Goal: Task Accomplishment & Management: Complete application form

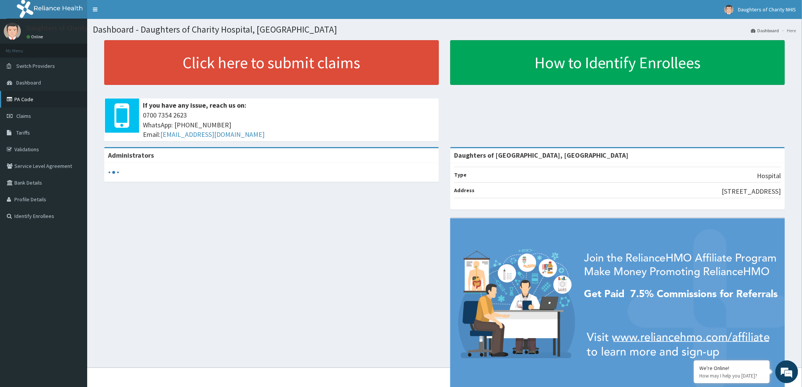
click at [21, 98] on link "PA Code" at bounding box center [43, 99] width 87 height 17
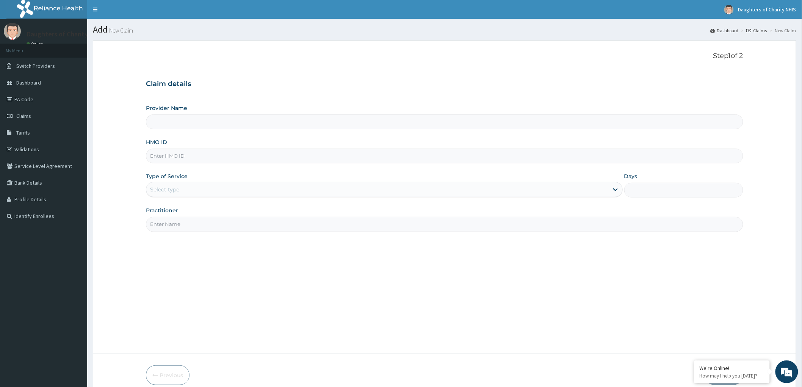
type input "Daughters of [GEOGRAPHIC_DATA], [GEOGRAPHIC_DATA]"
click at [40, 111] on link "Claims" at bounding box center [43, 116] width 87 height 17
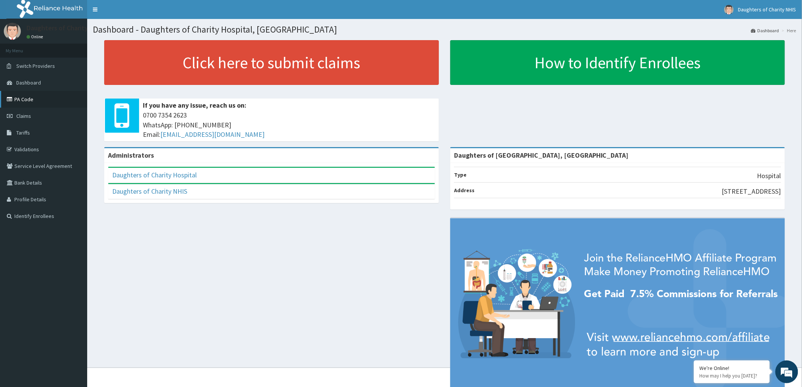
click at [23, 98] on link "PA Code" at bounding box center [43, 99] width 87 height 17
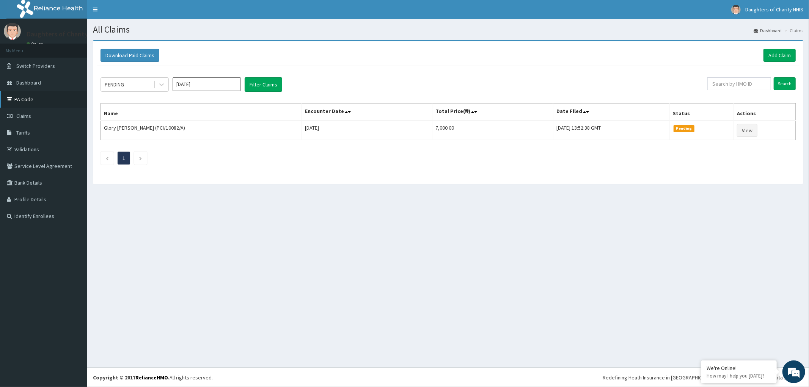
click at [23, 97] on link "PA Code" at bounding box center [43, 99] width 87 height 17
click at [225, 83] on input "[DATE]" at bounding box center [206, 84] width 68 height 14
click at [209, 147] on div "Aug" at bounding box center [206, 147] width 15 height 14
type input "[DATE]"
click at [257, 84] on button "Filter Claims" at bounding box center [263, 84] width 38 height 14
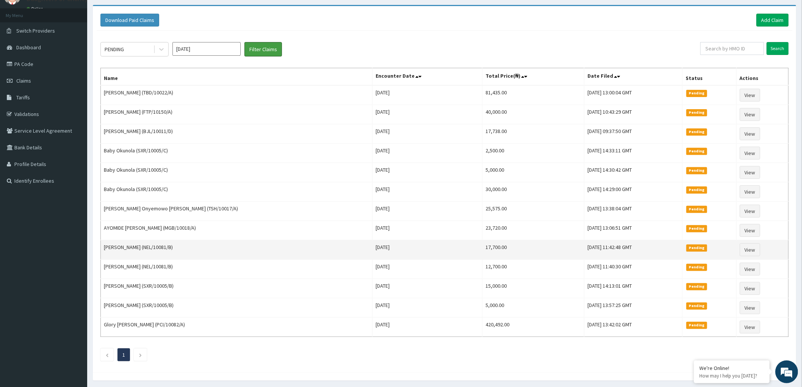
scroll to position [20, 0]
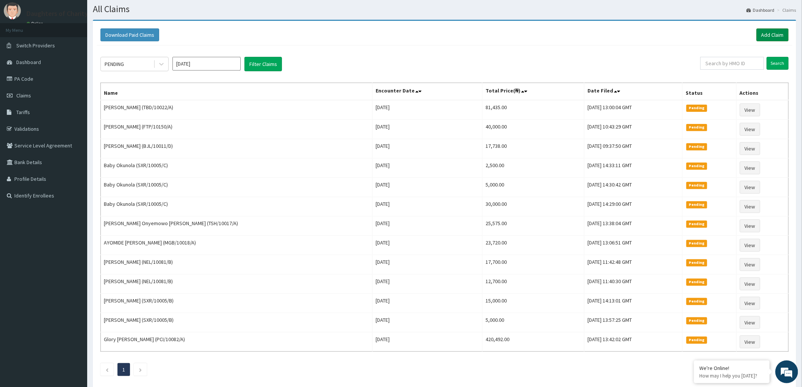
click at [771, 30] on link "Add Claim" at bounding box center [773, 34] width 32 height 13
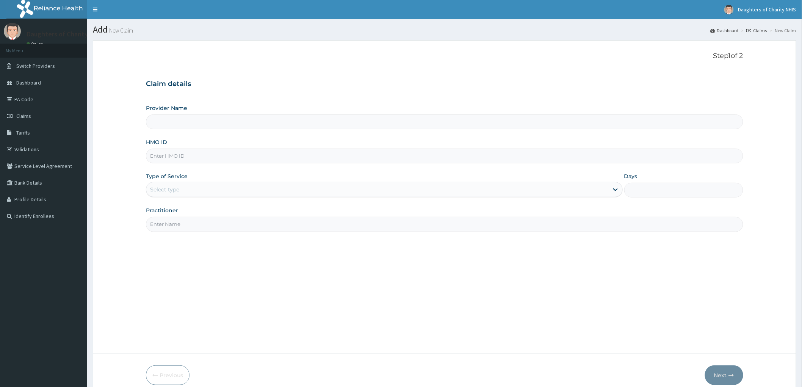
click at [171, 161] on input "HMO ID" at bounding box center [444, 156] width 597 height 15
paste input "TDN/10018/A"
type input "TDN/10018/A"
type input "Daughters of [GEOGRAPHIC_DATA], [GEOGRAPHIC_DATA]"
type input "TDN/10018/A"
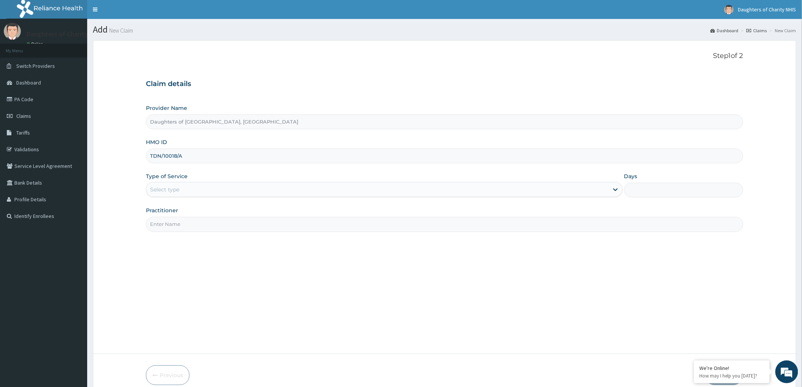
click at [186, 186] on div "Select type" at bounding box center [377, 189] width 462 height 12
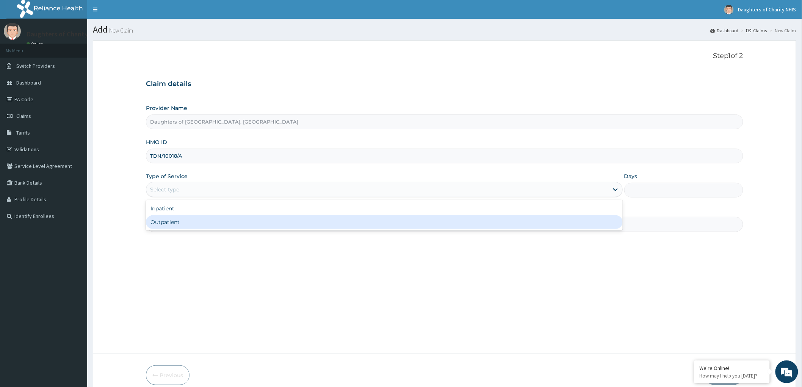
click at [179, 219] on div "Outpatient" at bounding box center [384, 222] width 477 height 14
type input "1"
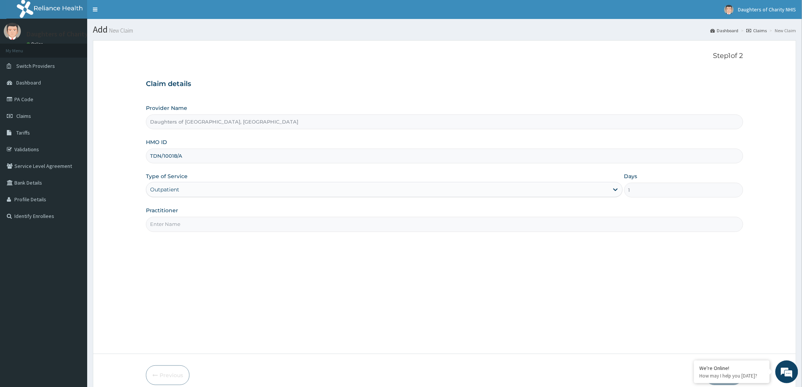
click at [175, 228] on input "Practitioner" at bounding box center [444, 224] width 597 height 15
paste input "OBIANUJU EBOKA"
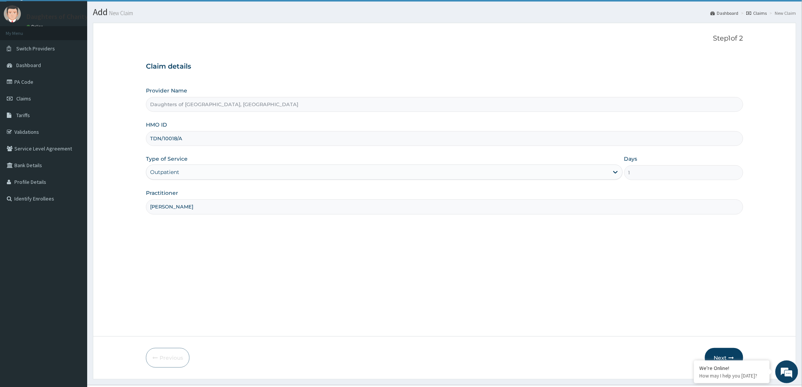
scroll to position [35, 0]
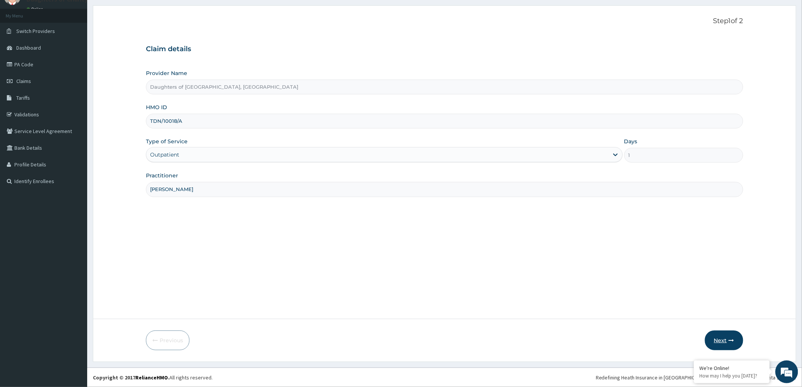
type input "OBIANUJU EBOKA"
click at [719, 335] on button "Next" at bounding box center [724, 341] width 38 height 20
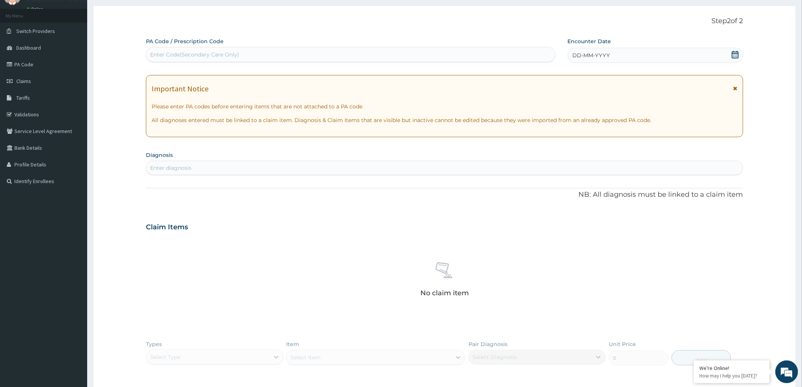
click at [187, 49] on div "Enter Code(Secondary Care Only)" at bounding box center [350, 55] width 409 height 12
paste input "PA/D3323B"
type input "PA/D3323B"
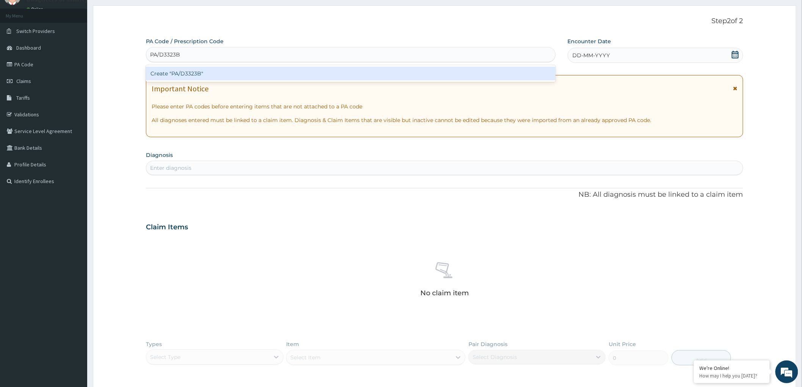
click at [203, 72] on div "Create "PA/D3323B"" at bounding box center [351, 74] width 410 height 14
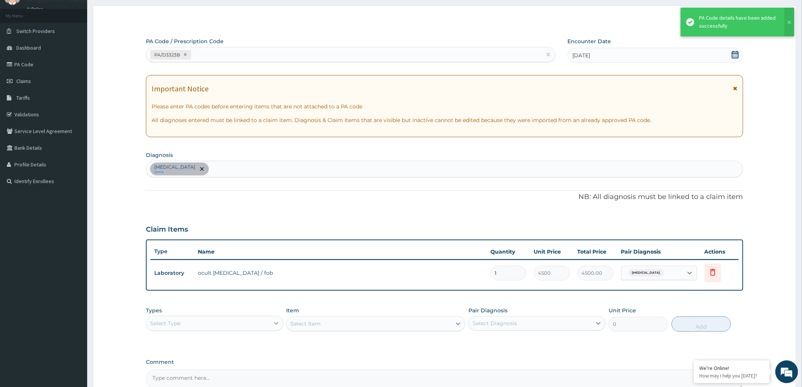
click at [274, 322] on icon at bounding box center [277, 324] width 8 height 8
click at [215, 365] on div "Procedures" at bounding box center [214, 370] width 137 height 14
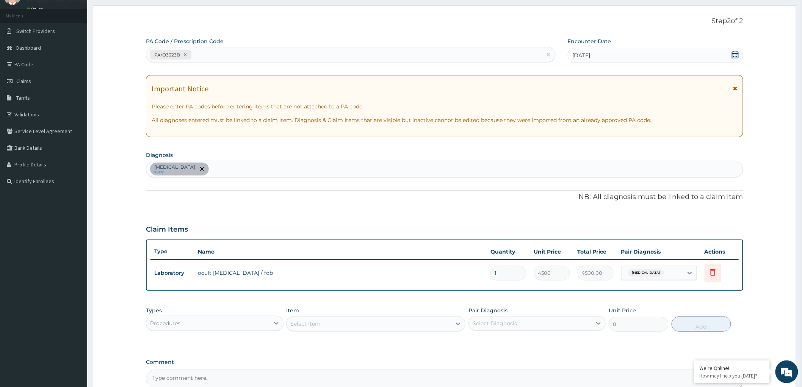
scroll to position [115, 0]
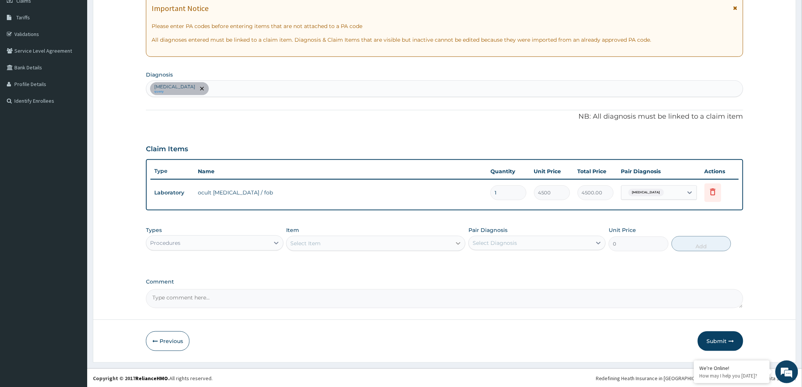
click at [459, 244] on icon at bounding box center [458, 244] width 8 height 8
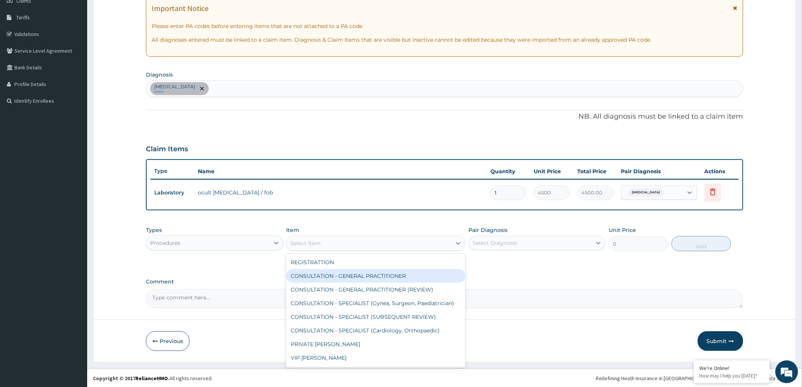
click at [413, 271] on div "CONSULTATION - GENERAL PRACTITIONER" at bounding box center [375, 276] width 179 height 14
type input "3000"
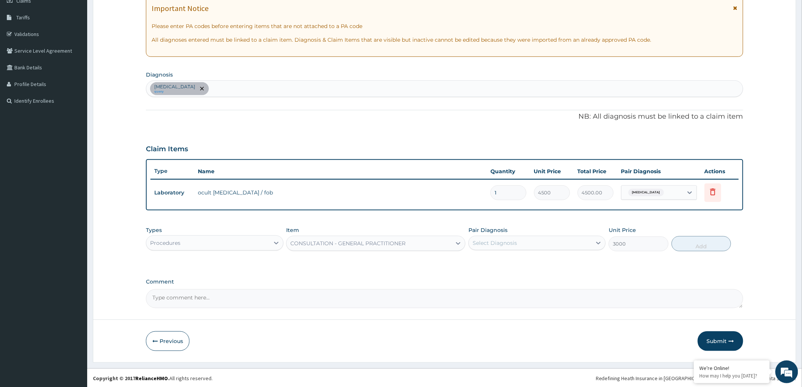
click at [548, 242] on div "Select Diagnosis" at bounding box center [530, 243] width 123 height 12
click at [475, 260] on input "checkbox" at bounding box center [475, 261] width 5 height 5
checkbox input "true"
click at [693, 248] on button "Add" at bounding box center [702, 243] width 60 height 15
type input "0"
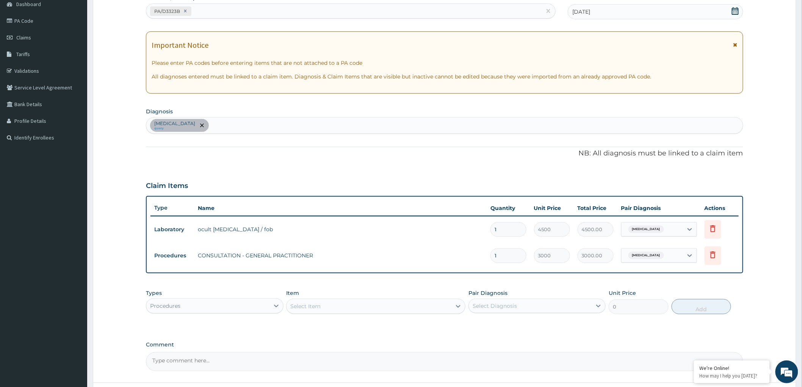
scroll to position [142, 0]
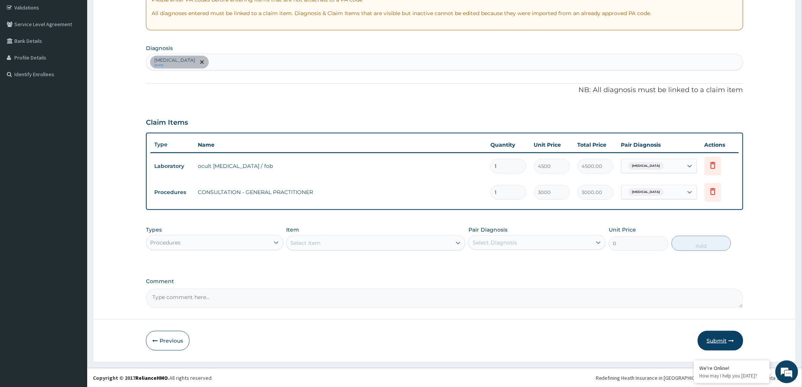
click at [713, 341] on button "Submit" at bounding box center [720, 341] width 45 height 20
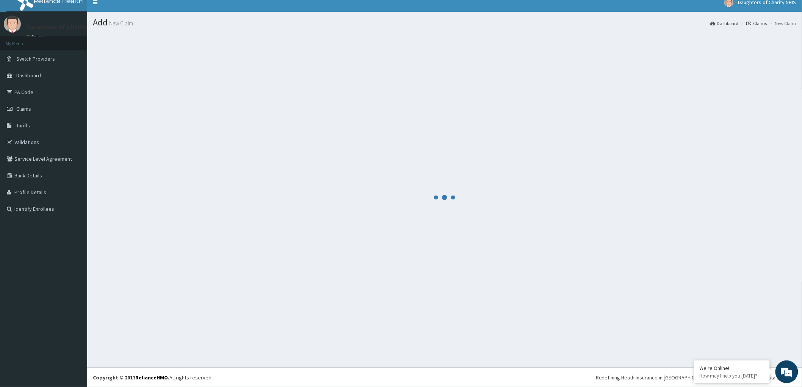
scroll to position [7, 0]
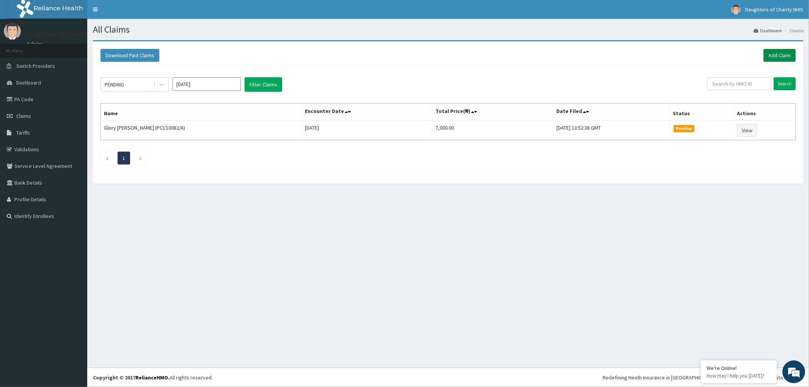
click at [769, 56] on link "Add Claim" at bounding box center [779, 55] width 32 height 13
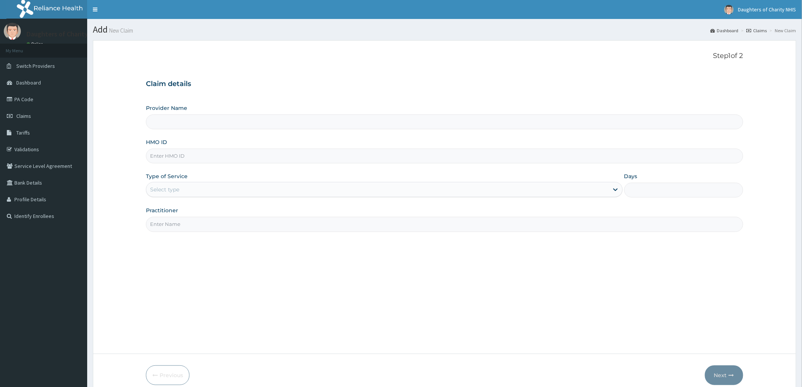
click at [211, 156] on input "HMO ID" at bounding box center [444, 156] width 597 height 15
paste input "WFE/10048/B"
type input "WFE/10048/B"
type input "Daughters of [GEOGRAPHIC_DATA], [GEOGRAPHIC_DATA]"
type input "WFE/10048/B"
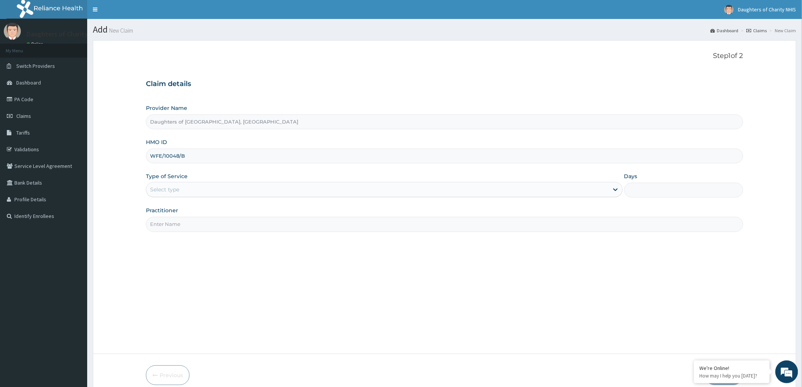
click at [195, 190] on div "Select type" at bounding box center [377, 189] width 462 height 12
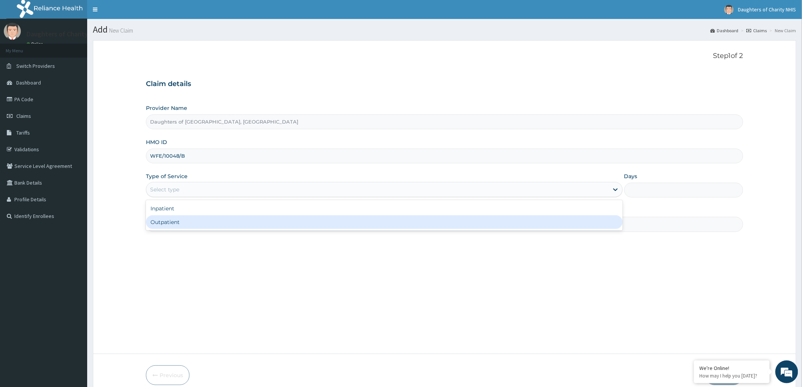
click at [202, 218] on div "Outpatient" at bounding box center [384, 222] width 477 height 14
type input "1"
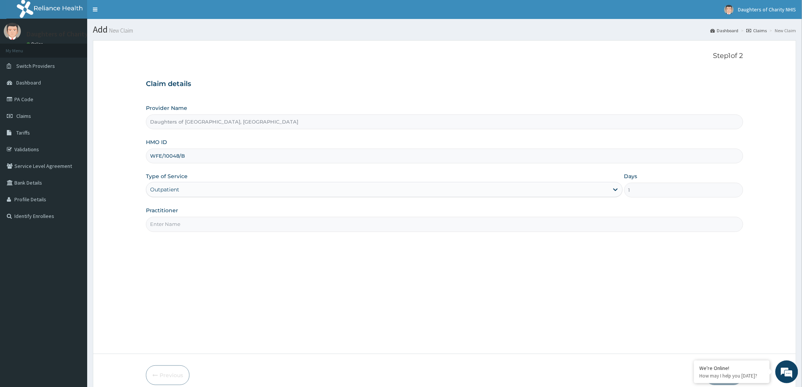
click at [171, 222] on input "Practitioner" at bounding box center [444, 224] width 597 height 15
click at [162, 221] on input "Practitioner" at bounding box center [444, 224] width 597 height 15
paste input "FAVOUR IKENGA"
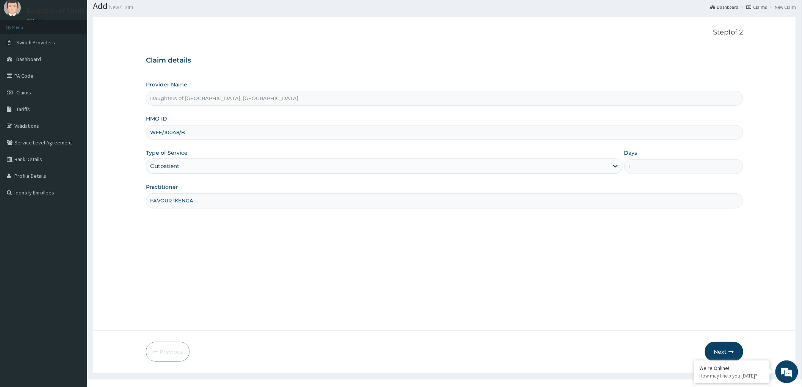
scroll to position [35, 0]
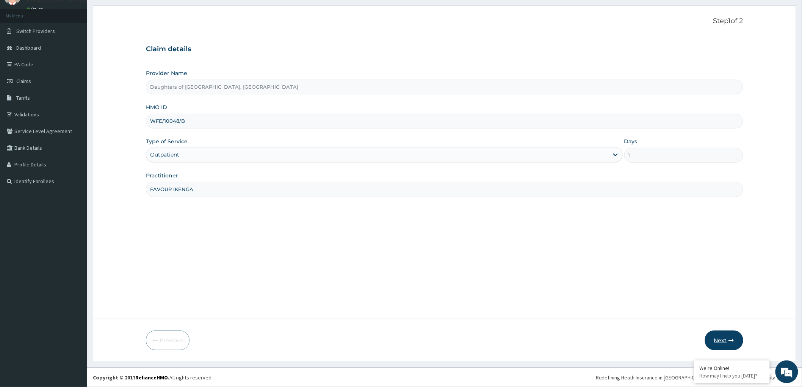
type input "FAVOUR IKENGA"
click at [724, 338] on button "Next" at bounding box center [724, 341] width 38 height 20
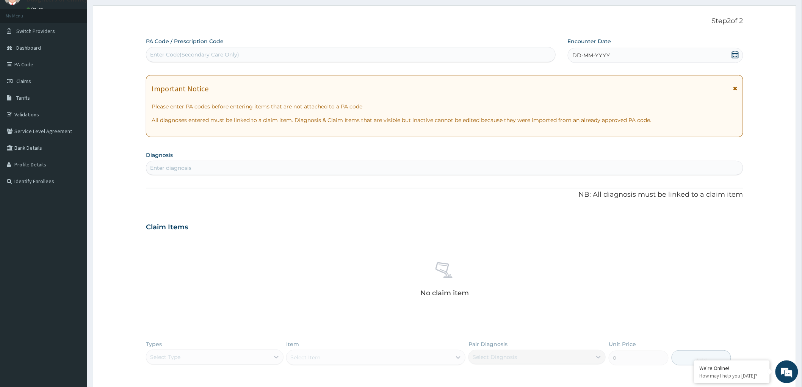
click at [173, 53] on div "Enter Code(Secondary Care Only)" at bounding box center [194, 55] width 89 height 8
paste input "PA/A9AA37"
type input "PA/A9AA37"
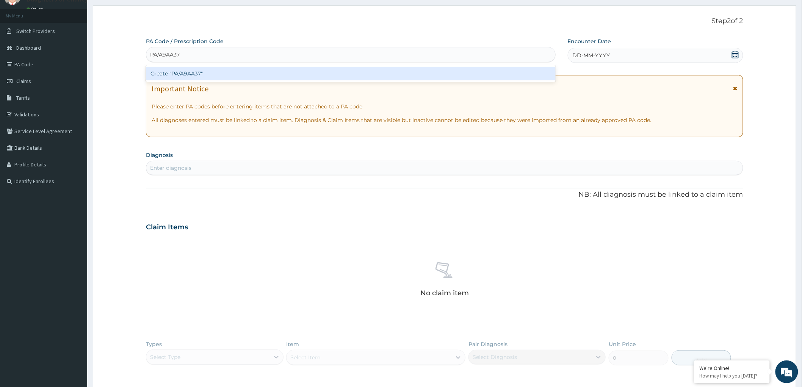
click at [224, 76] on div "Create "PA/A9AA37"" at bounding box center [351, 74] width 410 height 14
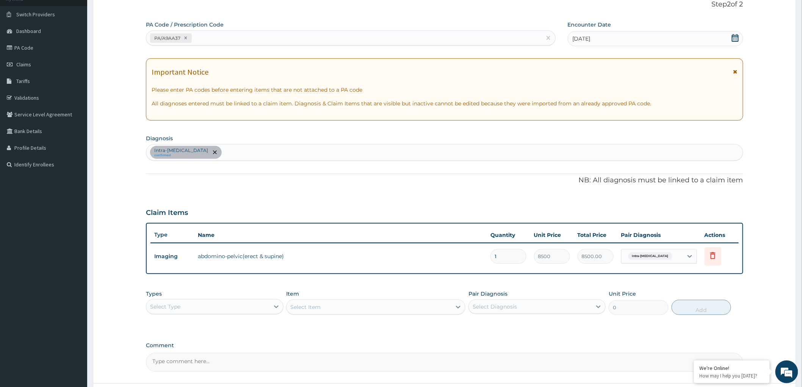
scroll to position [115, 0]
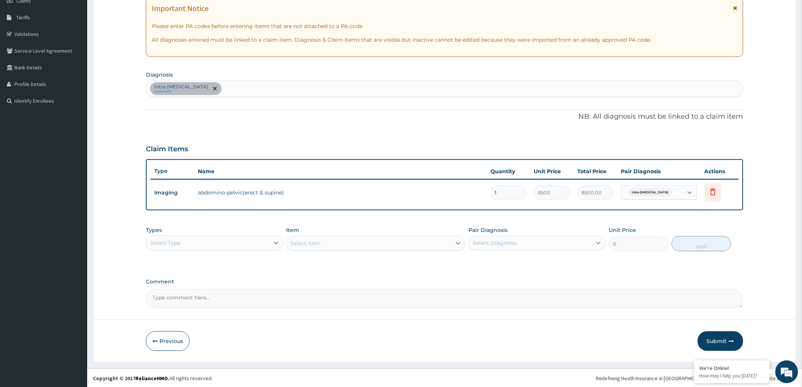
click at [180, 299] on textarea "Comment" at bounding box center [444, 298] width 597 height 19
paste textarea "[MEDICAL_DATA] other: HAD A HERNIORRAPHY DONE IN FEBRUARY NOTICED A HARD SWELLI…"
type textarea "[MEDICAL_DATA] other: HAD A HERNIORRAPHY DONE IN FEBRUARY NOTICED A HARD SWELLI…"
click at [243, 237] on div "Select Type" at bounding box center [207, 243] width 123 height 12
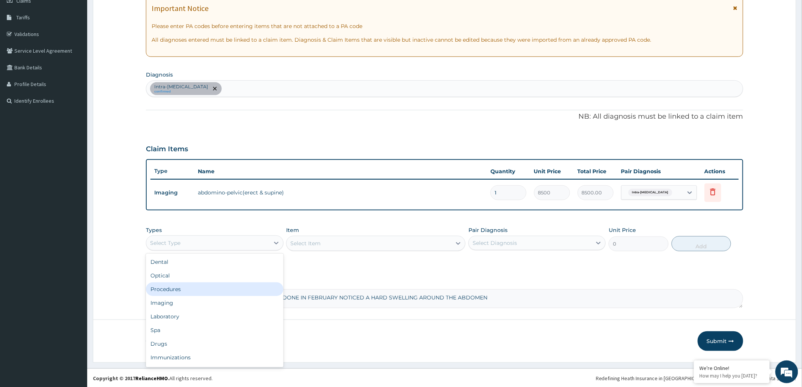
click at [184, 284] on div "Procedures" at bounding box center [214, 289] width 137 height 14
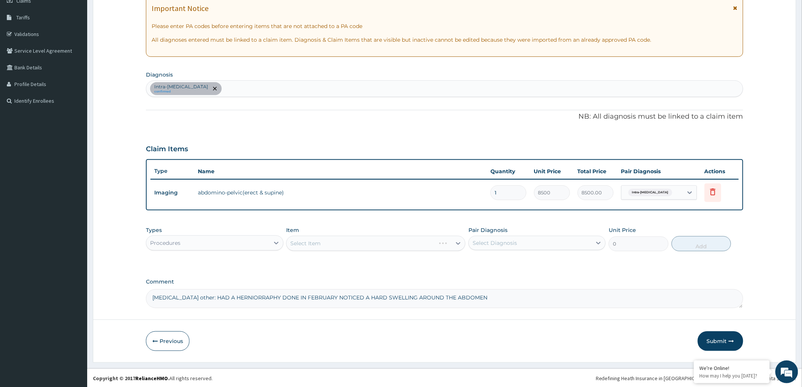
click at [357, 243] on div "Select Item" at bounding box center [375, 243] width 179 height 15
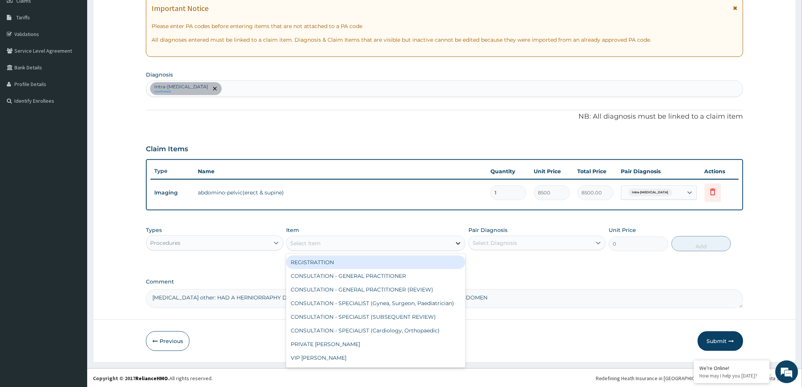
click at [456, 242] on icon at bounding box center [458, 243] width 5 height 3
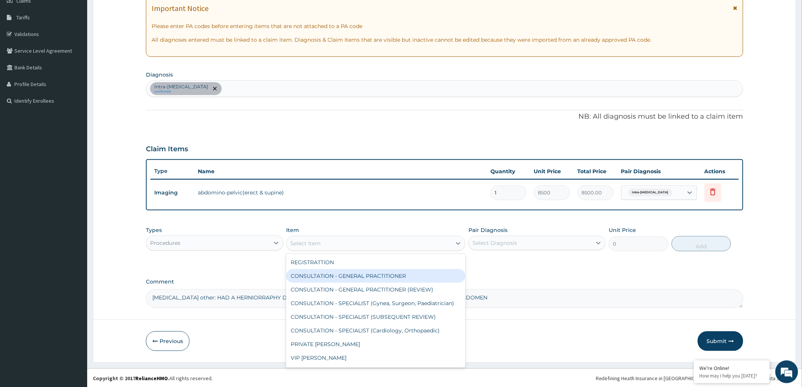
drag, startPoint x: 406, startPoint y: 274, endPoint x: 422, endPoint y: 277, distance: 16.2
click at [406, 274] on div "CONSULTATION - GENERAL PRACTITIONER" at bounding box center [375, 276] width 179 height 14
type input "3000"
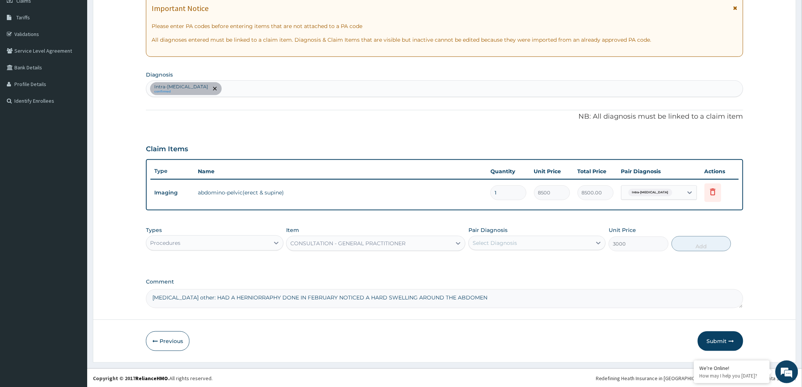
click at [531, 244] on div "Select Diagnosis" at bounding box center [530, 243] width 123 height 12
click at [478, 261] on div "Intra-[MEDICAL_DATA]" at bounding box center [537, 263] width 137 height 16
checkbox input "true"
click at [691, 244] on button "Add" at bounding box center [702, 243] width 60 height 15
type input "0"
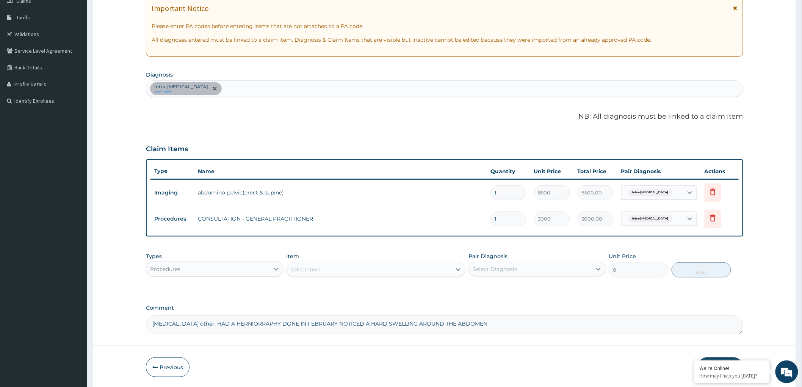
click at [261, 268] on div "Procedures" at bounding box center [207, 269] width 123 height 12
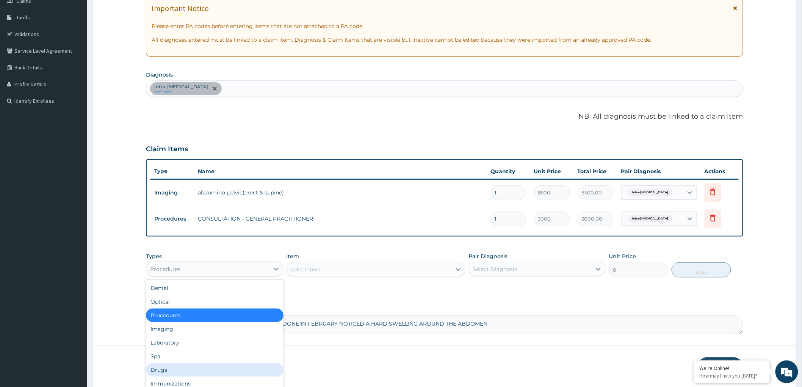
click at [189, 365] on div "Drugs" at bounding box center [214, 370] width 137 height 14
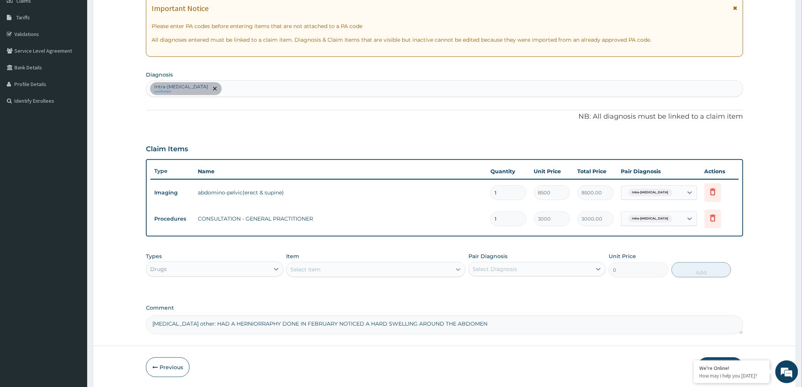
click at [458, 270] on icon at bounding box center [458, 269] width 5 height 3
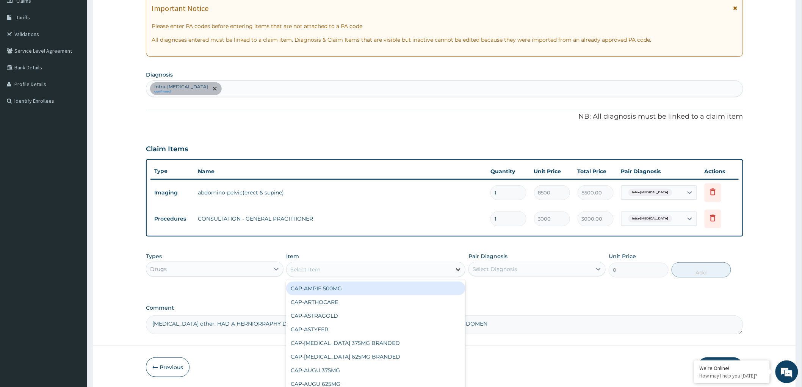
paste input "nitrofurantoin"
type input "nitrofurantoin"
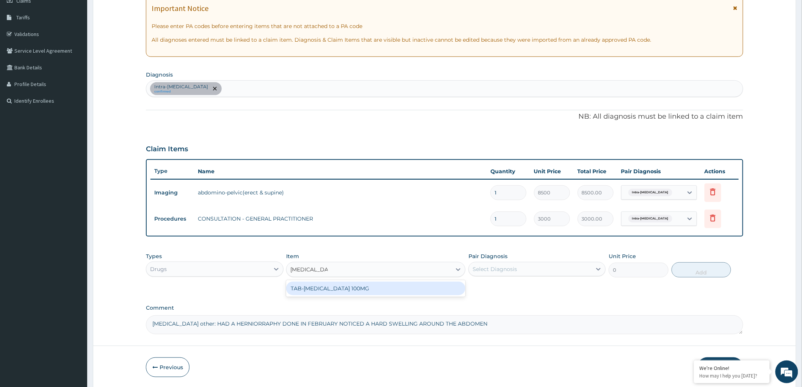
click at [389, 282] on div "TAB-NITROFURANTOIN 100MG" at bounding box center [375, 289] width 179 height 14
type input "81"
click at [587, 271] on div "Select Diagnosis" at bounding box center [530, 269] width 123 height 12
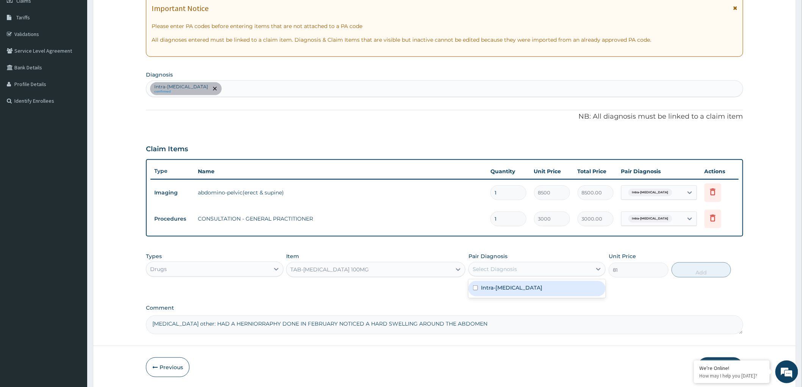
click at [473, 289] on input "checkbox" at bounding box center [475, 287] width 5 height 5
checkbox input "true"
click at [709, 268] on button "Add" at bounding box center [702, 269] width 60 height 15
type input "0"
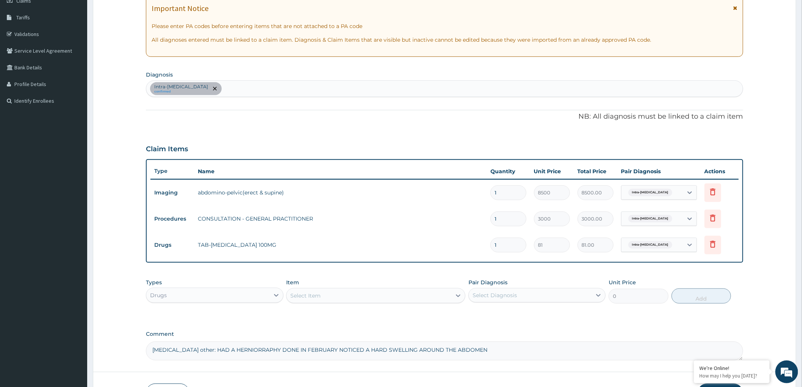
type input "10"
type input "810.00"
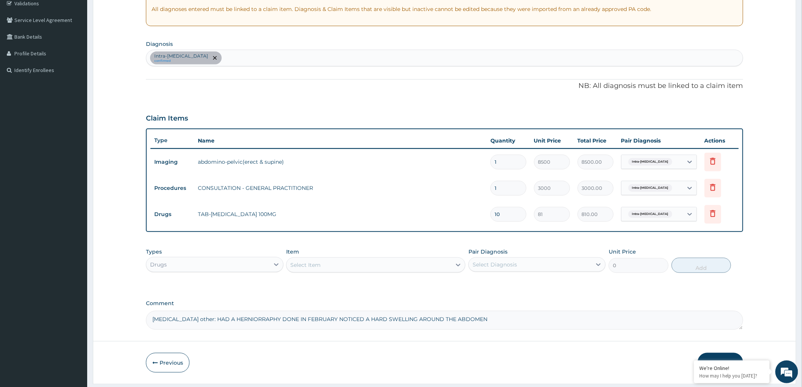
scroll to position [168, 0]
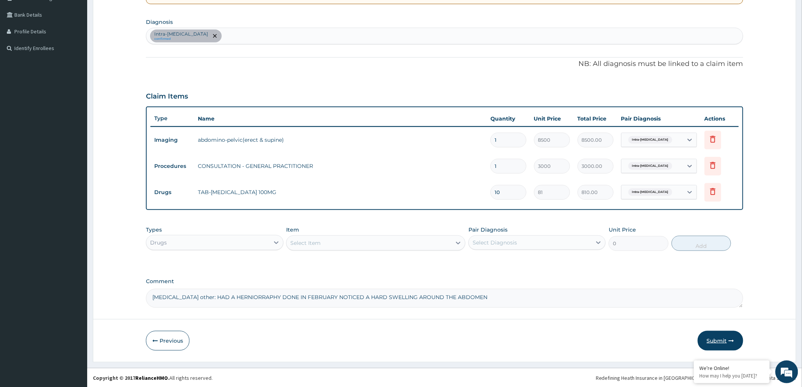
type input "10"
click at [709, 339] on button "Submit" at bounding box center [720, 341] width 45 height 20
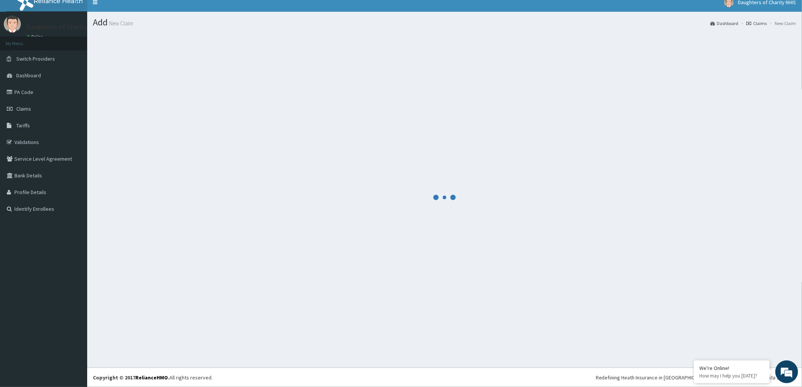
scroll to position [7, 0]
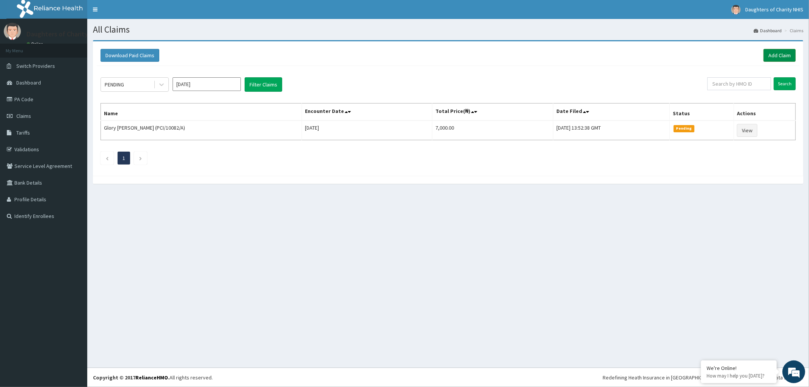
click at [776, 59] on link "Add Claim" at bounding box center [779, 55] width 32 height 13
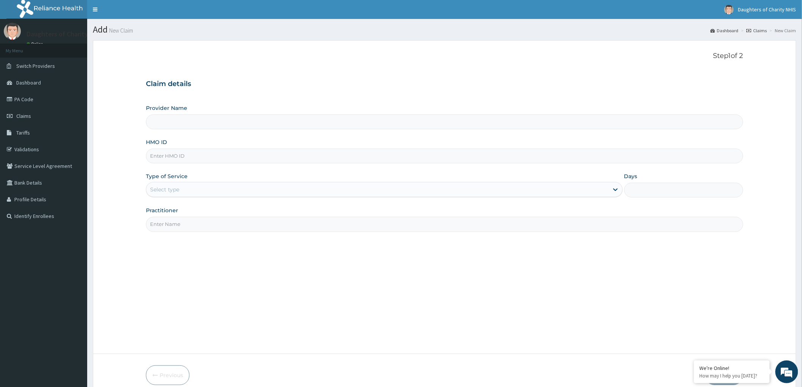
click at [177, 152] on input "HMO ID" at bounding box center [444, 156] width 597 height 15
paste input "WFE/10048/B"
type input "Daughters of Charity Hospital, Kubwa"
type input "WFE/10048/B"
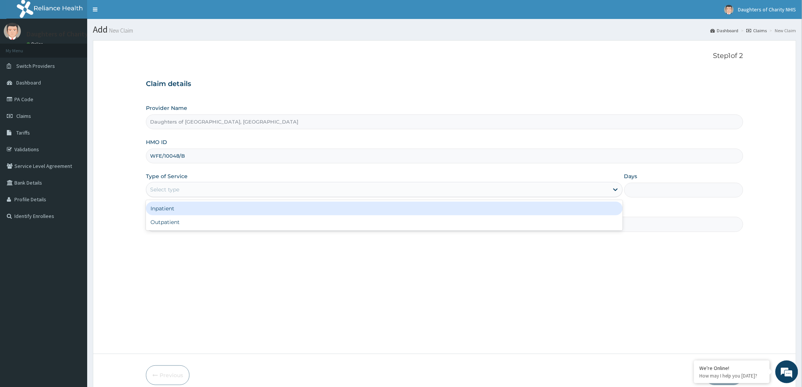
click at [177, 188] on div "Select type" at bounding box center [164, 190] width 29 height 8
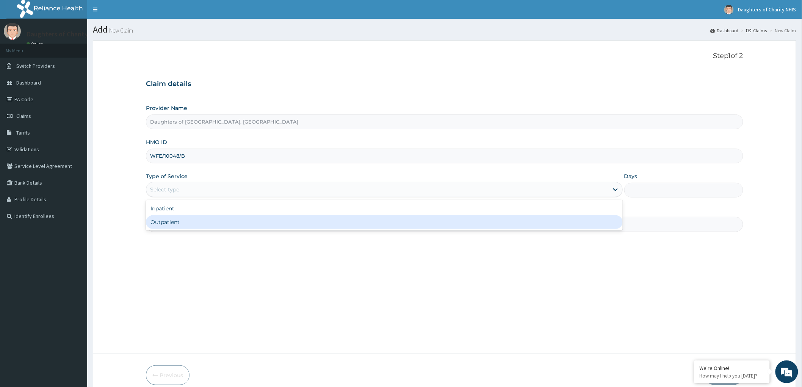
click at [173, 223] on div "Outpatient" at bounding box center [384, 222] width 477 height 14
type input "1"
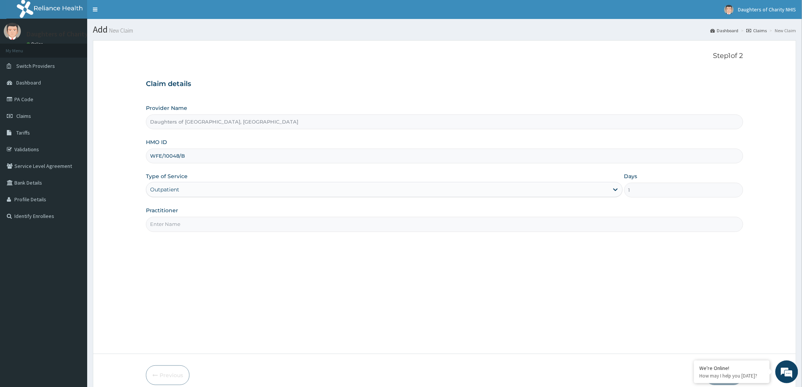
click at [162, 221] on input "Practitioner" at bounding box center [444, 224] width 597 height 15
paste input "FAVOUR IKENGA"
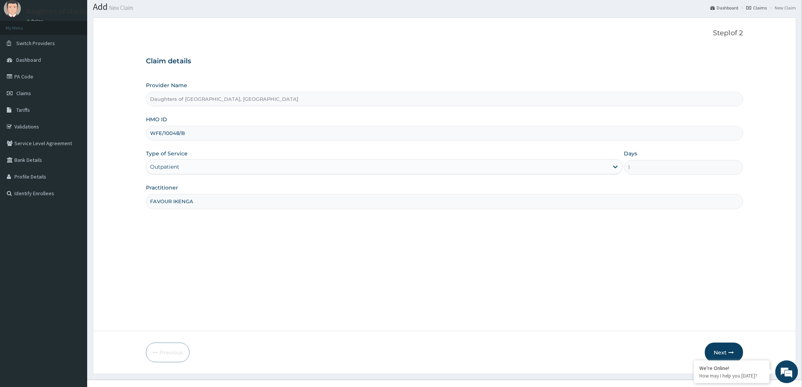
scroll to position [35, 0]
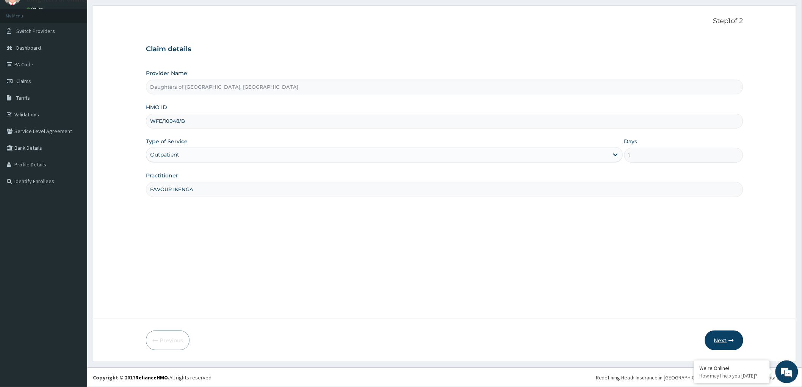
type input "FAVOUR IKENGA"
click at [716, 340] on button "Next" at bounding box center [724, 341] width 38 height 20
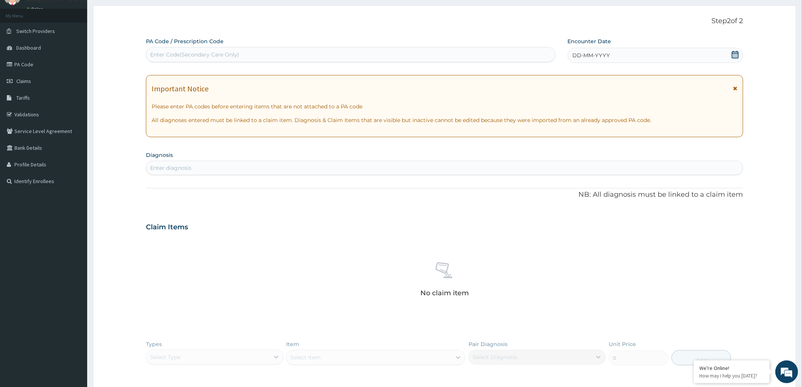
click at [161, 53] on div "Enter Code(Secondary Care Only)" at bounding box center [194, 55] width 89 height 8
paste input "PA/573AC2"
type input "PA/573AC2"
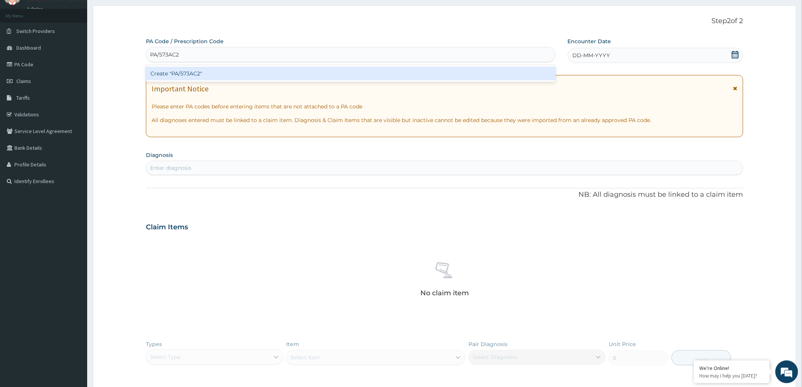
click at [185, 77] on div "Create "PA/573AC2"" at bounding box center [351, 74] width 410 height 14
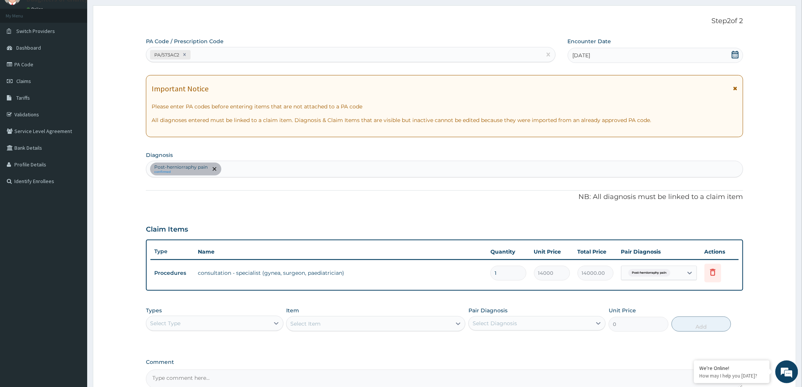
click at [166, 381] on textarea "Comment" at bounding box center [444, 379] width 597 height 19
paste textarea "POST HERNIARRAPHY"
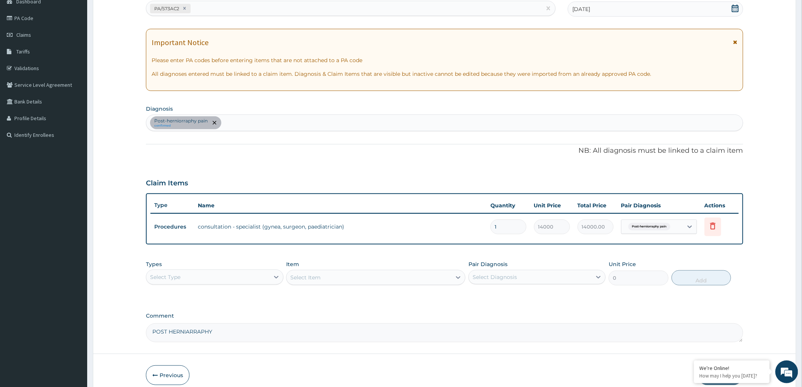
scroll to position [115, 0]
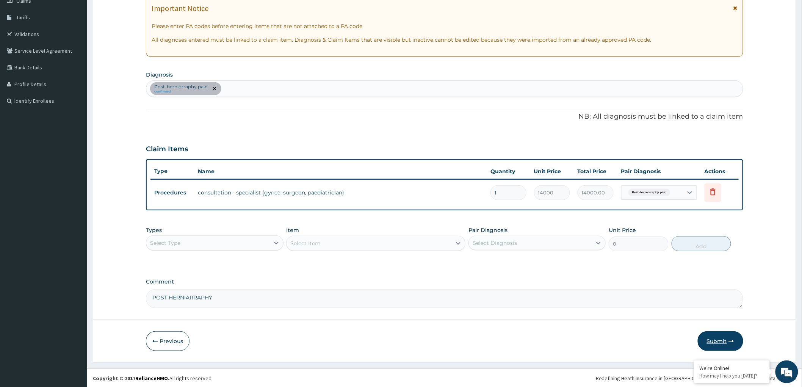
type textarea "POST HERNIARRAPHY"
click at [715, 335] on button "Submit" at bounding box center [720, 341] width 45 height 20
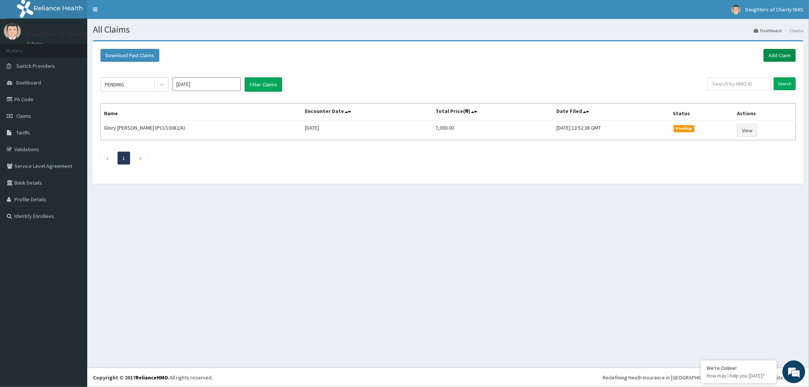
click at [772, 54] on link "Add Claim" at bounding box center [779, 55] width 32 height 13
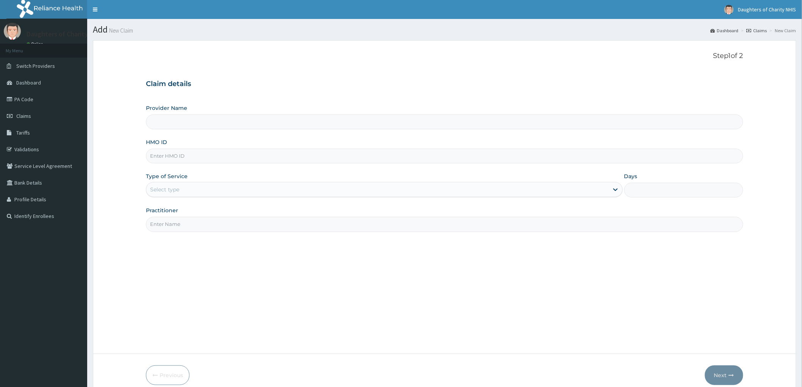
click at [202, 153] on input "HMO ID" at bounding box center [444, 156] width 597 height 15
paste input "WAN/10077/A"
type input "WAN/10077/A"
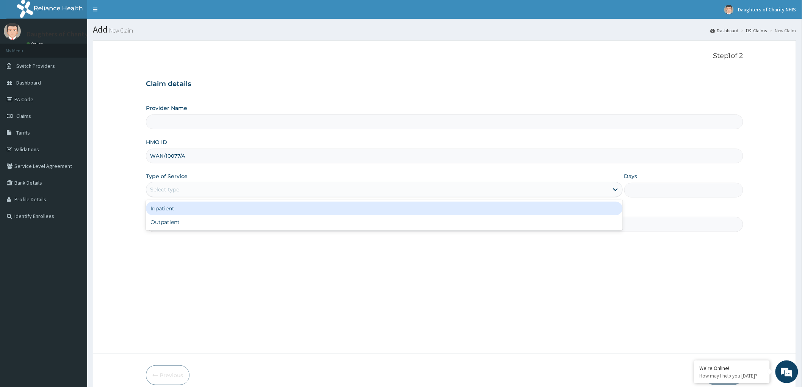
click at [206, 185] on div "Select type" at bounding box center [377, 189] width 462 height 12
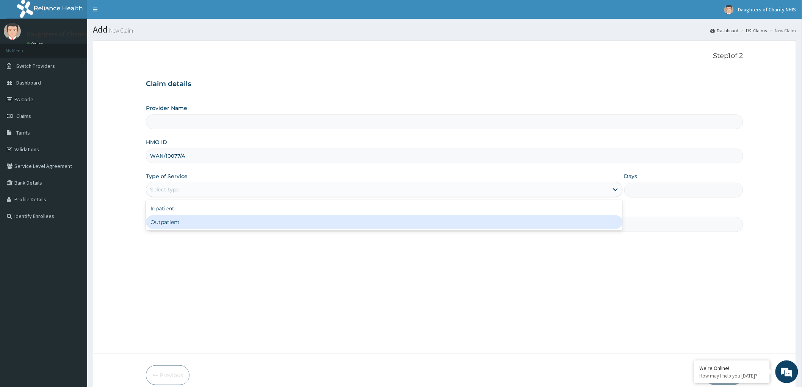
click at [196, 222] on div "Outpatient" at bounding box center [384, 222] width 477 height 14
type input "1"
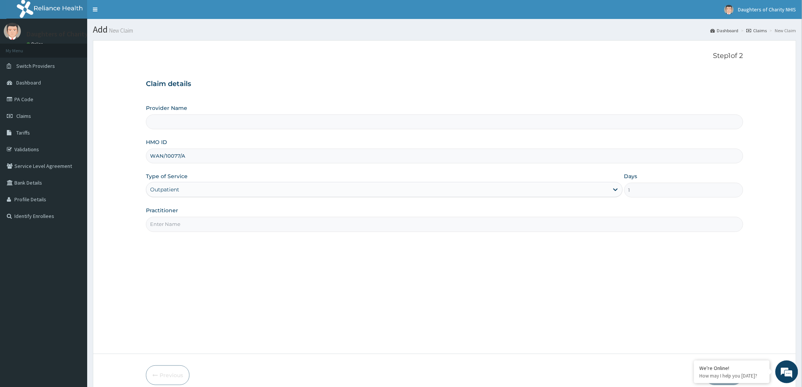
type input "Daughters of [GEOGRAPHIC_DATA], [GEOGRAPHIC_DATA]"
click at [183, 224] on input "Practitioner" at bounding box center [444, 224] width 597 height 15
paste input "[PERSON_NAME]"
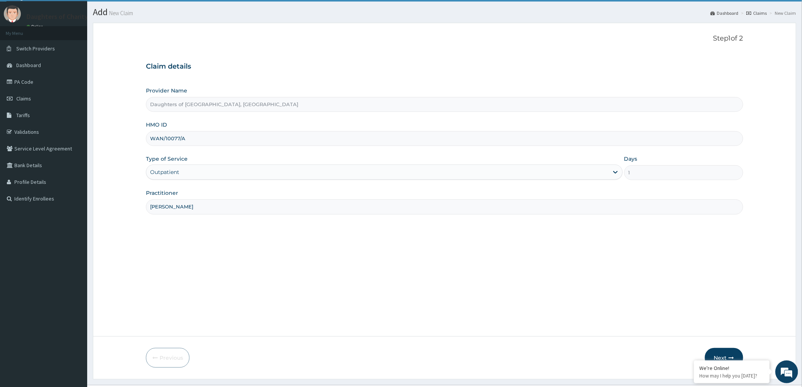
scroll to position [35, 0]
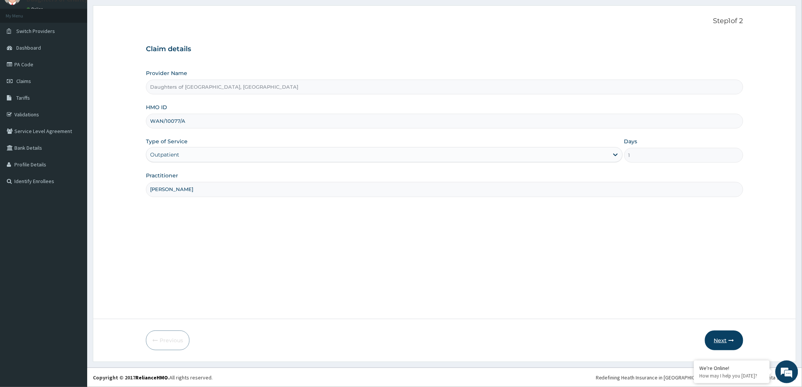
type input "[PERSON_NAME]"
click at [723, 339] on button "Next" at bounding box center [724, 341] width 38 height 20
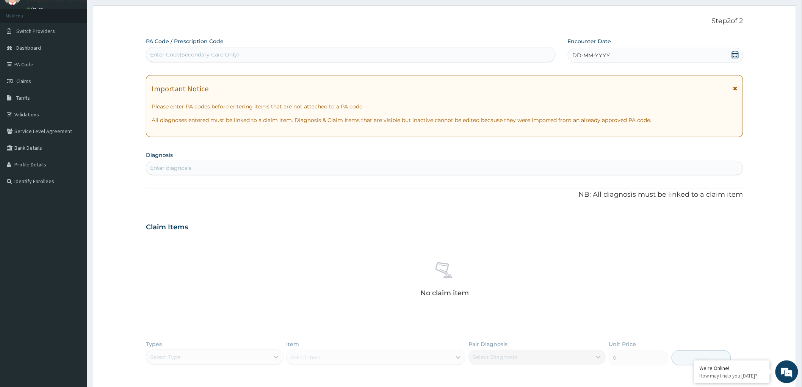
click at [177, 53] on div "Enter Code(Secondary Care Only)" at bounding box center [194, 55] width 89 height 8
click at [167, 52] on div "Enter Code(Secondary Care Only)" at bounding box center [194, 55] width 89 height 8
drag, startPoint x: 167, startPoint y: 52, endPoint x: 284, endPoint y: 118, distance: 134.9
click at [335, 213] on div "PA Code / Prescription Code Select is focused ,type to refine list, press Down …" at bounding box center [444, 230] width 597 height 385
click at [168, 51] on div "Enter Code(Secondary Care Only)" at bounding box center [194, 55] width 89 height 8
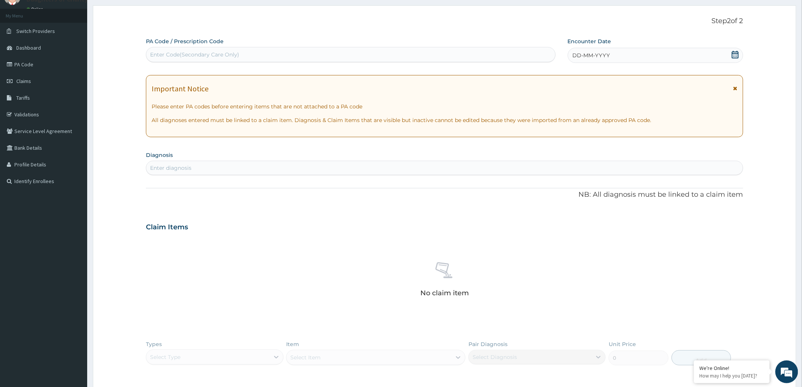
paste input "PA/D06367"
type input "PA/D06367"
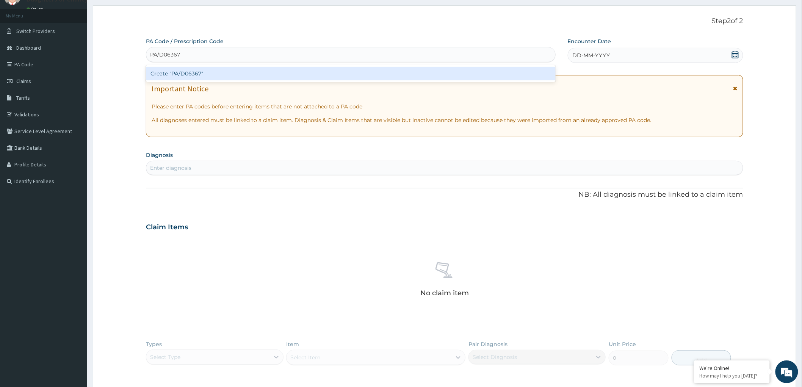
click at [192, 72] on div "Create "PA/D06367"" at bounding box center [351, 74] width 410 height 14
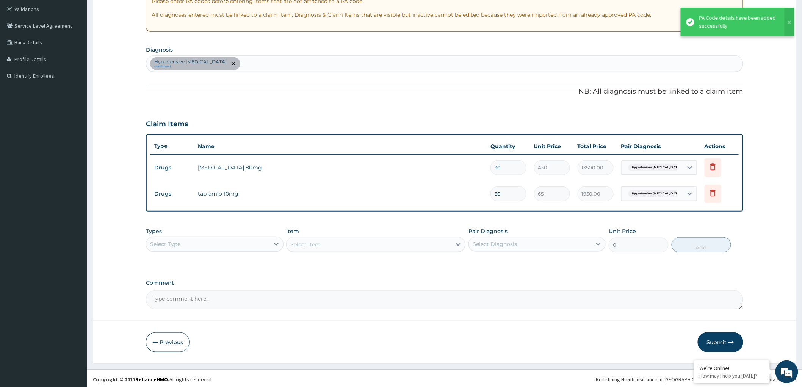
scroll to position [142, 0]
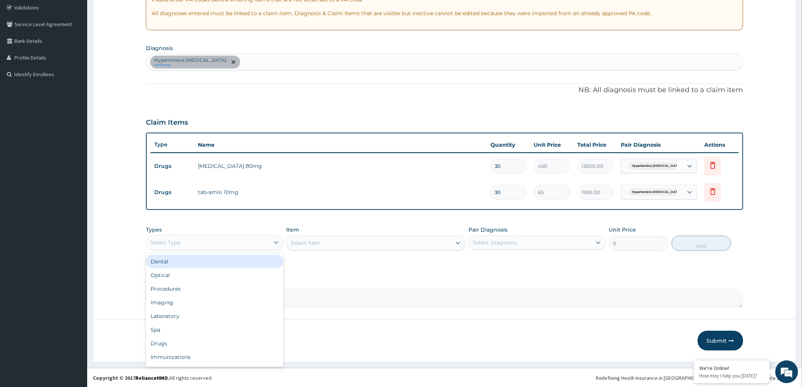
click at [218, 243] on div "Select Type" at bounding box center [207, 243] width 123 height 12
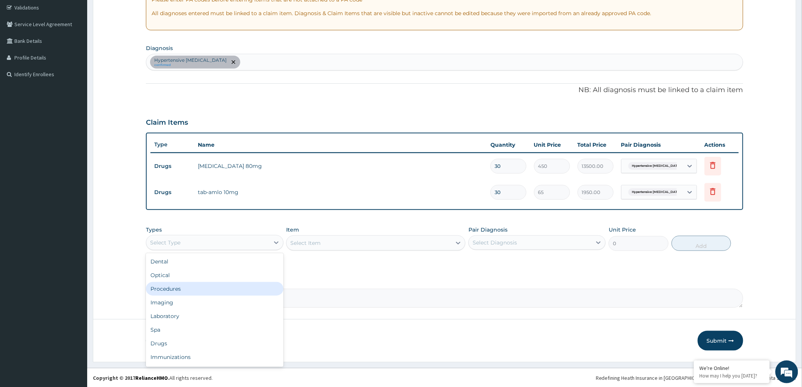
drag, startPoint x: 161, startPoint y: 286, endPoint x: 344, endPoint y: 270, distance: 184.1
click at [162, 286] on div "Procedures" at bounding box center [214, 289] width 137 height 14
click at [379, 242] on div "Select Item" at bounding box center [375, 242] width 179 height 15
click at [458, 242] on icon at bounding box center [458, 243] width 5 height 3
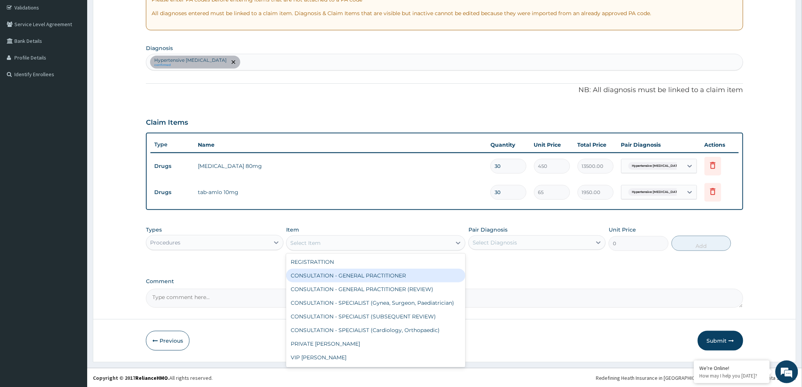
drag, startPoint x: 409, startPoint y: 278, endPoint x: 506, endPoint y: 251, distance: 101.3
click at [414, 278] on div "CONSULTATION - GENERAL PRACTITIONER" at bounding box center [375, 276] width 179 height 14
type input "3000"
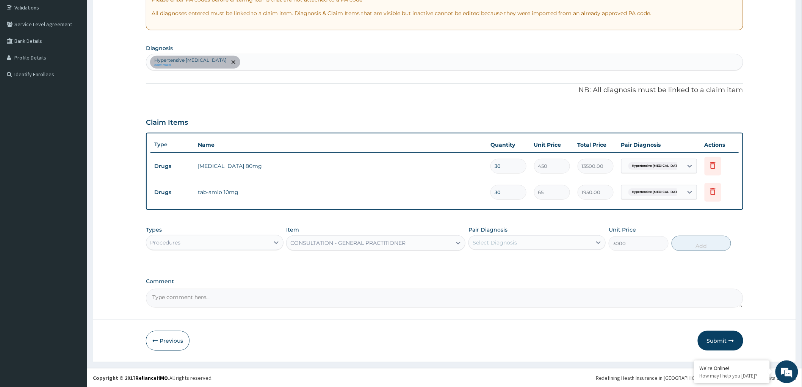
click at [508, 245] on div "Select Diagnosis" at bounding box center [495, 243] width 44 height 8
click at [476, 261] on input "checkbox" at bounding box center [475, 261] width 5 height 5
checkbox input "true"
click at [694, 240] on button "Add" at bounding box center [702, 243] width 60 height 15
type input "0"
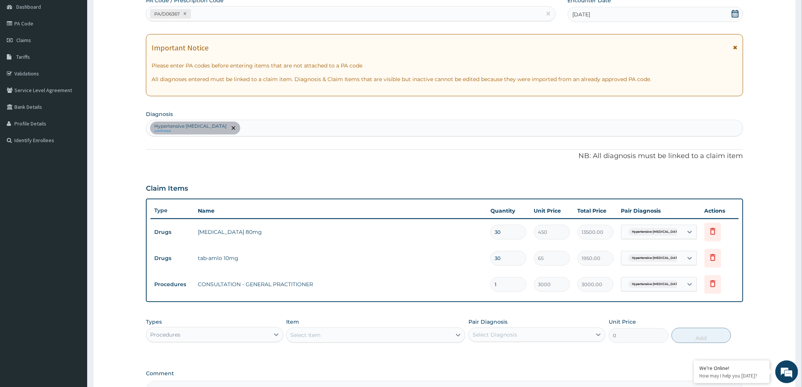
scroll to position [168, 0]
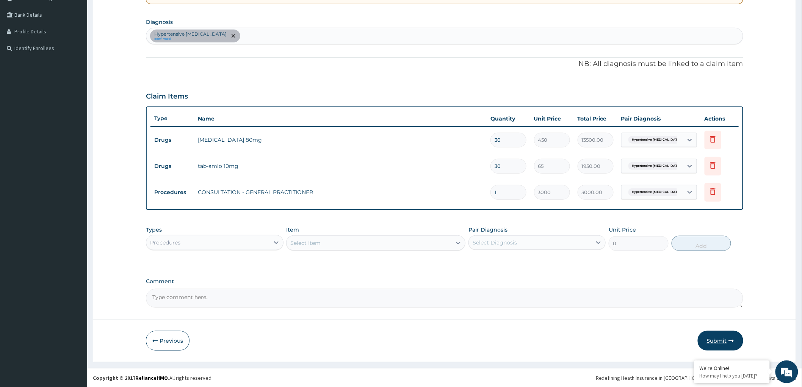
click at [727, 336] on button "Submit" at bounding box center [720, 341] width 45 height 20
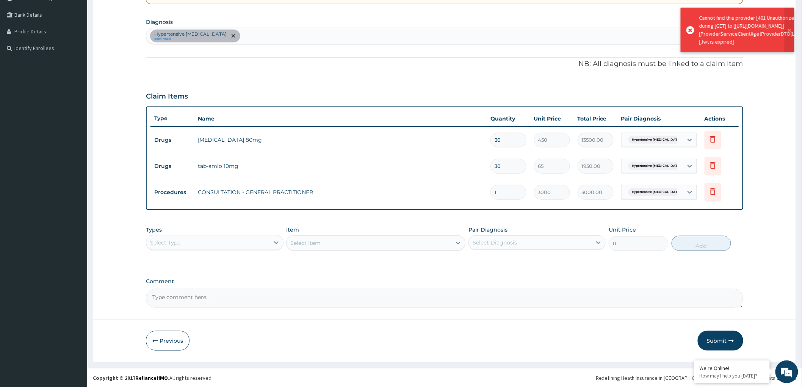
click at [533, 96] on div "Claim Items" at bounding box center [444, 95] width 597 height 20
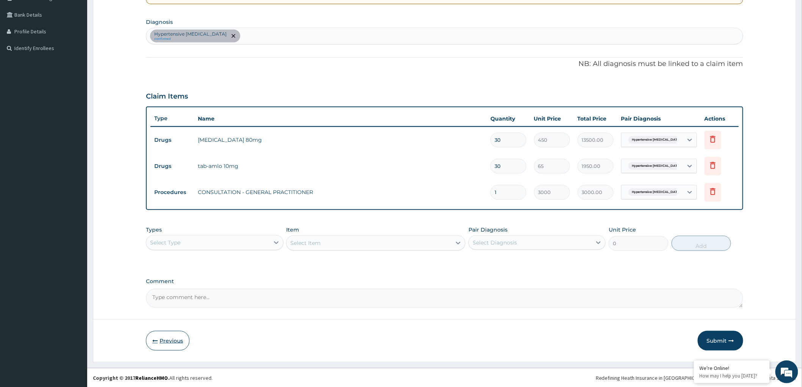
click at [169, 339] on button "Previous" at bounding box center [168, 341] width 44 height 20
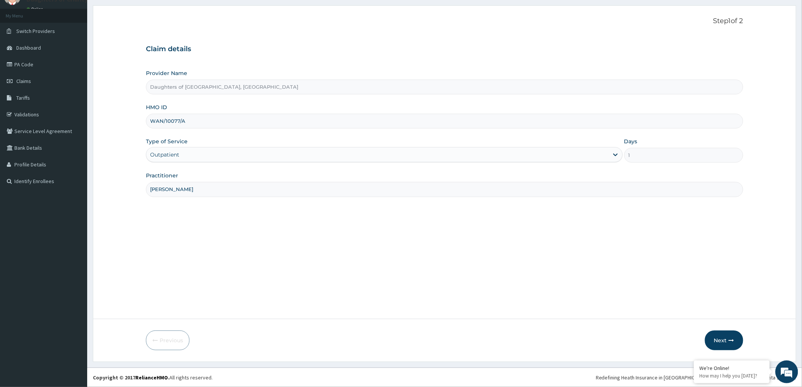
click at [157, 123] on input "WAN/10077/A" at bounding box center [444, 121] width 597 height 15
click at [719, 342] on button "Next" at bounding box center [724, 341] width 38 height 20
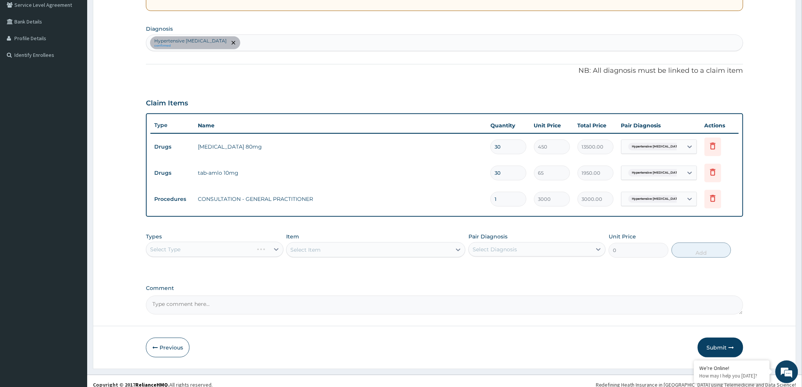
scroll to position [168, 0]
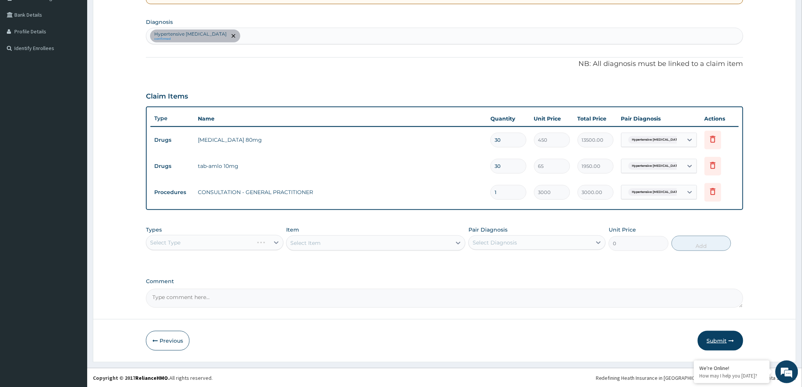
click at [714, 337] on button "Submit" at bounding box center [720, 341] width 45 height 20
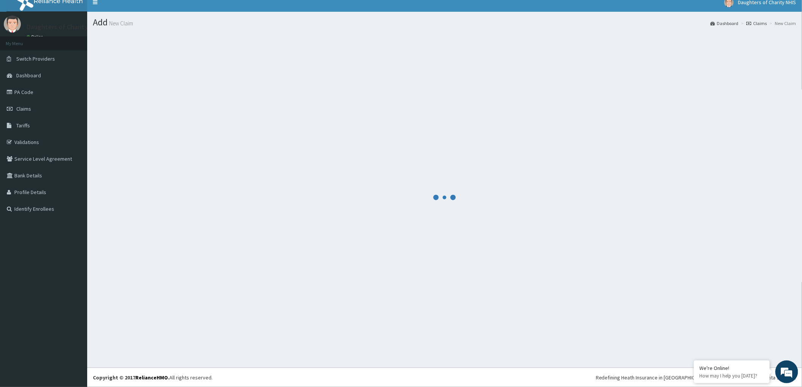
scroll to position [7, 0]
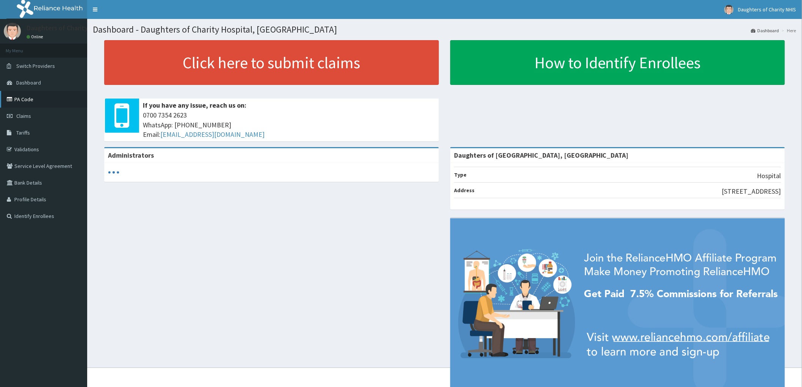
click at [40, 96] on link "PA Code" at bounding box center [43, 99] width 87 height 17
click at [27, 97] on link "PA Code" at bounding box center [43, 99] width 87 height 17
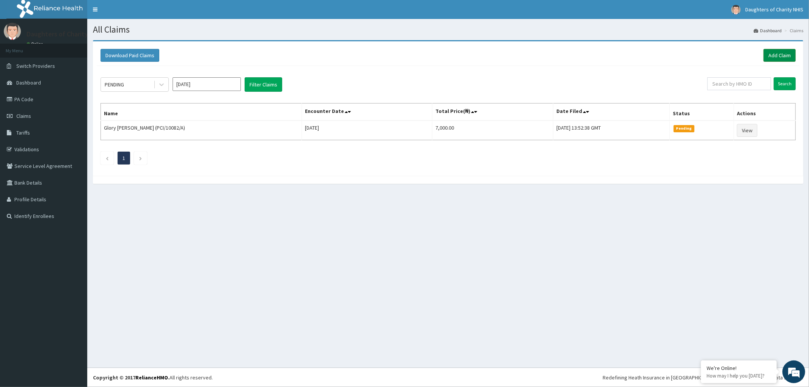
click at [780, 54] on link "Add Claim" at bounding box center [779, 55] width 32 height 13
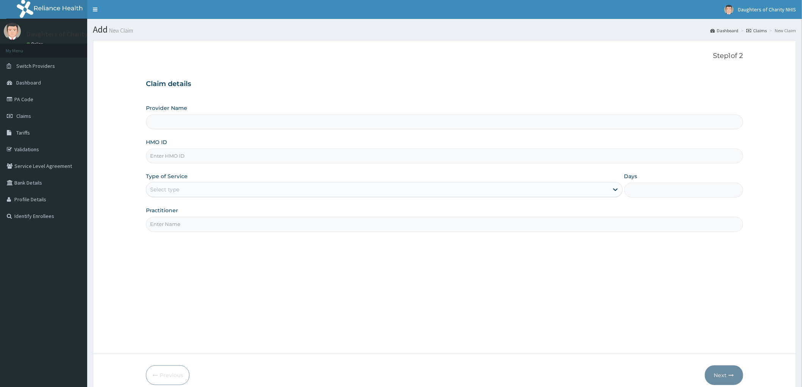
click at [179, 157] on input "HMO ID" at bounding box center [444, 156] width 597 height 15
paste input "[PERSON_NAME]"
type input "[PERSON_NAME]"
type input "Daughters of [GEOGRAPHIC_DATA], [GEOGRAPHIC_DATA]"
click at [176, 187] on div "Select type" at bounding box center [164, 190] width 29 height 8
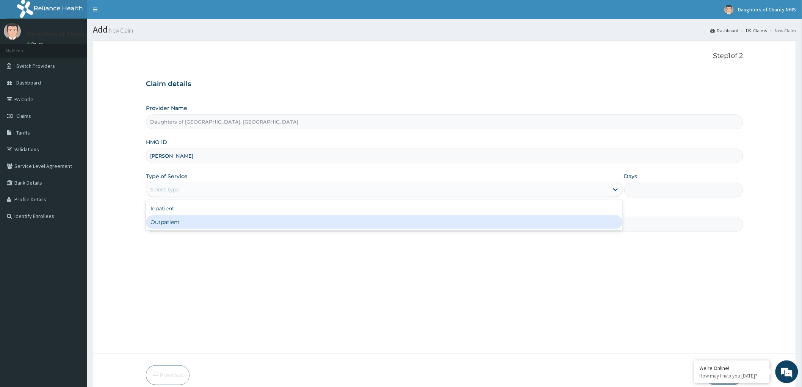
click at [181, 219] on div "Outpatient" at bounding box center [384, 222] width 477 height 14
type input "1"
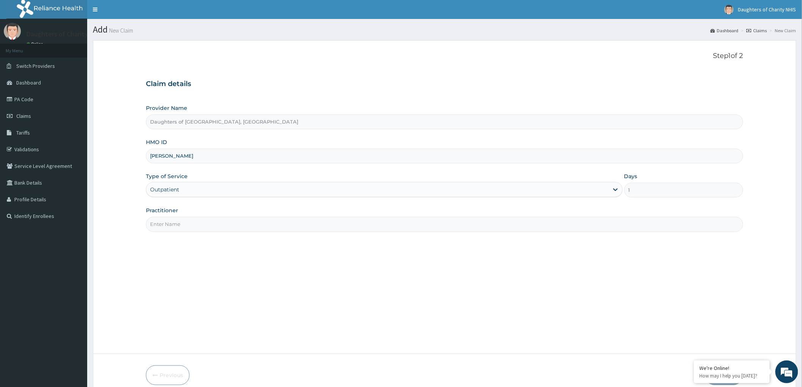
click at [172, 221] on input "Practitioner" at bounding box center [444, 224] width 597 height 15
paste input "[PERSON_NAME]"
type input "[PERSON_NAME]"
click at [158, 159] on input "[PERSON_NAME]" at bounding box center [444, 156] width 597 height 15
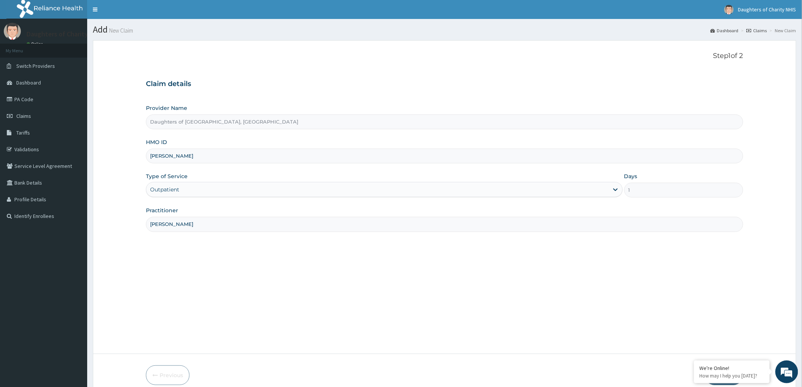
click at [158, 159] on input "[PERSON_NAME]" at bounding box center [444, 156] width 597 height 15
paste input "CFB/10013/C"
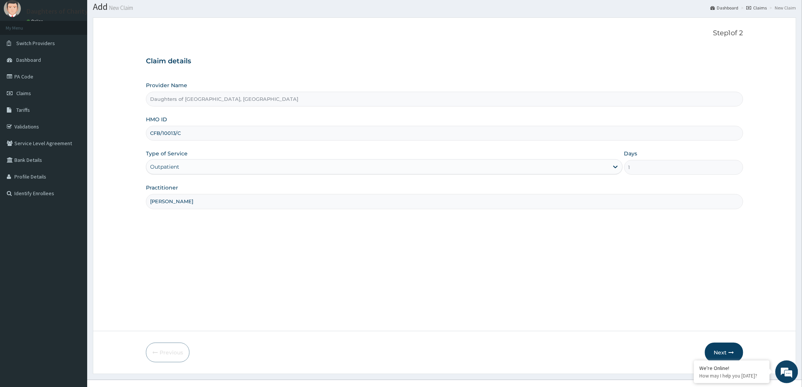
scroll to position [35, 0]
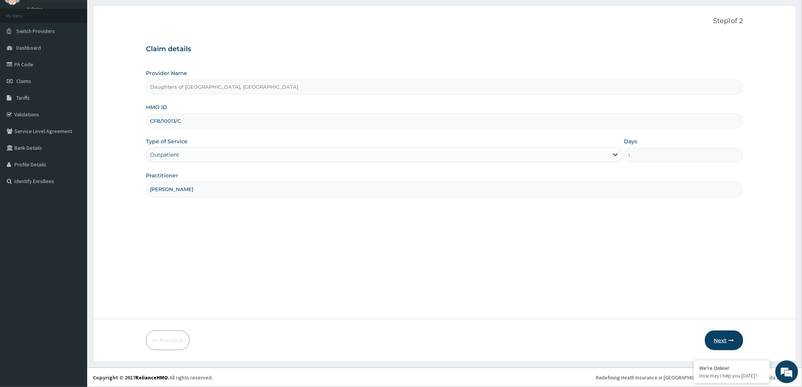
type input "CFB/10013/C"
click at [715, 339] on button "Next" at bounding box center [724, 341] width 38 height 20
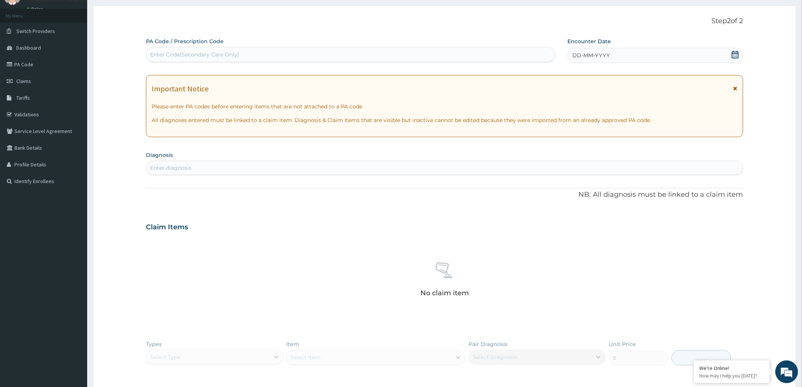
click at [168, 51] on div "Enter Code(Secondary Care Only)" at bounding box center [194, 55] width 89 height 8
paste input "PA/BD0514"
type input "PA/BD0514"
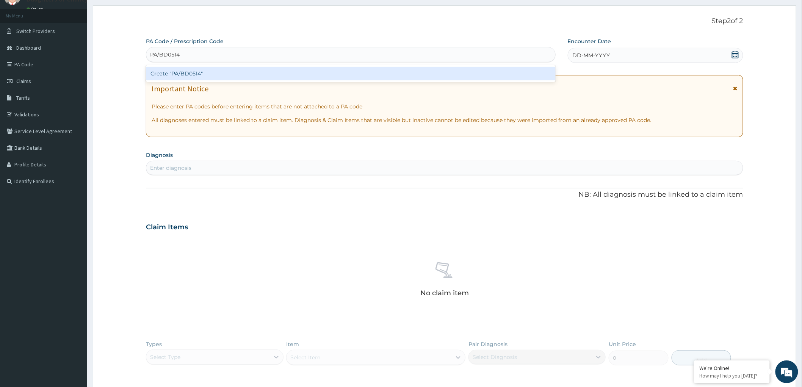
click at [182, 74] on div "Create "PA/BD0514"" at bounding box center [351, 74] width 410 height 14
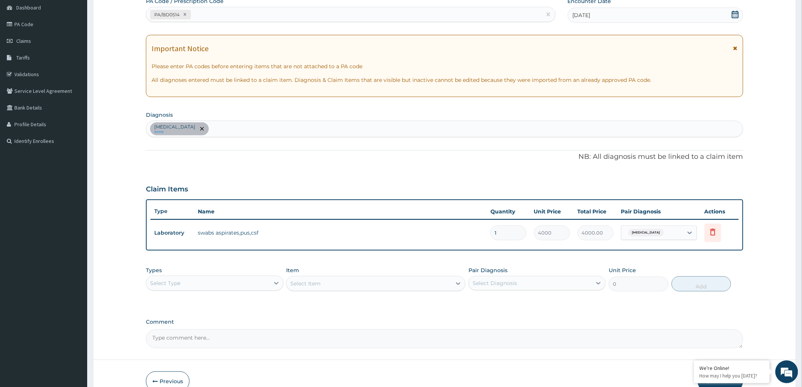
scroll to position [115, 0]
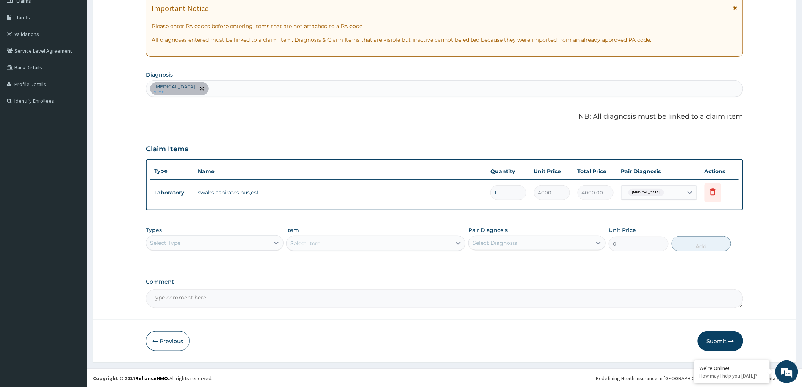
click at [233, 240] on div "Select Type" at bounding box center [207, 243] width 123 height 12
click at [228, 282] on div "Procedures" at bounding box center [214, 289] width 137 height 14
click at [445, 240] on div "Select Item" at bounding box center [375, 243] width 179 height 15
click at [455, 243] on div "Select Item" at bounding box center [375, 243] width 179 height 15
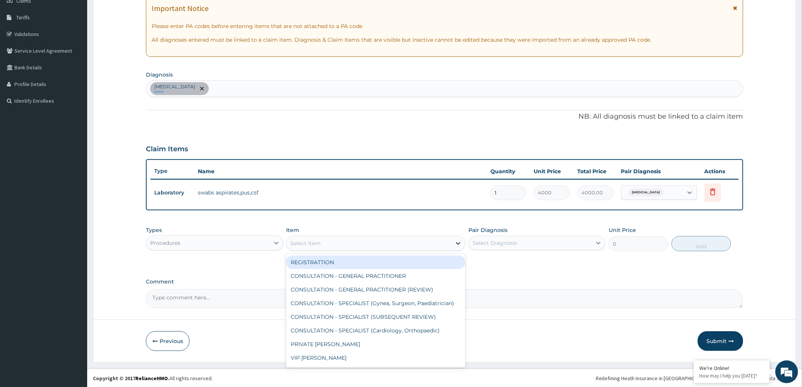
click at [455, 242] on icon at bounding box center [458, 244] width 8 height 8
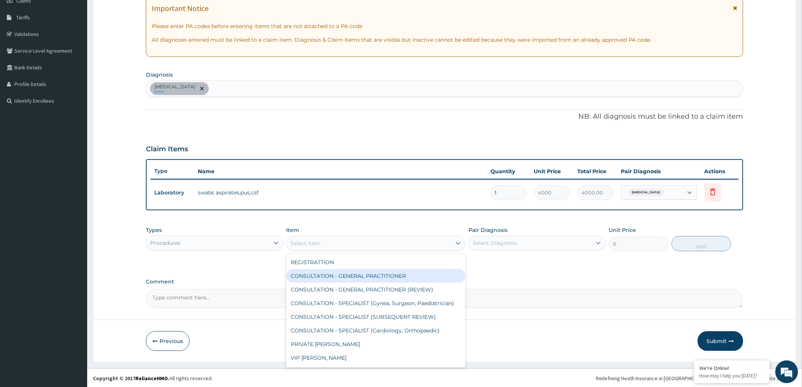
click at [432, 277] on div "CONSULTATION - GENERAL PRACTITIONER" at bounding box center [375, 276] width 179 height 14
type input "3000"
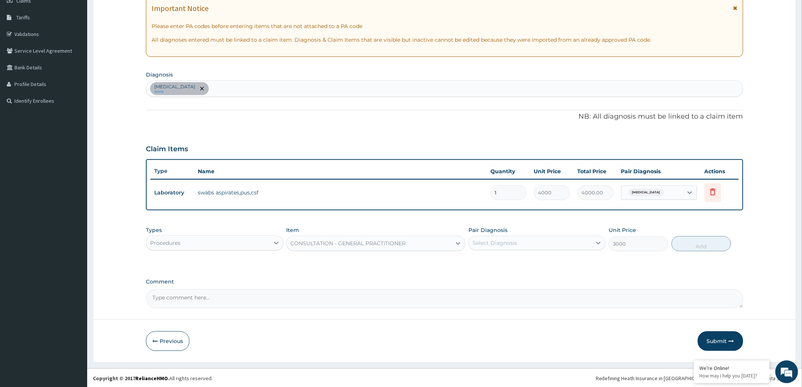
click at [515, 242] on div "Select Diagnosis" at bounding box center [495, 243] width 44 height 8
click at [488, 262] on label "Acute pharyngitis" at bounding box center [504, 262] width 47 height 8
checkbox input "true"
click at [699, 242] on button "Add" at bounding box center [702, 243] width 60 height 15
type input "0"
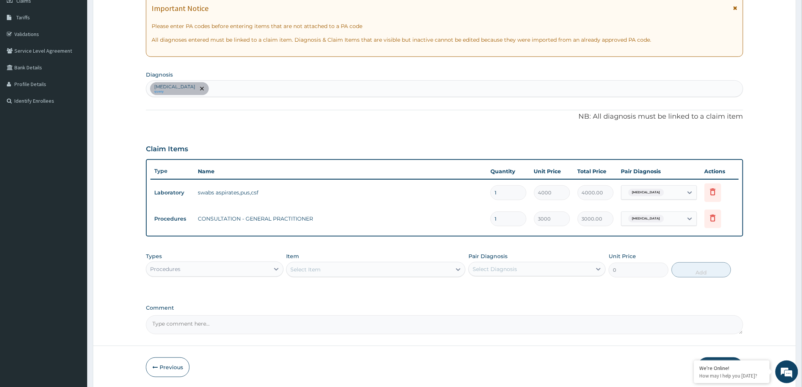
click at [337, 272] on div "Select Item" at bounding box center [369, 269] width 165 height 12
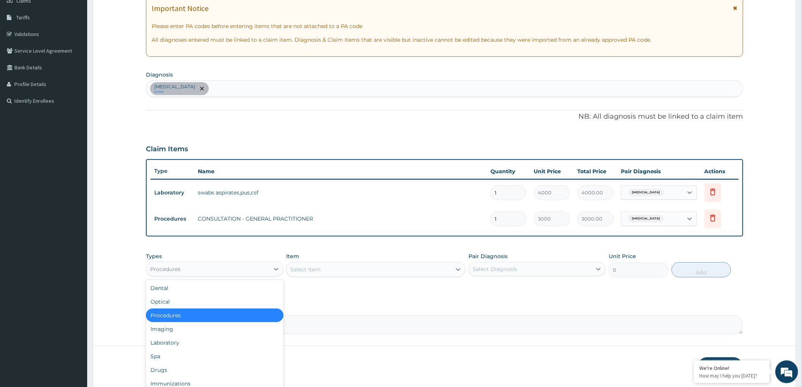
click at [218, 266] on div "Procedures" at bounding box center [207, 269] width 123 height 12
click at [210, 342] on div "Laboratory" at bounding box center [214, 343] width 137 height 14
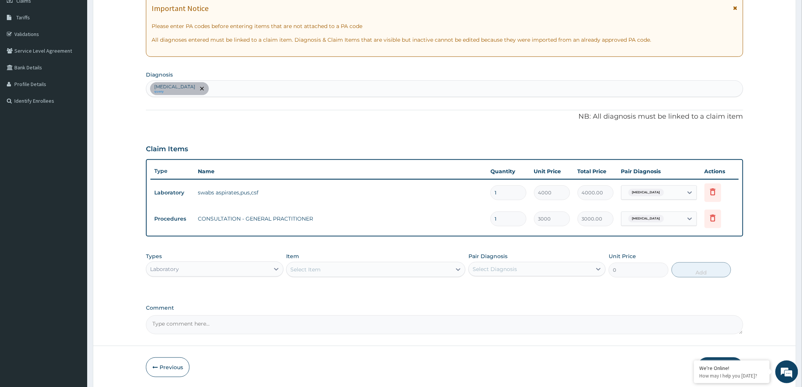
click at [251, 90] on div "Acute pharyngitis query" at bounding box center [444, 89] width 597 height 16
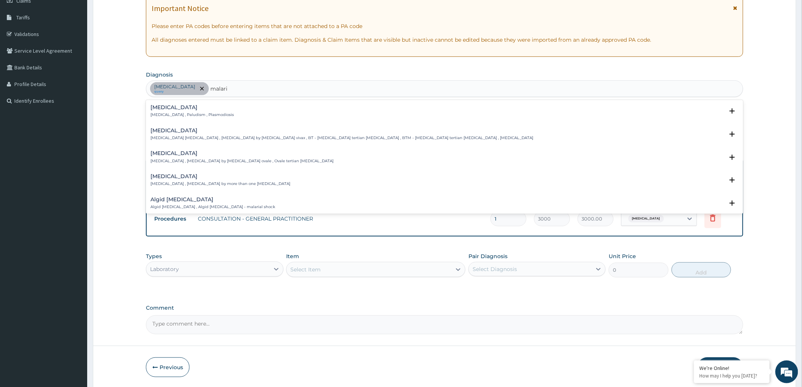
type input "malaria"
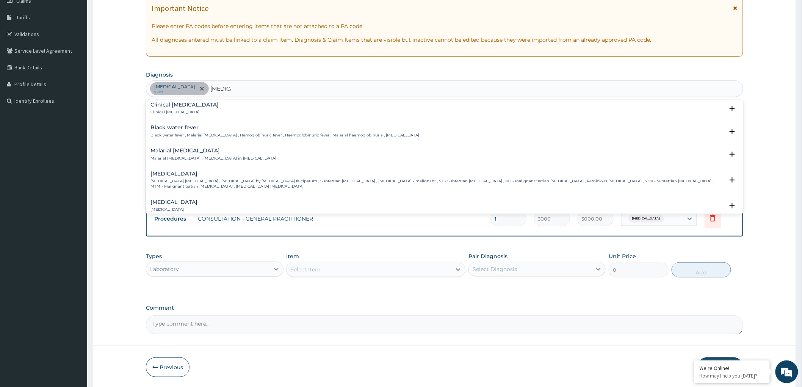
scroll to position [252, 0]
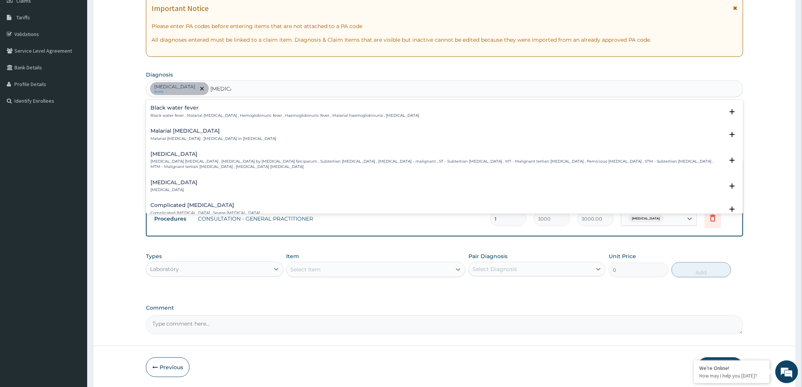
click at [250, 161] on p "Falciparum malaria , Malignant tertian malaria , Malaria by Plasmodium falcipar…" at bounding box center [437, 164] width 574 height 11
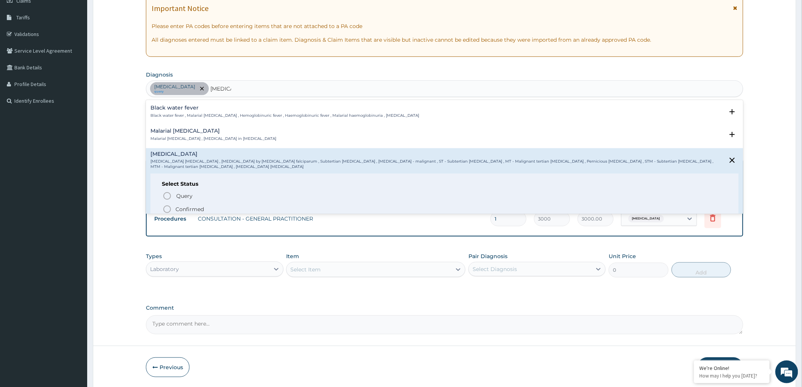
click at [165, 206] on circle "status option filled" at bounding box center [167, 209] width 7 height 7
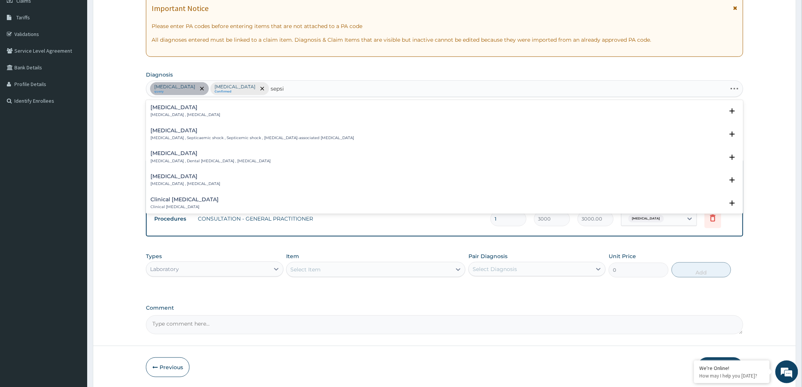
type input "sepsis"
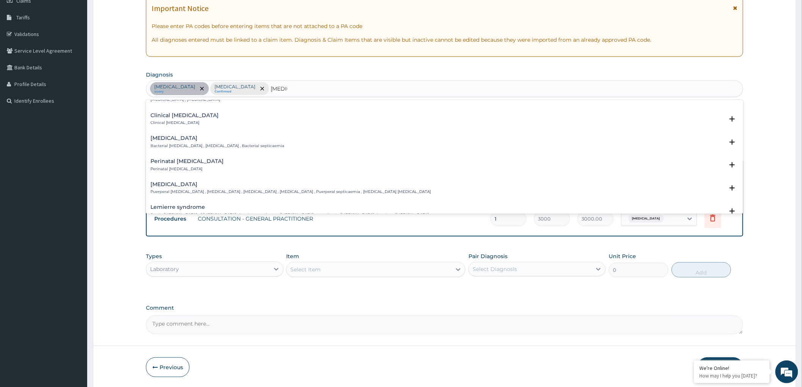
click at [199, 143] on p "Bacterial septicemia , Bacterial sepsis , Bacterial septicaemia" at bounding box center [217, 145] width 134 height 5
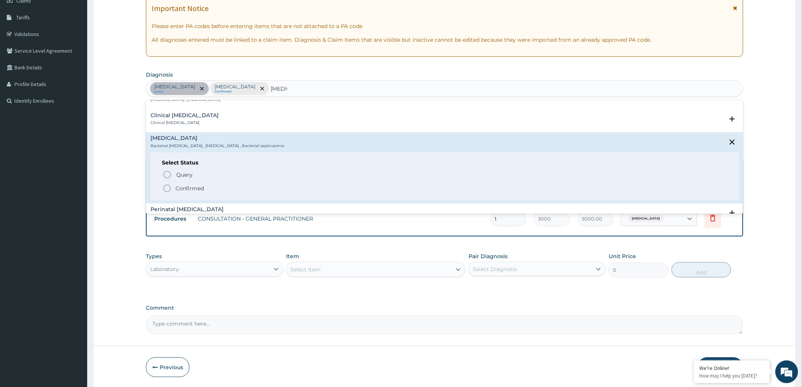
click at [168, 190] on icon "status option filled" at bounding box center [167, 188] width 9 height 9
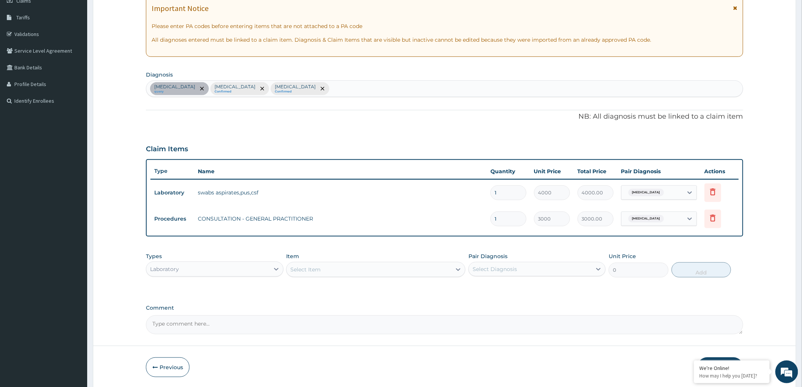
click at [407, 268] on div "Select Item" at bounding box center [369, 269] width 165 height 12
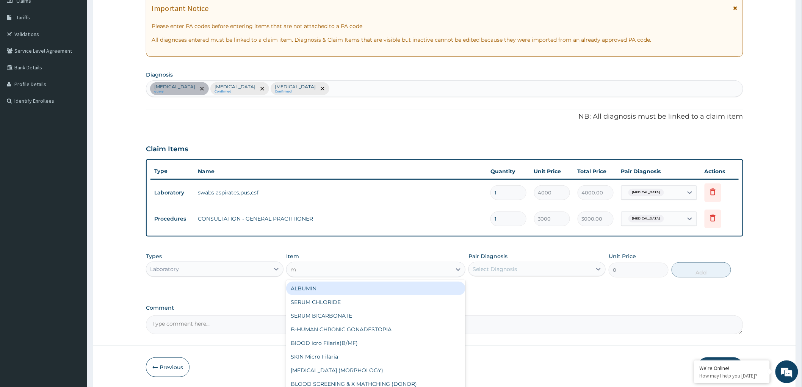
type input "mp"
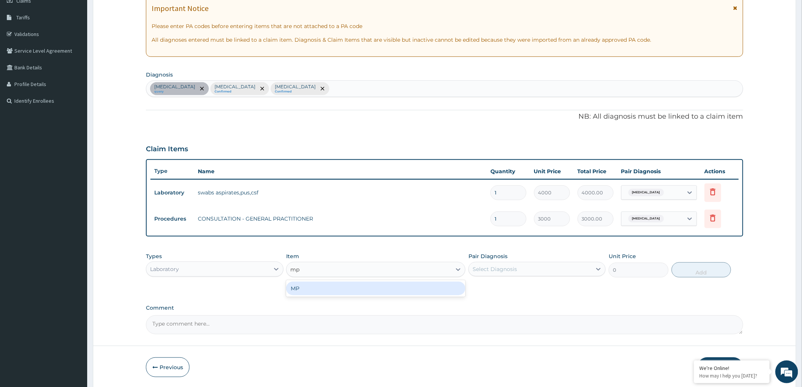
click at [438, 288] on div "MP" at bounding box center [375, 289] width 179 height 14
type input "2000"
drag, startPoint x: 562, startPoint y: 270, endPoint x: 555, endPoint y: 274, distance: 8.0
click at [562, 270] on div "Select Diagnosis" at bounding box center [530, 269] width 123 height 12
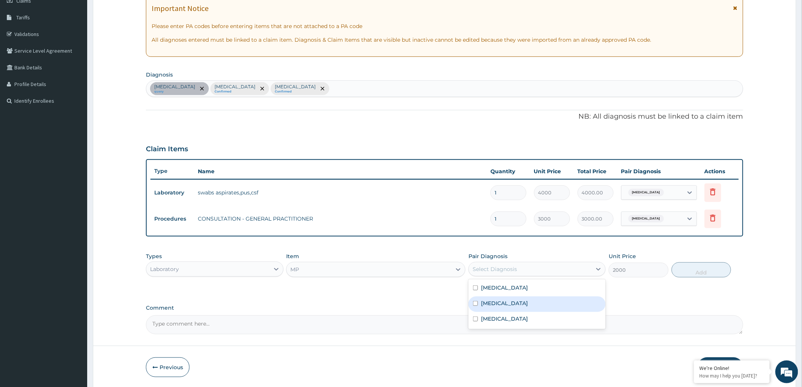
click at [475, 304] on input "checkbox" at bounding box center [475, 303] width 5 height 5
checkbox input "true"
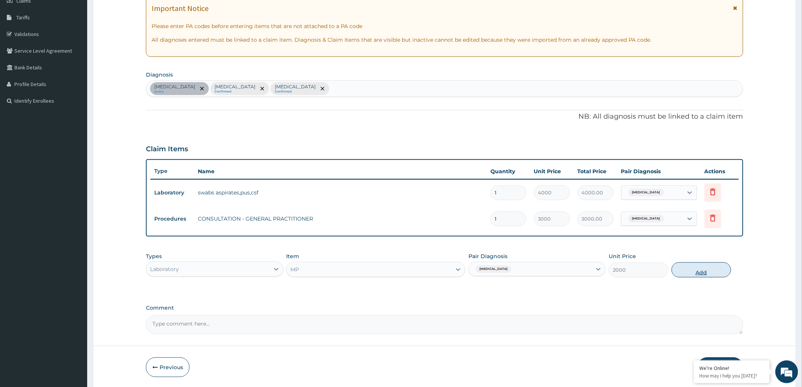
click at [688, 268] on button "Add" at bounding box center [702, 269] width 60 height 15
type input "0"
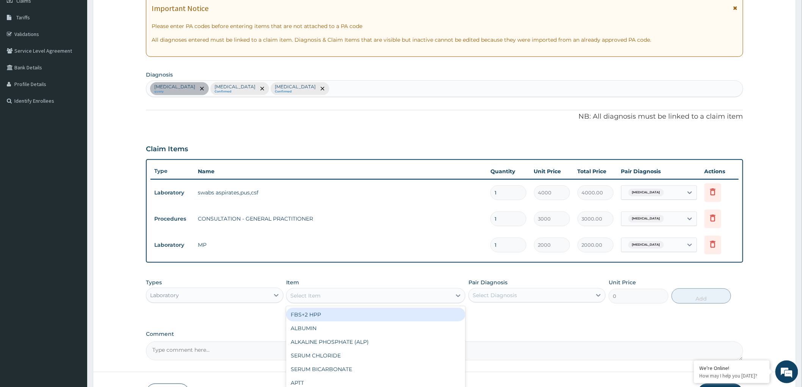
click at [317, 295] on div "Select Item" at bounding box center [305, 296] width 30 height 8
type input "fbc"
click at [334, 306] on div "FBC PLATELET COUNT (FBC)" at bounding box center [375, 321] width 179 height 30
click at [389, 316] on div "FBC" at bounding box center [375, 315] width 179 height 14
type input "4200"
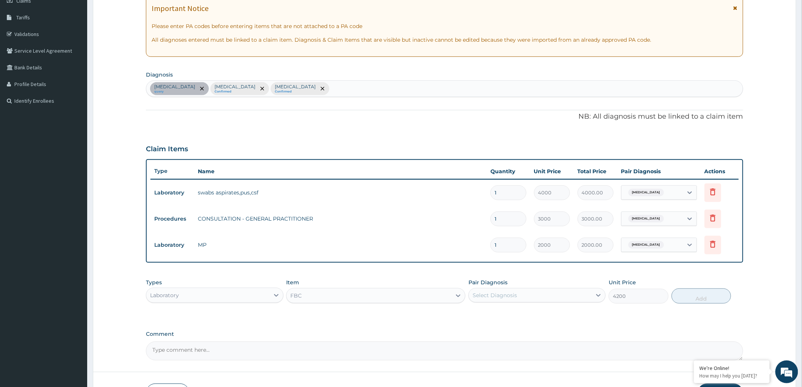
click at [514, 296] on div "Select Diagnosis" at bounding box center [495, 295] width 44 height 8
click at [476, 346] on input "checkbox" at bounding box center [475, 345] width 5 height 5
checkbox input "true"
click at [708, 293] on button "Add" at bounding box center [702, 295] width 60 height 15
type input "0"
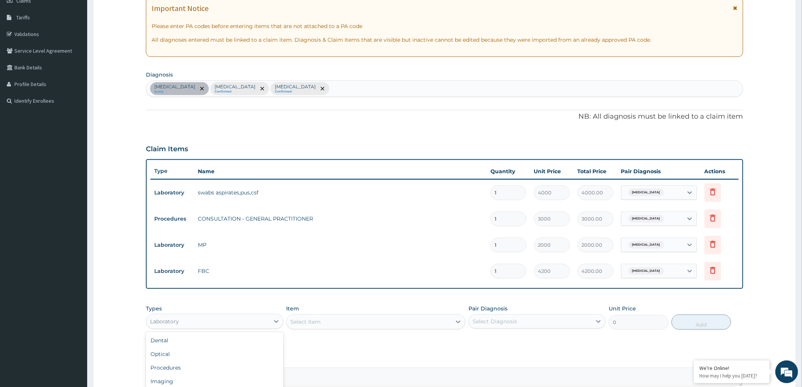
click at [248, 317] on div "Laboratory" at bounding box center [207, 321] width 123 height 12
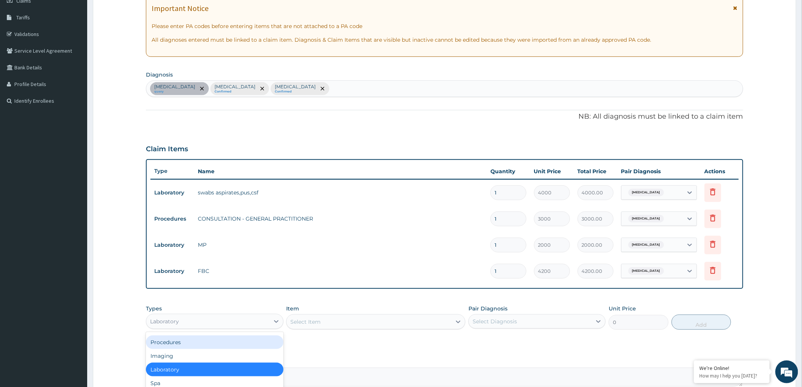
scroll to position [194, 0]
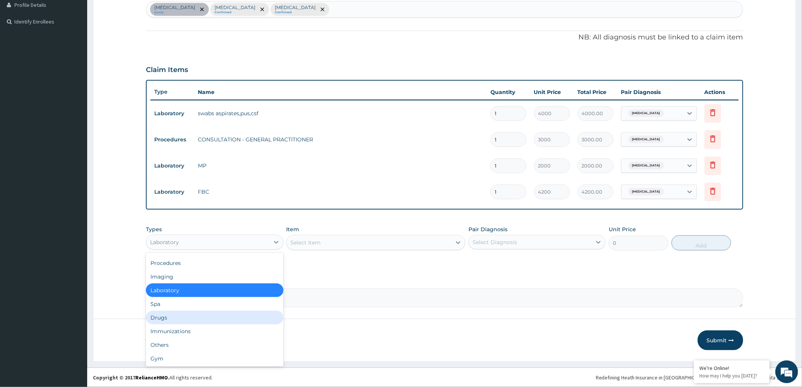
drag, startPoint x: 244, startPoint y: 313, endPoint x: 268, endPoint y: 309, distance: 24.2
click at [244, 313] on div "Drugs" at bounding box center [214, 318] width 137 height 14
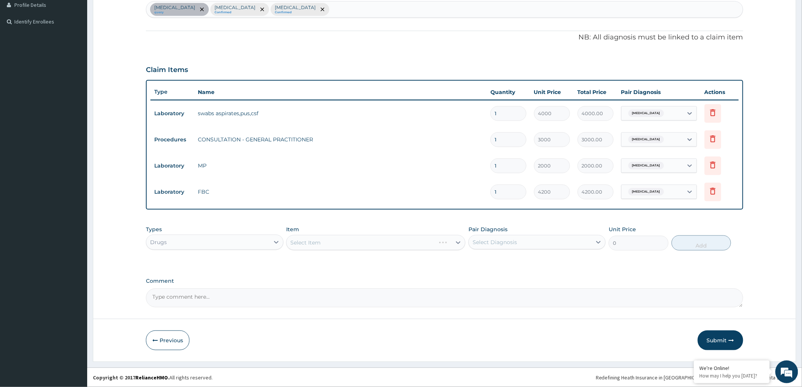
click at [382, 238] on div "Select Item" at bounding box center [375, 242] width 179 height 15
click at [440, 240] on div "Select Item" at bounding box center [375, 242] width 179 height 15
click at [450, 245] on div "Select Item" at bounding box center [369, 243] width 165 height 12
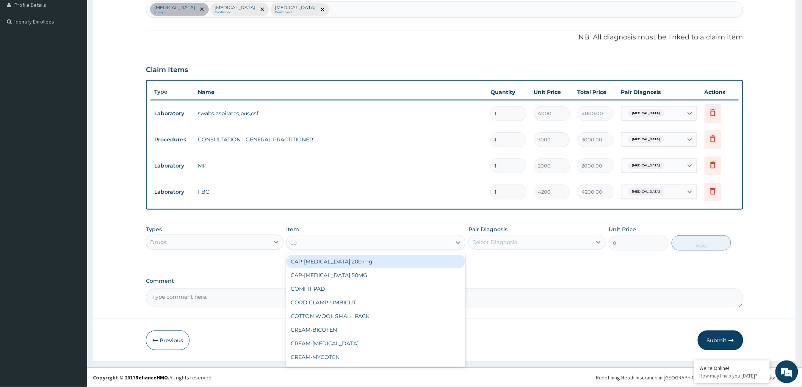
type input "coa"
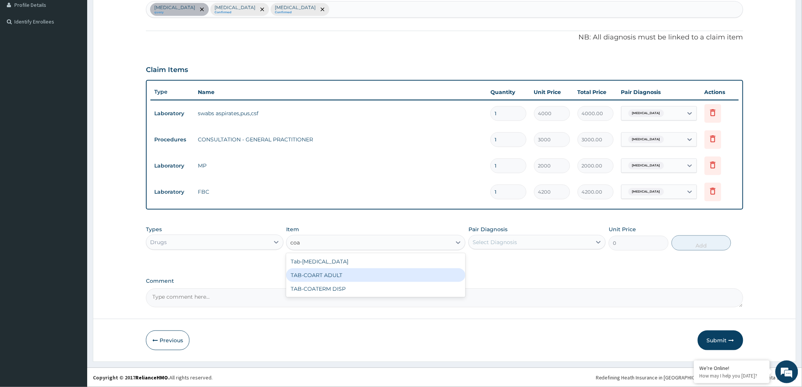
click at [357, 273] on div "TAB-COART ADULT" at bounding box center [375, 275] width 179 height 14
type input "810"
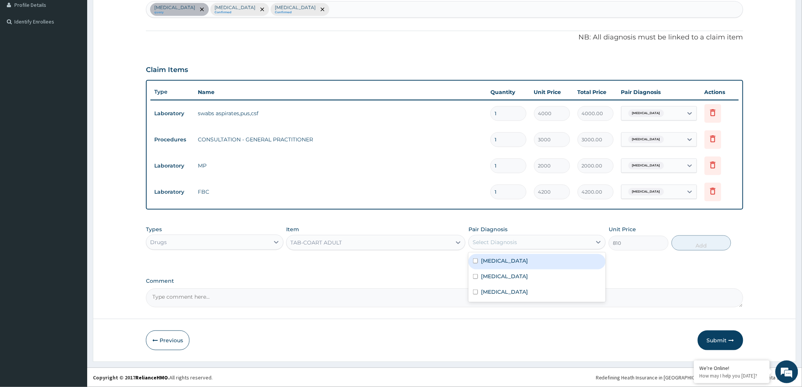
click at [523, 240] on div "Select Diagnosis" at bounding box center [530, 242] width 123 height 12
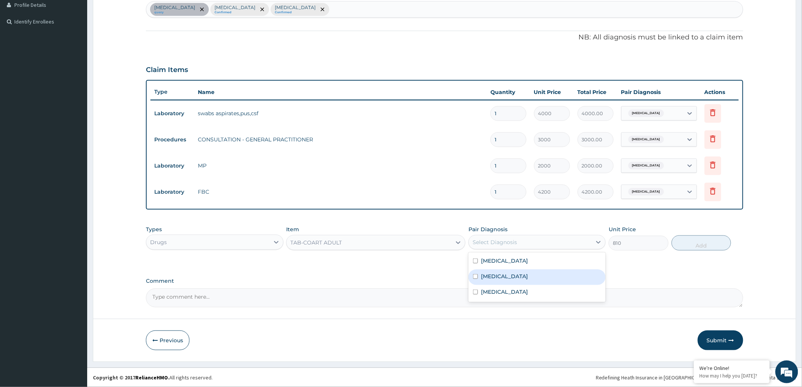
click at [475, 276] on input "checkbox" at bounding box center [475, 276] width 5 height 5
checkbox input "true"
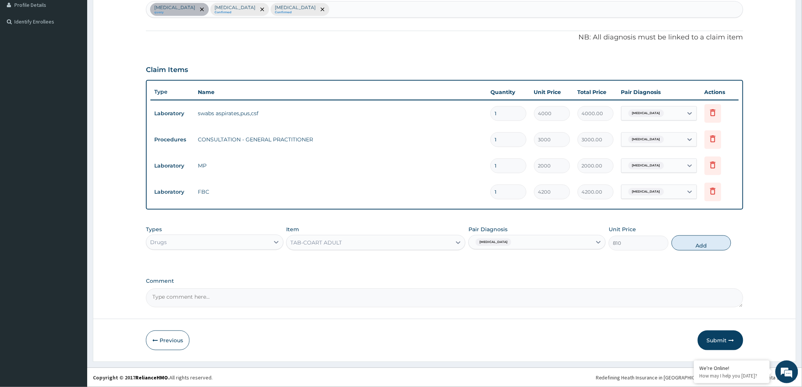
drag, startPoint x: 707, startPoint y: 243, endPoint x: 559, endPoint y: 237, distance: 147.6
click at [705, 243] on button "Add" at bounding box center [702, 242] width 60 height 15
type input "0"
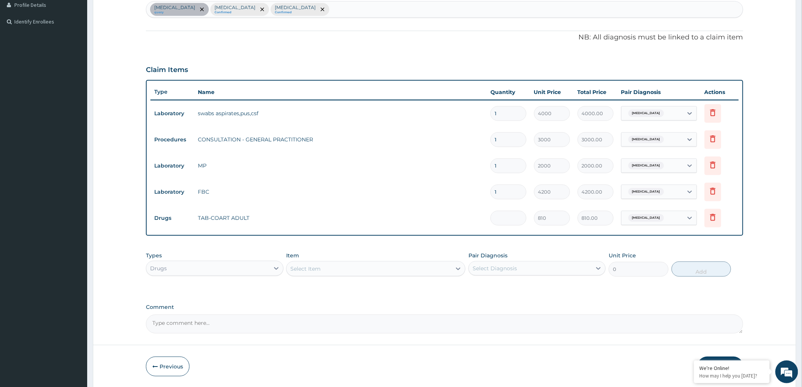
type input "0.00"
type input "6"
type input "4860.00"
type input "6"
click at [368, 270] on div "Select Item" at bounding box center [369, 269] width 165 height 12
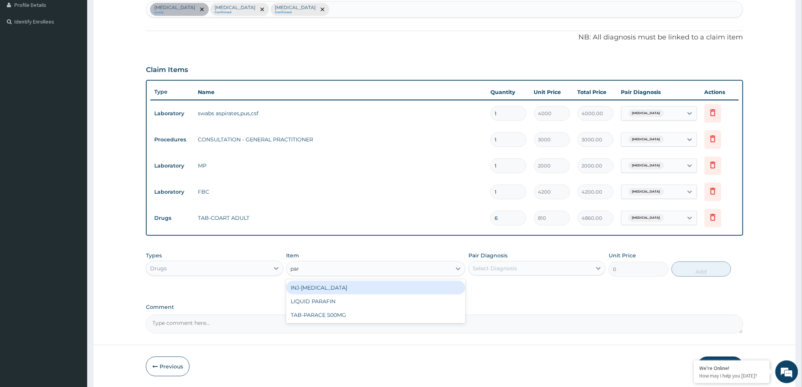
type input "para"
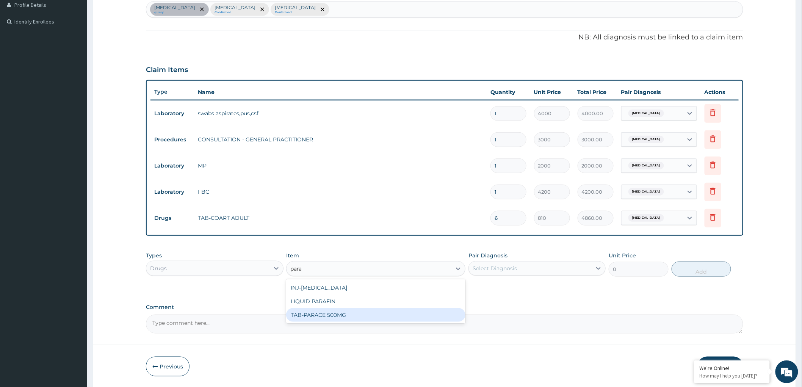
drag, startPoint x: 328, startPoint y: 312, endPoint x: 347, endPoint y: 310, distance: 19.0
click at [330, 312] on div "TAB-PARACE 500MG" at bounding box center [375, 315] width 179 height 14
type input "25"
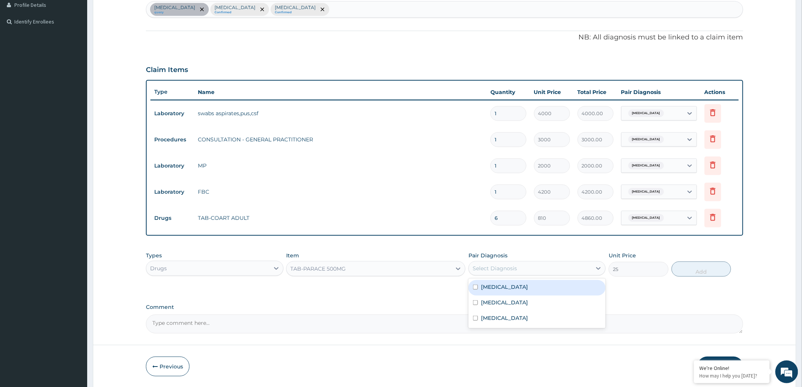
click at [494, 270] on div "Select Diagnosis" at bounding box center [495, 269] width 44 height 8
click at [482, 305] on label "Falciparum malaria" at bounding box center [504, 303] width 47 height 8
checkbox input "true"
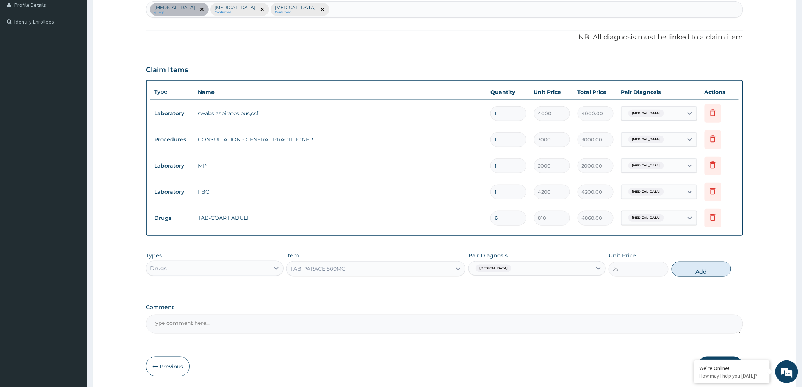
click at [700, 267] on button "Add" at bounding box center [702, 269] width 60 height 15
type input "0"
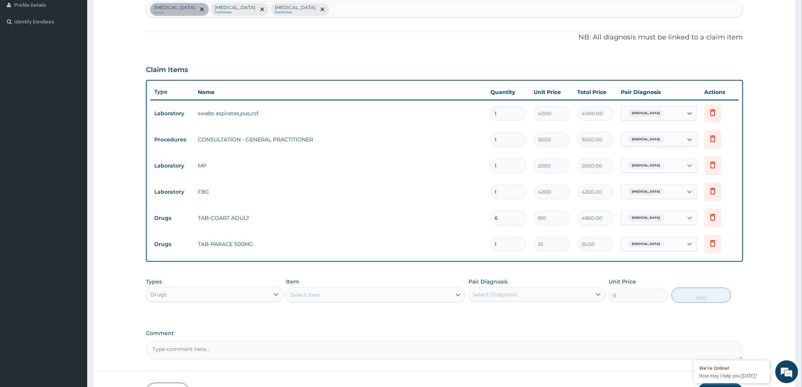
type input "18"
type input "450.00"
type input "18"
click at [315, 291] on div "Select Item" at bounding box center [305, 295] width 30 height 8
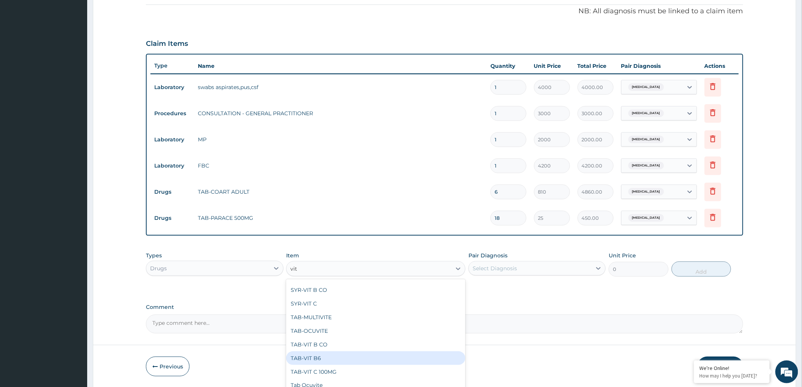
scroll to position [247, 0]
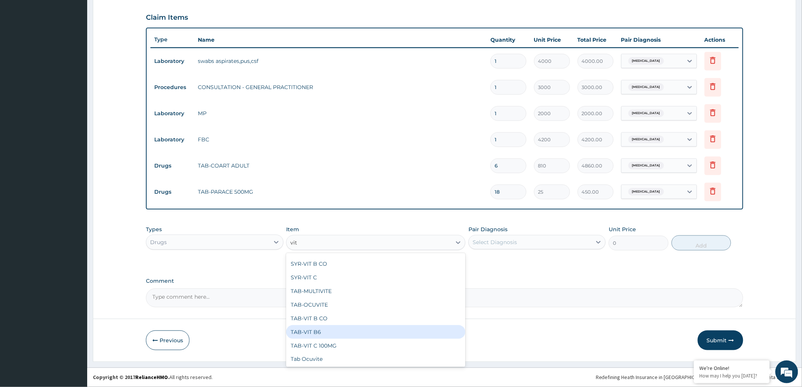
type input "vit"
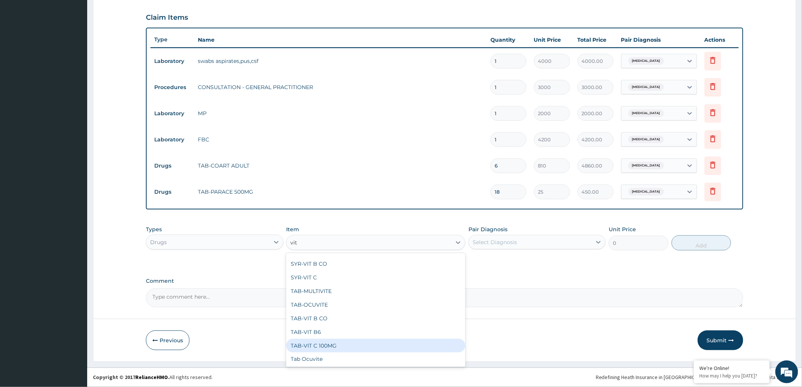
click at [317, 347] on div "TAB-VIT C 100MG" at bounding box center [375, 346] width 179 height 14
type input "162"
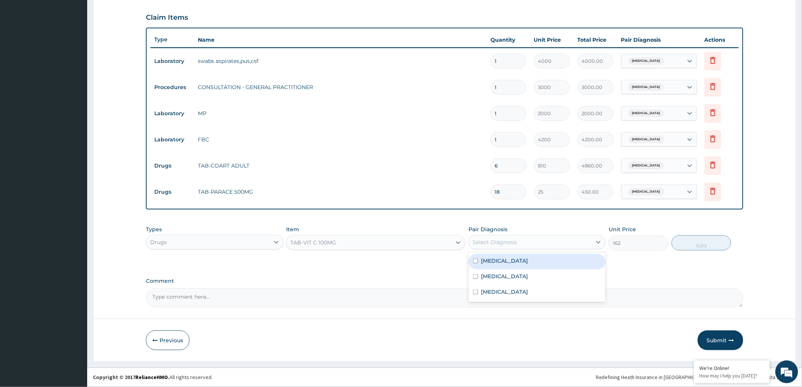
click at [529, 244] on div "Select Diagnosis" at bounding box center [530, 242] width 123 height 12
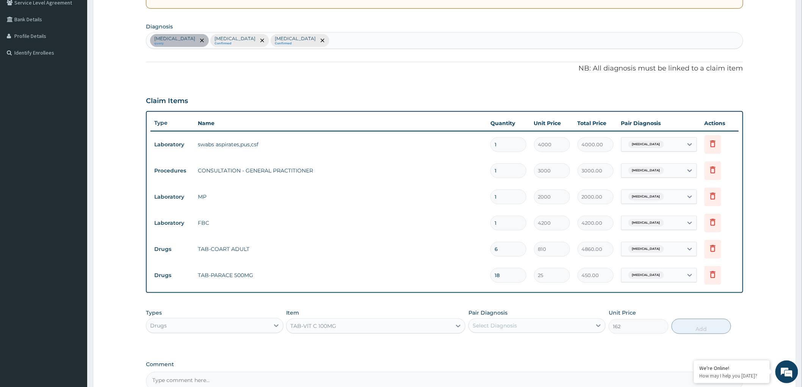
scroll to position [163, 0]
click at [334, 38] on div "Acute pharyngitis query Falciparum malaria Confirmed Bacterial sepsis Confirmed" at bounding box center [444, 41] width 597 height 16
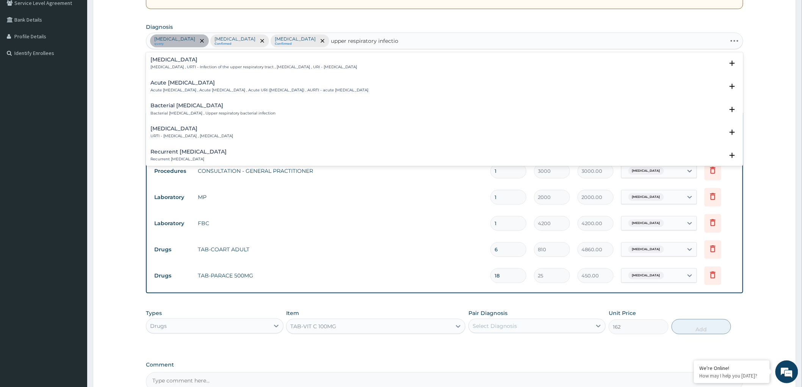
type input "upper respiratory infection"
click at [253, 86] on div "Acute upper respiratory infection Acute upper respiratory infection , Acute upp…" at bounding box center [259, 86] width 218 height 13
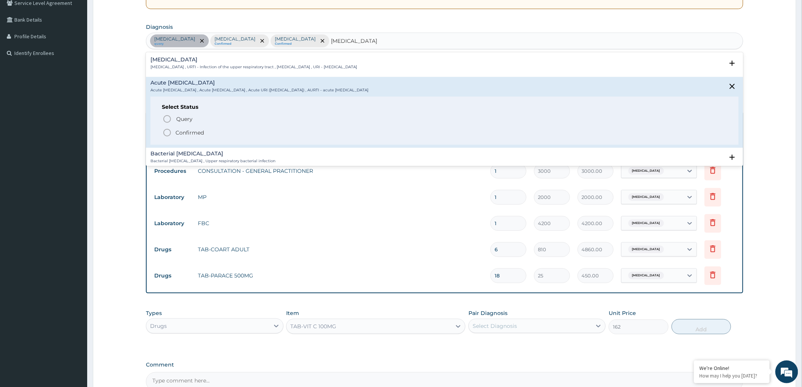
click at [168, 132] on icon "status option filled" at bounding box center [167, 132] width 9 height 9
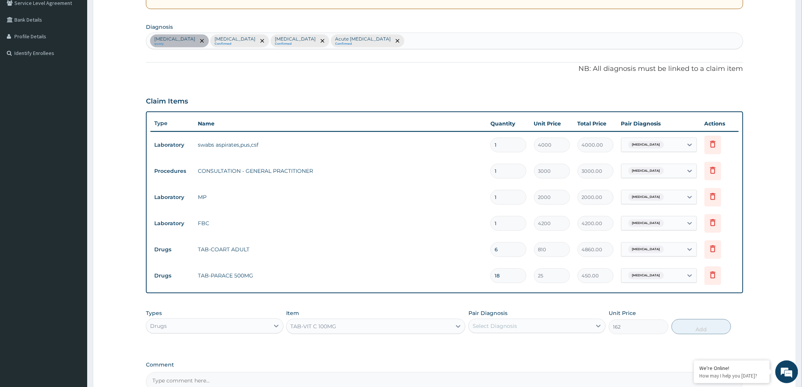
click at [575, 332] on div "Select Diagnosis" at bounding box center [530, 326] width 123 height 12
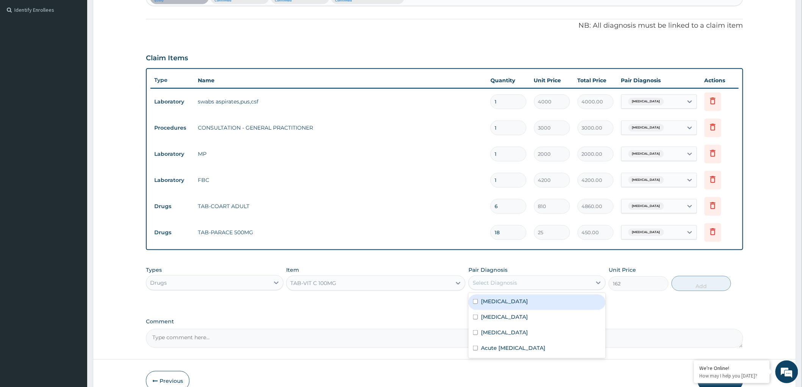
scroll to position [247, 0]
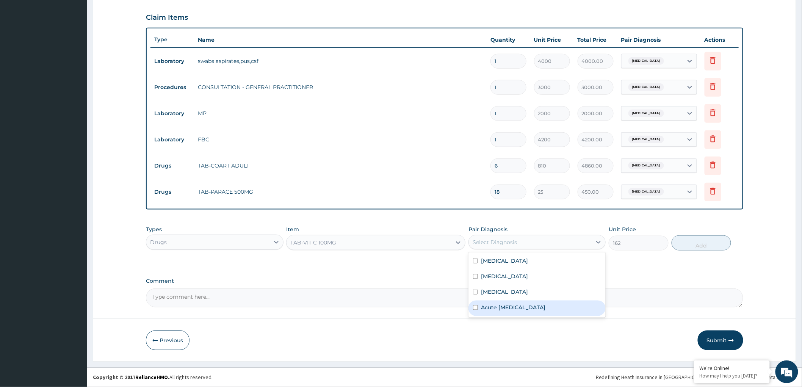
click at [474, 309] on input "checkbox" at bounding box center [475, 307] width 5 height 5
checkbox input "true"
click at [699, 243] on button "Add" at bounding box center [702, 242] width 60 height 15
type input "0"
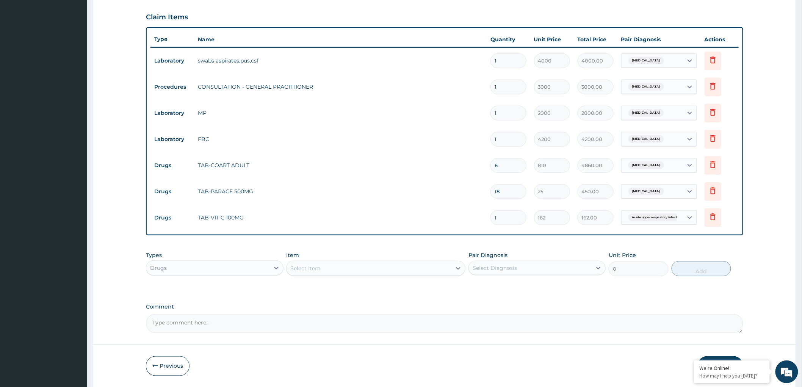
type input "0.00"
type input "7"
type input "1134.00"
type input "7"
click at [406, 270] on div "Select Item" at bounding box center [369, 268] width 165 height 12
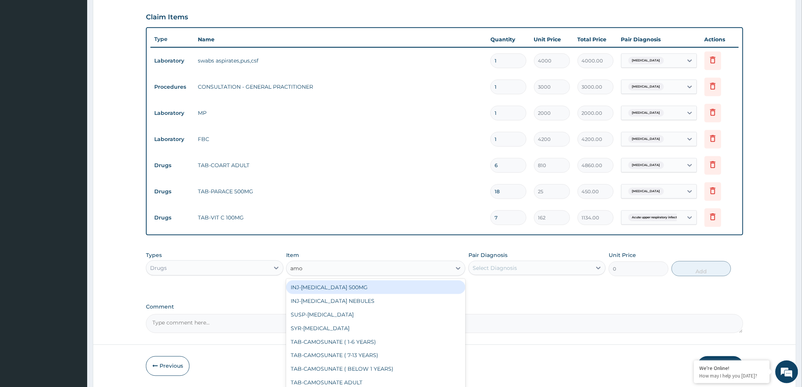
type input "amox"
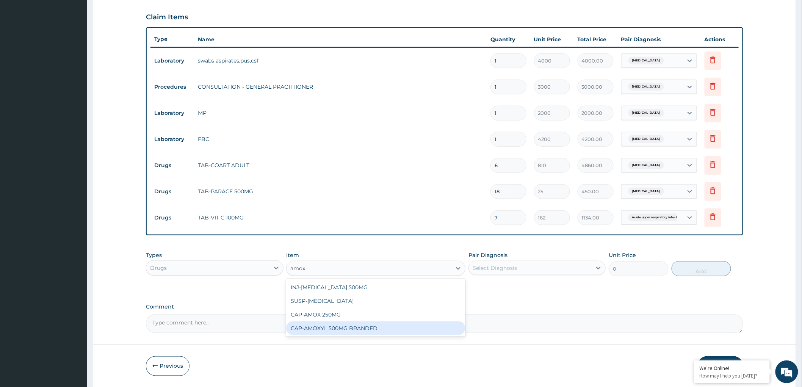
click at [379, 328] on div "CAP-AMOXYL 500MG BRANDED" at bounding box center [375, 328] width 179 height 14
type input "324"
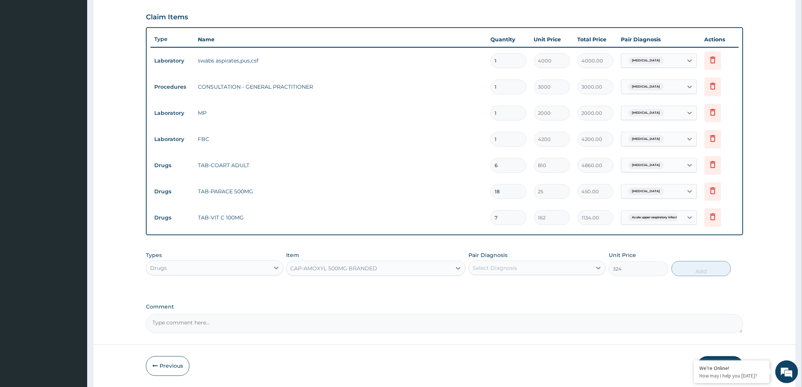
click at [517, 270] on div "Select Diagnosis" at bounding box center [530, 268] width 123 height 12
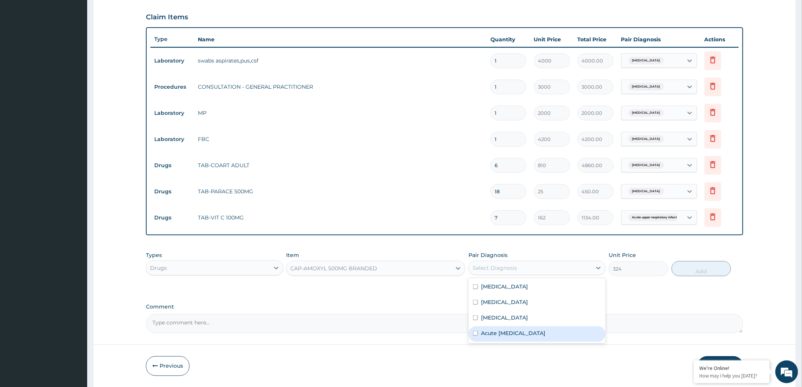
click at [476, 334] on input "checkbox" at bounding box center [475, 333] width 5 height 5
checkbox input "true"
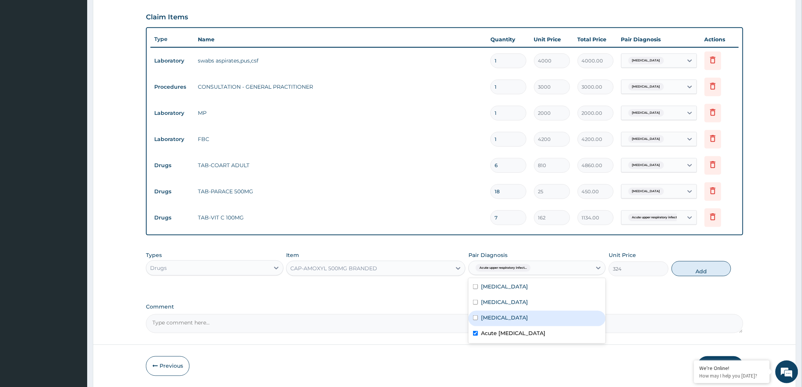
click at [476, 315] on div "[MEDICAL_DATA]" at bounding box center [537, 319] width 137 height 16
checkbox input "true"
drag, startPoint x: 703, startPoint y: 271, endPoint x: 578, endPoint y: 262, distance: 125.4
click at [702, 271] on button "Add" at bounding box center [702, 268] width 60 height 15
type input "0"
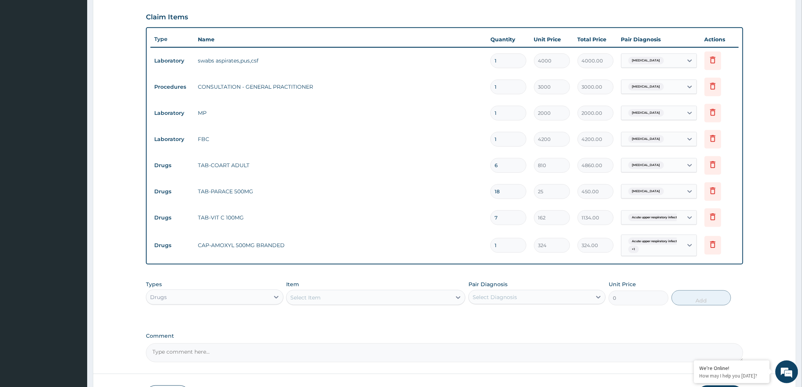
type input "15"
type input "4860.00"
type input "15"
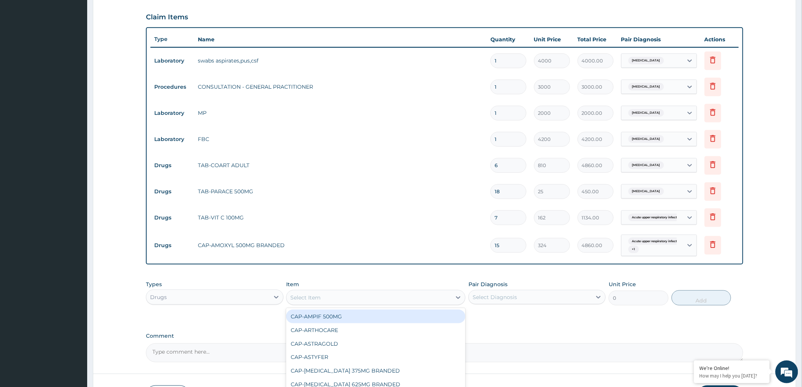
click at [336, 302] on div "Select Item" at bounding box center [369, 297] width 165 height 12
type input "arte"
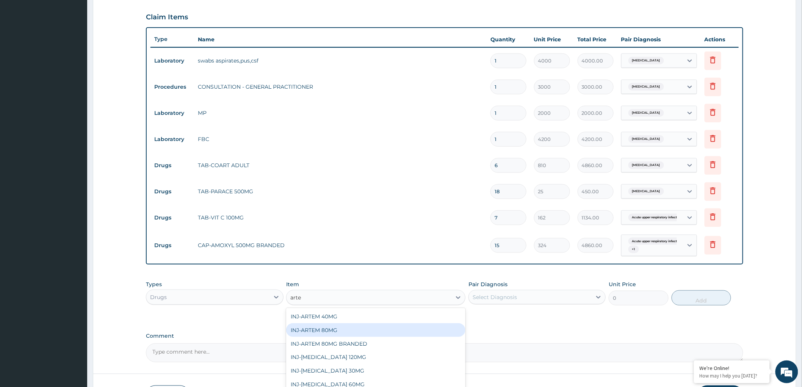
click at [354, 326] on div "INJ-ARTEM 80MG" at bounding box center [375, 330] width 179 height 14
type input "810"
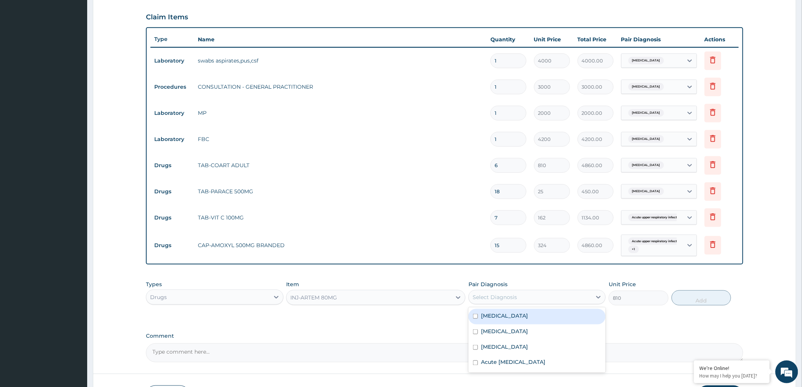
click at [480, 300] on div "Select Diagnosis" at bounding box center [495, 297] width 44 height 8
click at [476, 334] on input "checkbox" at bounding box center [475, 331] width 5 height 5
checkbox input "true"
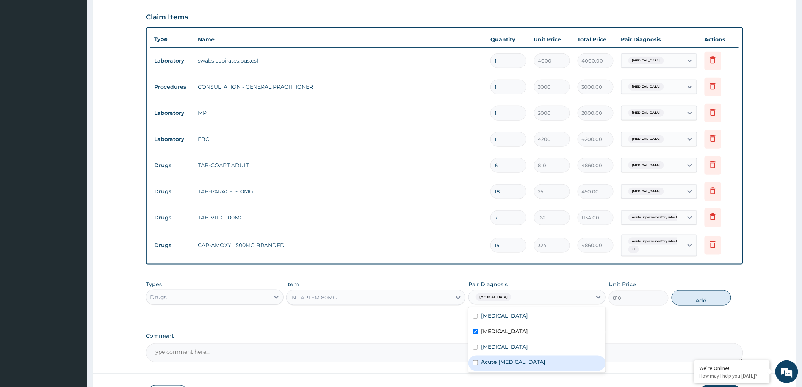
drag, startPoint x: 704, startPoint y: 297, endPoint x: 622, endPoint y: 288, distance: 82.0
click at [702, 297] on button "Add" at bounding box center [702, 297] width 60 height 15
type input "0"
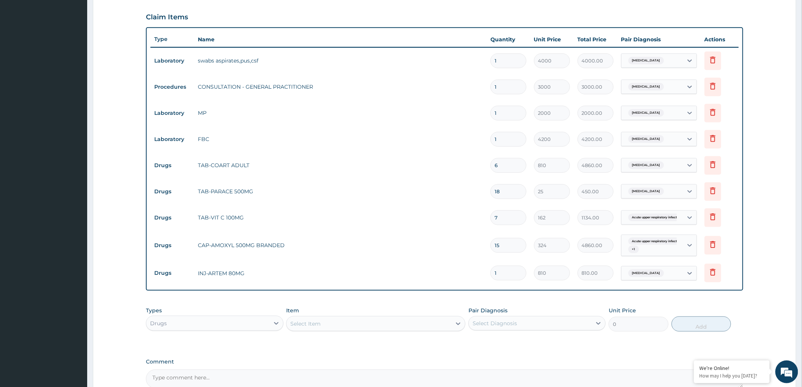
type input "0.00"
type input "6"
type input "4860.00"
type input "6"
click at [387, 324] on div "Select Item" at bounding box center [369, 324] width 165 height 12
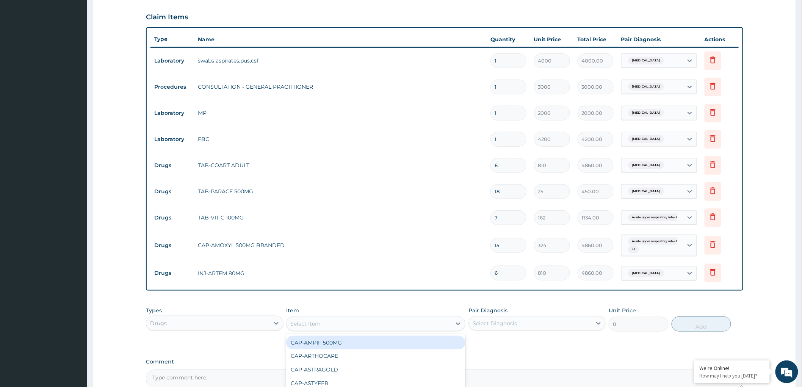
paste input "levofloxacin"
type input "levofloxacin"
drag, startPoint x: 397, startPoint y: 342, endPoint x: 555, endPoint y: 364, distance: 159.6
click at [399, 342] on div "TAB-LEVOFLOXACIN 500MG" at bounding box center [375, 343] width 179 height 14
type input "2270"
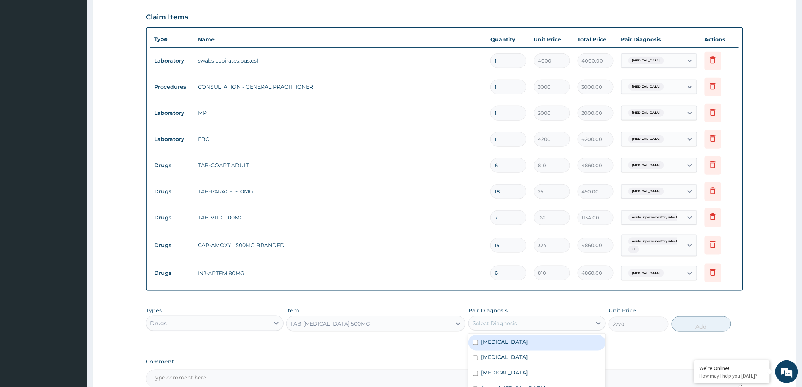
click at [547, 323] on div "Select Diagnosis" at bounding box center [530, 323] width 123 height 12
click at [478, 341] on div "Acute pharyngitis" at bounding box center [537, 343] width 137 height 16
checkbox input "true"
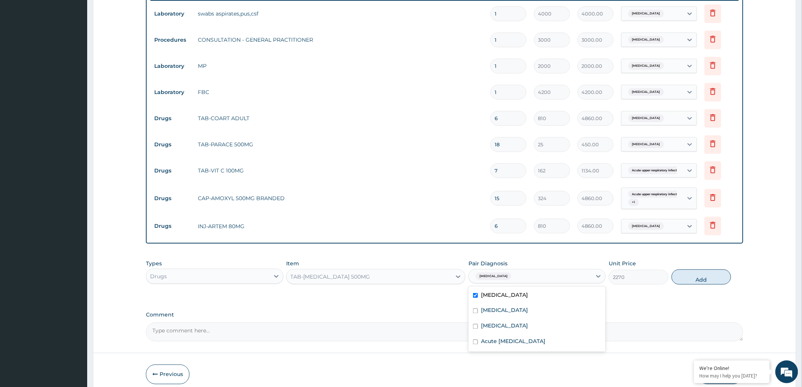
scroll to position [329, 0]
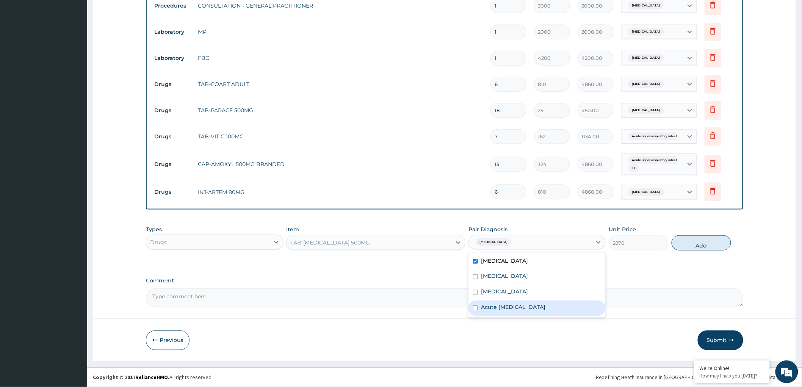
click at [476, 307] on input "checkbox" at bounding box center [475, 308] width 5 height 5
checkbox input "true"
click at [694, 243] on button "Add" at bounding box center [702, 242] width 60 height 15
type input "0"
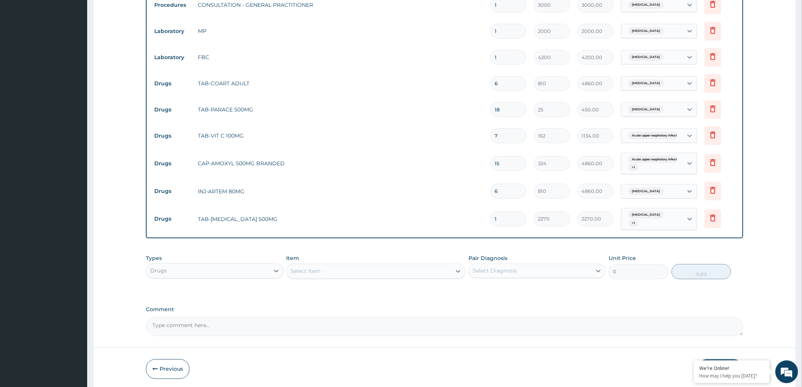
type input "10"
type input "22700.00"
type input "10"
drag, startPoint x: 500, startPoint y: 112, endPoint x: 506, endPoint y: 114, distance: 6.4
click at [502, 112] on input "18" at bounding box center [508, 109] width 36 height 15
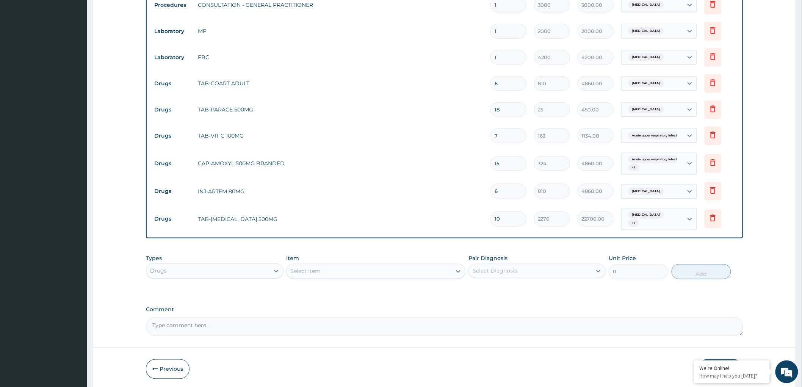
type input "1"
type input "25.00"
type input "0.00"
type input "3"
type input "75.00"
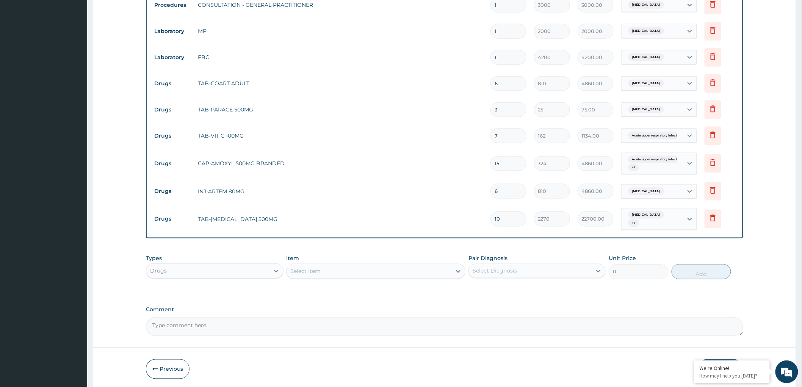
type input "36"
type input "900.00"
type input "36"
click at [187, 327] on textarea "Comment" at bounding box center [444, 326] width 597 height 19
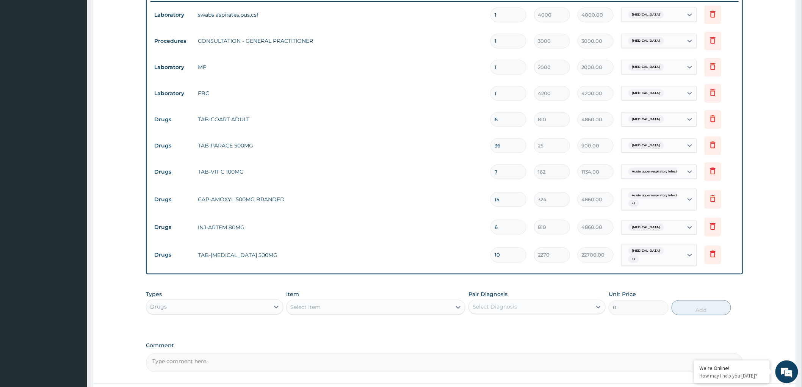
scroll to position [203, 0]
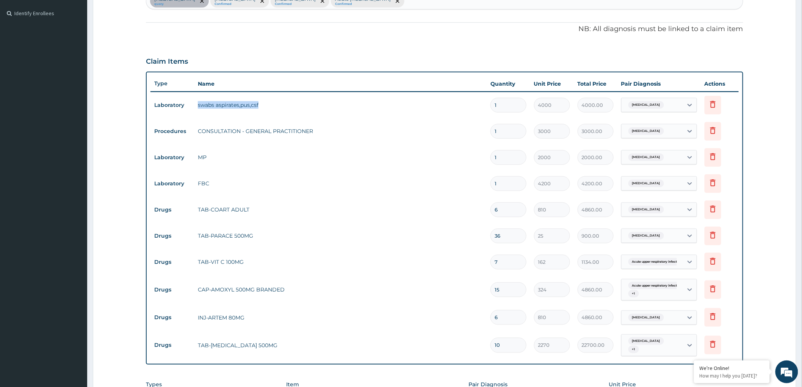
drag, startPoint x: 196, startPoint y: 105, endPoint x: 265, endPoint y: 113, distance: 68.7
click at [265, 113] on tr "Laboratory swabs aspirates,pus,csf 1 4000 4000.00 Acute pharyngitis Delete" at bounding box center [444, 105] width 588 height 26
copy td "swabs aspirates,pus,csf"
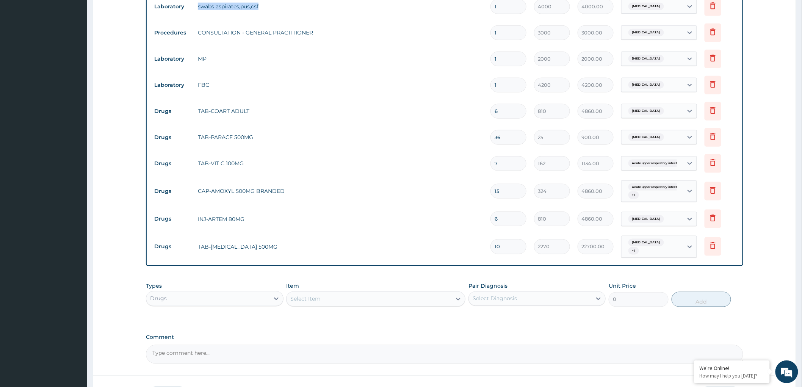
scroll to position [359, 0]
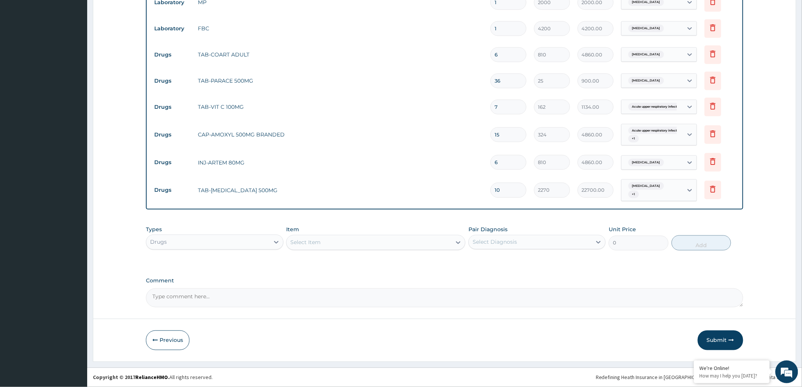
click at [203, 293] on textarea "Comment" at bounding box center [444, 297] width 597 height 19
paste textarea "swabs aspirates,pus,csf"
click at [150, 295] on textarea "swabs aspirates,pus,csf was used in place of throat swab mcs" at bounding box center [444, 297] width 597 height 19
type textarea "NOTE: swabs aspirates,pus,csf was used in place of throat swab mcs"
click at [501, 253] on div "Types Drugs Item Select Item Pair Diagnosis Select Diagnosis Unit Price 0 Add" at bounding box center [444, 238] width 597 height 33
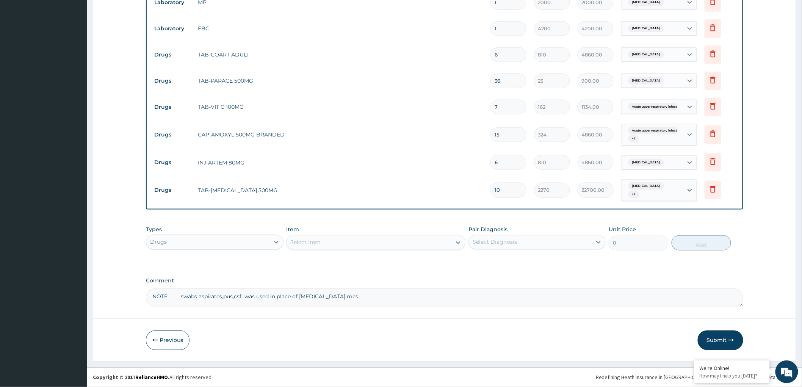
click at [324, 247] on div "Select Item" at bounding box center [369, 243] width 165 height 12
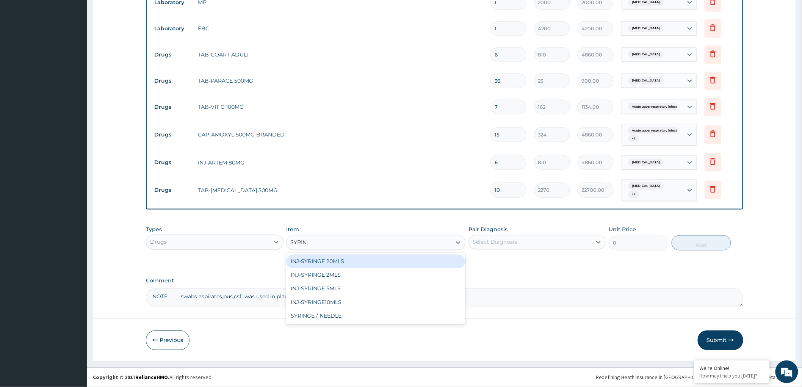
type input "SYRING"
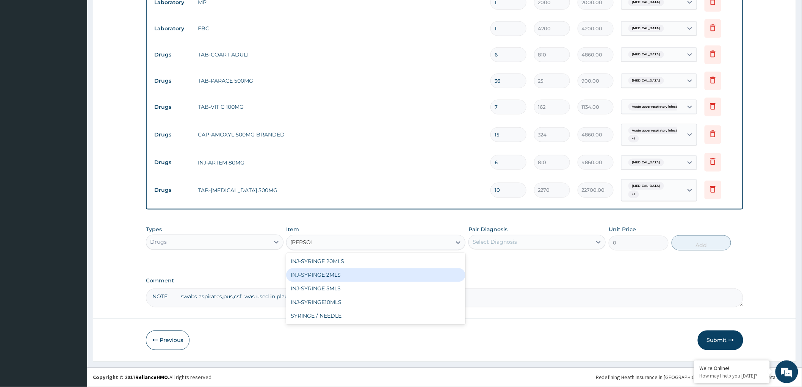
click at [338, 277] on div "INJ-SYRINGE 2MLS" at bounding box center [375, 275] width 179 height 14
type input "114"
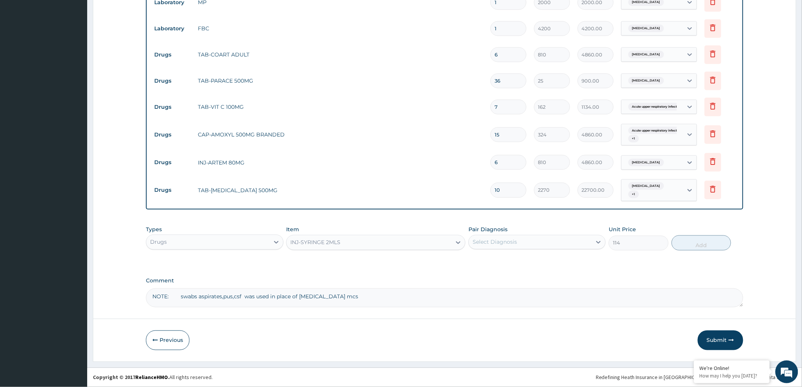
click at [512, 243] on div "Select Diagnosis" at bounding box center [495, 242] width 44 height 8
click at [472, 274] on div "Falciparum malaria" at bounding box center [537, 278] width 137 height 16
checkbox input "true"
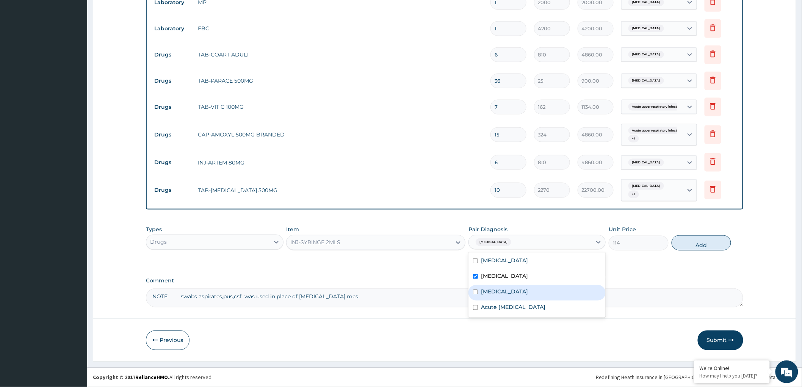
click at [708, 245] on button "Add" at bounding box center [702, 242] width 60 height 15
type input "0"
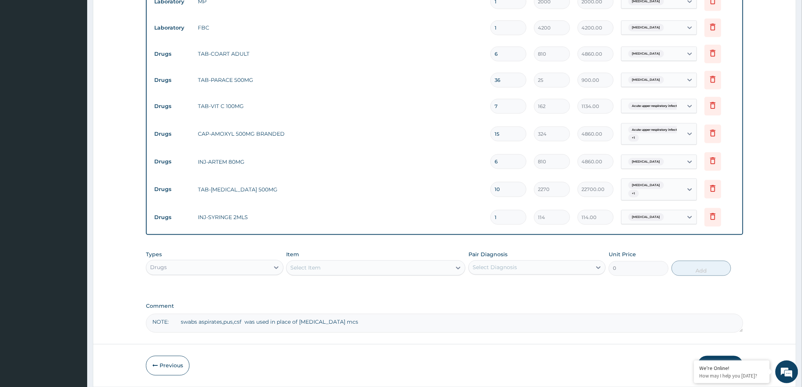
type input "0.00"
type input "6"
type input "684.00"
type input "6"
click at [338, 265] on div "Select Item" at bounding box center [369, 268] width 165 height 12
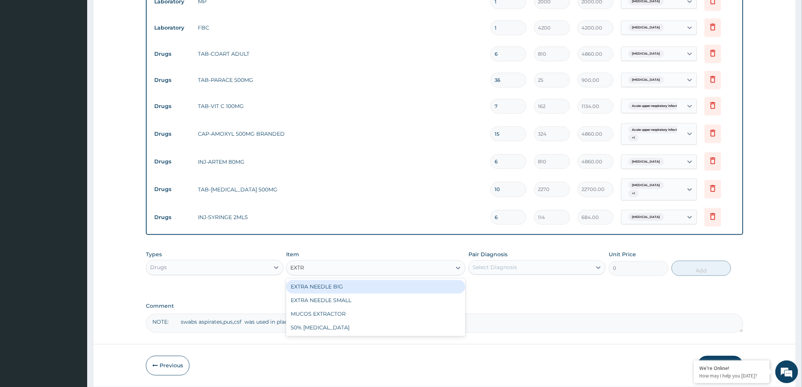
type input "EXTRA"
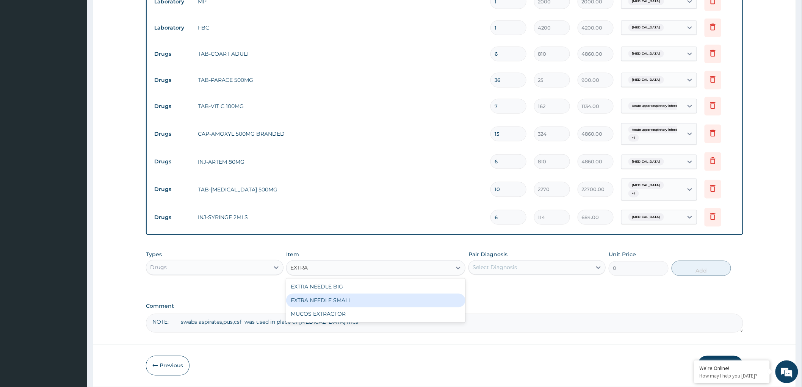
drag, startPoint x: 340, startPoint y: 298, endPoint x: 477, endPoint y: 277, distance: 138.7
click at [342, 298] on div "EXTRA NEEDLE SMALL" at bounding box center [375, 301] width 179 height 14
type input "81"
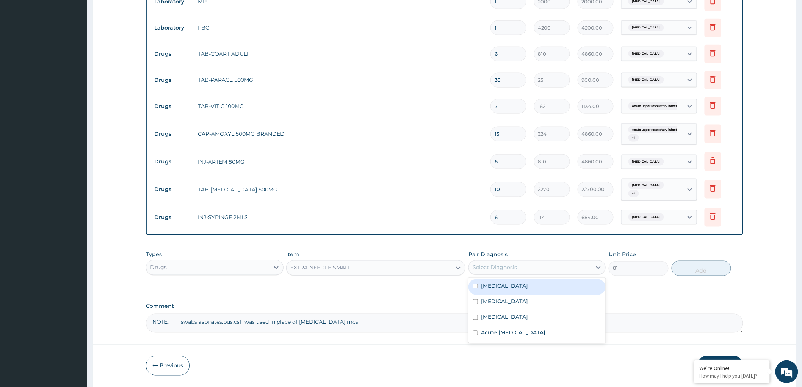
click at [500, 264] on div "Select Diagnosis" at bounding box center [530, 268] width 123 height 12
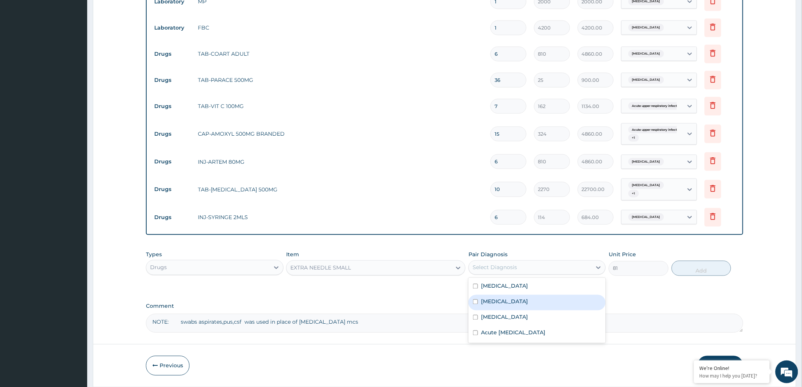
click at [480, 302] on div "Falciparum malaria" at bounding box center [537, 303] width 137 height 16
checkbox input "true"
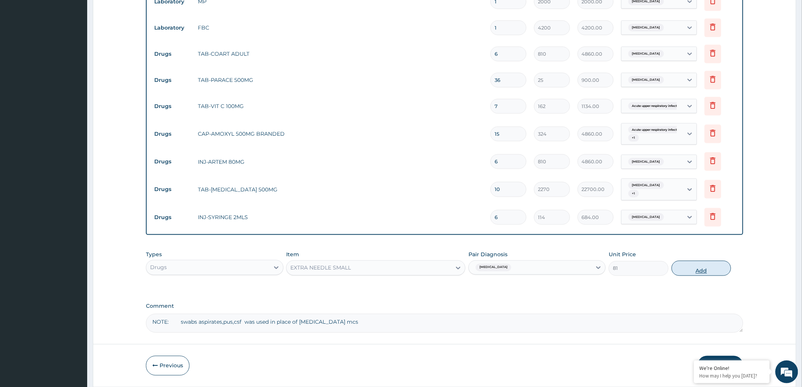
click at [688, 269] on button "Add" at bounding box center [702, 268] width 60 height 15
type input "0"
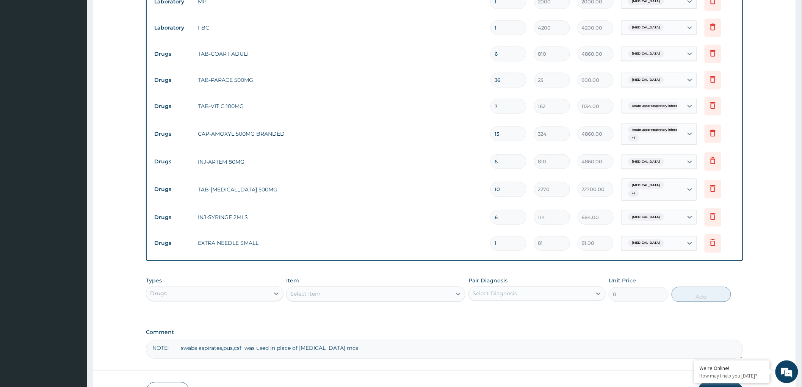
type input "0.00"
type input "6"
type input "486.00"
type input "0.00"
type input "3"
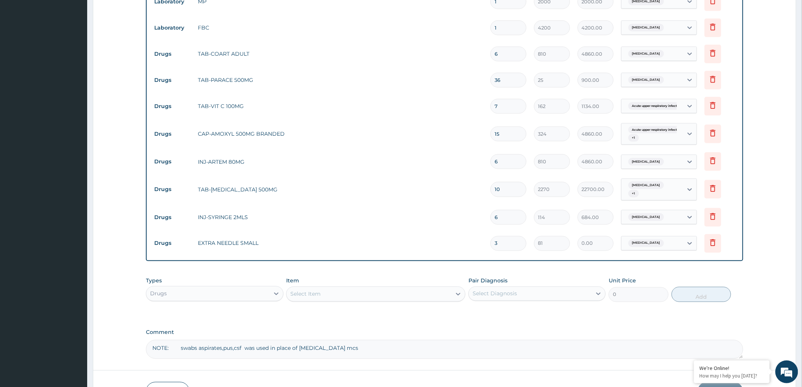
type input "243.00"
type input "3"
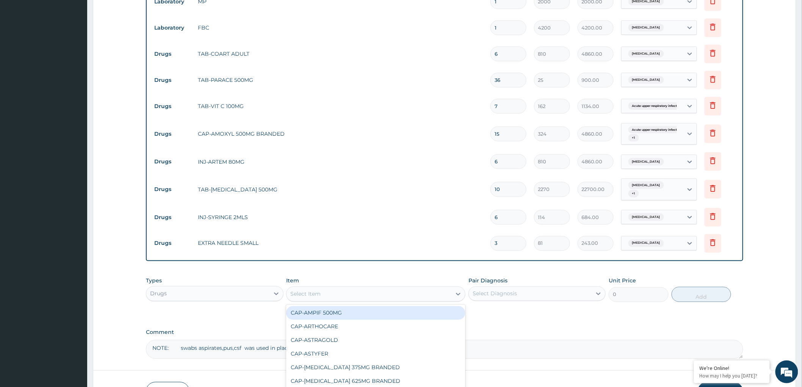
click at [332, 291] on div "Select Item" at bounding box center [369, 294] width 165 height 12
type input "GLOVE"
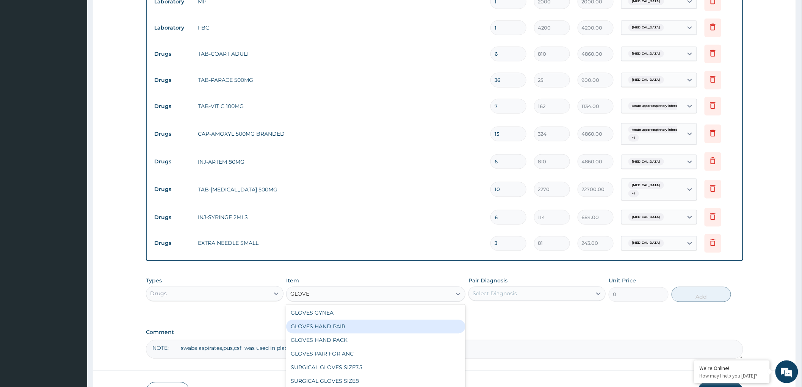
click at [326, 330] on div "GLOVES HAND PAIR" at bounding box center [375, 327] width 179 height 14
type input "162"
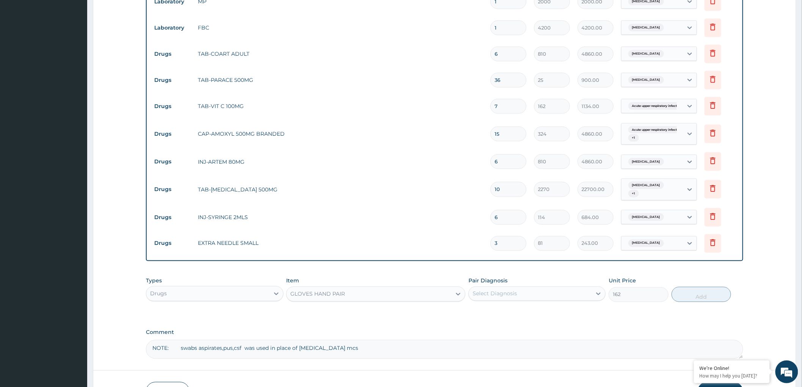
click at [511, 294] on div "Select Diagnosis" at bounding box center [495, 294] width 44 height 8
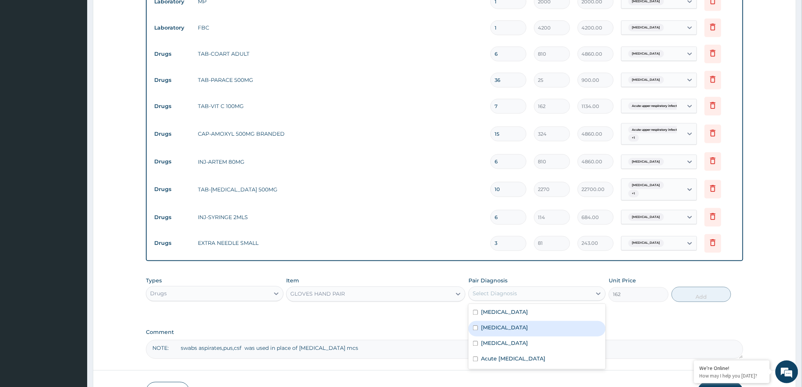
click at [476, 328] on input "checkbox" at bounding box center [475, 328] width 5 height 5
checkbox input "true"
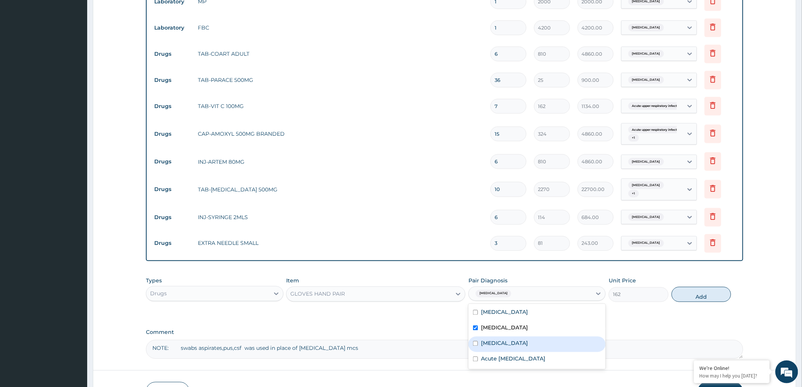
drag, startPoint x: 702, startPoint y: 296, endPoint x: 652, endPoint y: 297, distance: 49.7
click at [700, 296] on button "Add" at bounding box center [702, 294] width 60 height 15
type input "0"
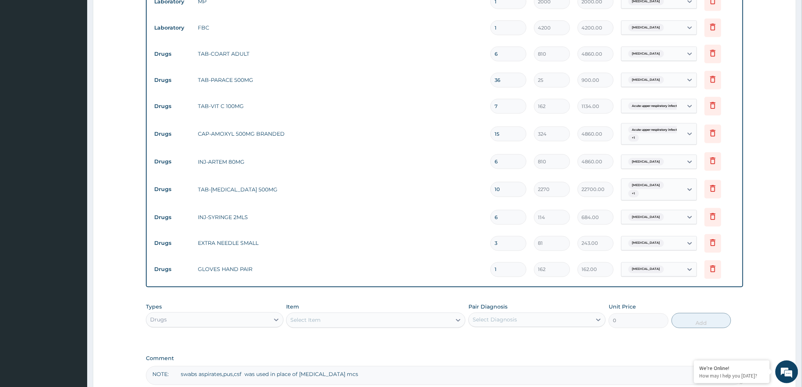
type input "0.00"
type input "3"
type input "486.00"
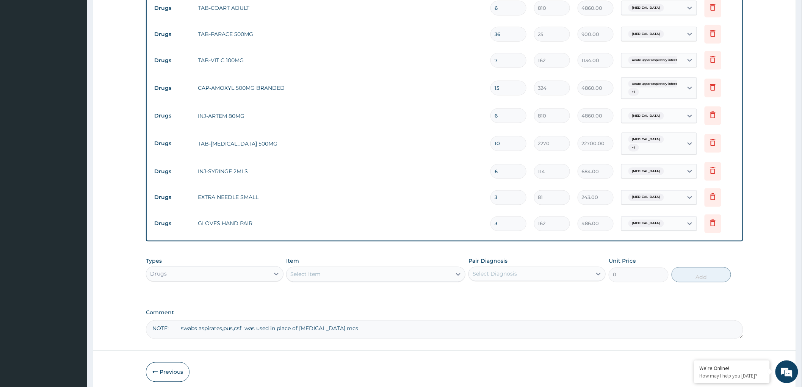
scroll to position [438, 0]
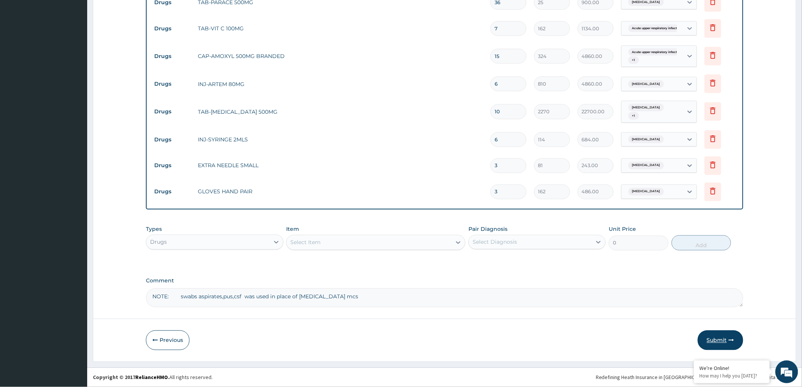
type input "3"
click at [710, 340] on button "Submit" at bounding box center [720, 341] width 45 height 20
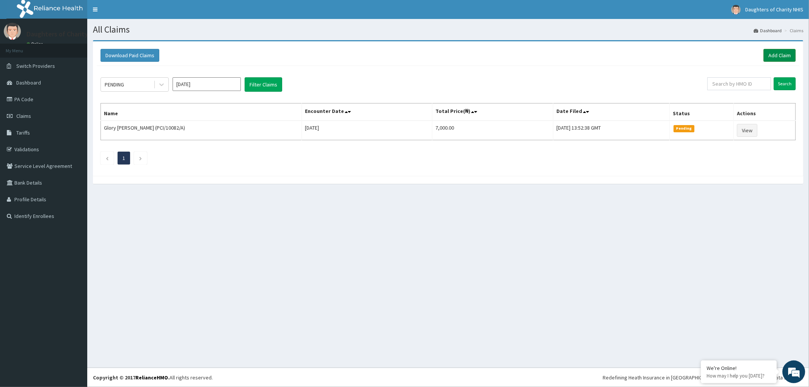
click at [776, 52] on link "Add Claim" at bounding box center [779, 55] width 32 height 13
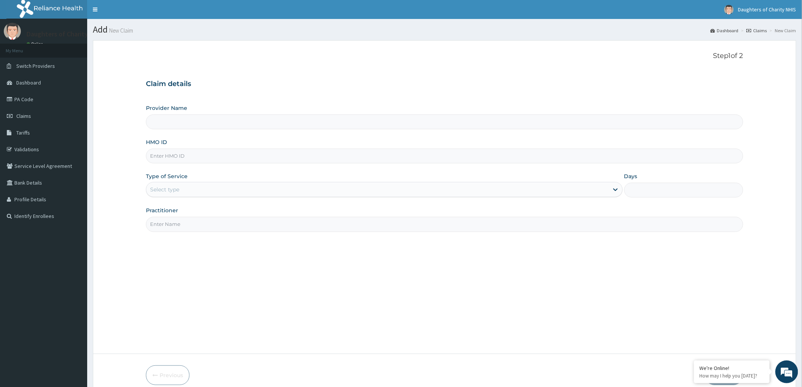
type input "Daughters of [GEOGRAPHIC_DATA], [GEOGRAPHIC_DATA]"
click at [176, 152] on input "HMO ID" at bounding box center [444, 156] width 597 height 15
paste input "AFO/10003/B"
type input "AFO/10003/B"
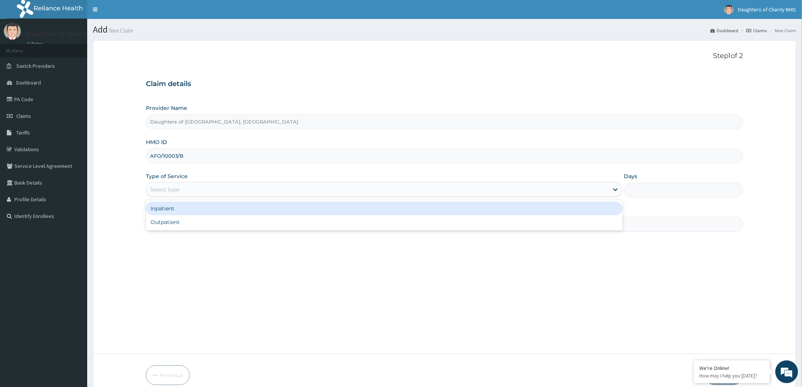
click at [187, 185] on div "Select type" at bounding box center [377, 189] width 462 height 12
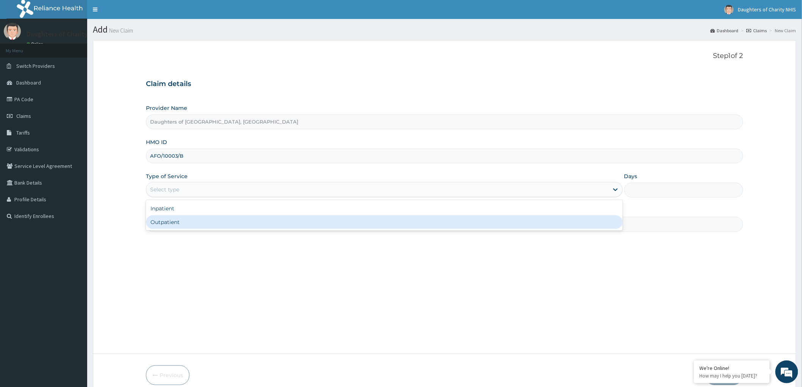
click at [167, 220] on div "Outpatient" at bounding box center [384, 222] width 477 height 14
type input "1"
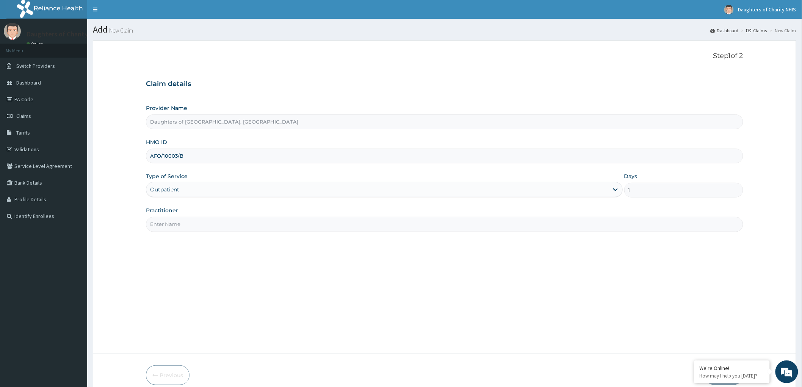
click at [167, 226] on input "Practitioner" at bounding box center [444, 224] width 597 height 15
click at [167, 223] on input "Practitioner" at bounding box center [444, 224] width 597 height 15
click at [182, 224] on input "Practitioner" at bounding box center [444, 224] width 597 height 15
paste input "OYEDEPO oyebode"
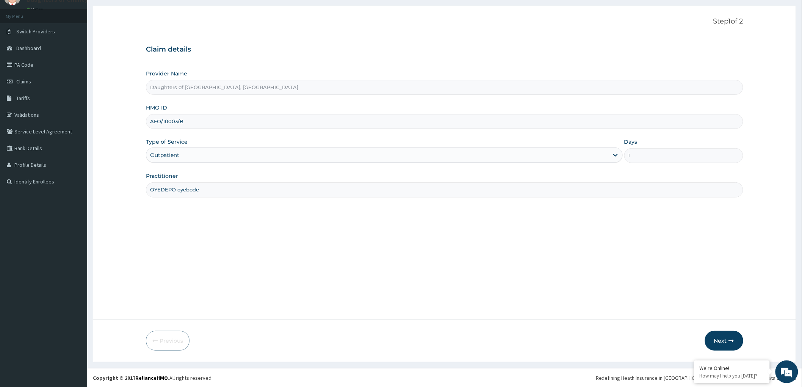
scroll to position [35, 0]
type input "OYEDEPO oyebode"
click at [715, 340] on button "Next" at bounding box center [724, 341] width 38 height 20
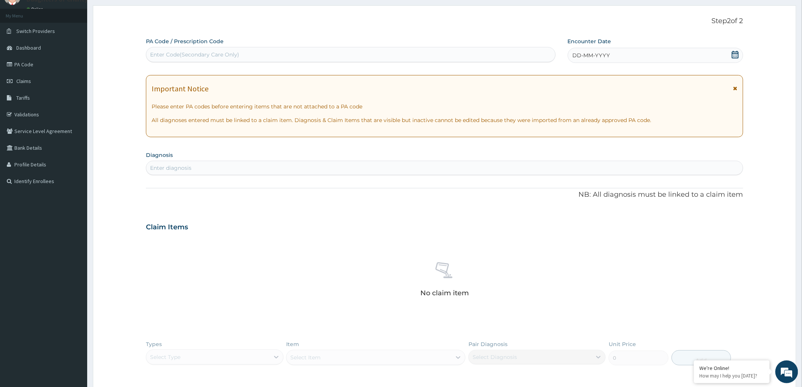
click at [179, 53] on div "Enter Code(Secondary Care Only)" at bounding box center [194, 55] width 89 height 8
paste input "PA/87BFC4"
type input "PA/87BFC4"
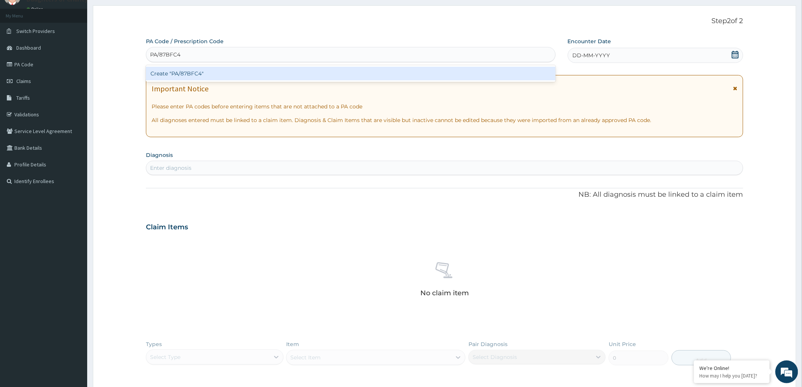
click at [191, 75] on div "Create "PA/87BFC4"" at bounding box center [351, 74] width 410 height 14
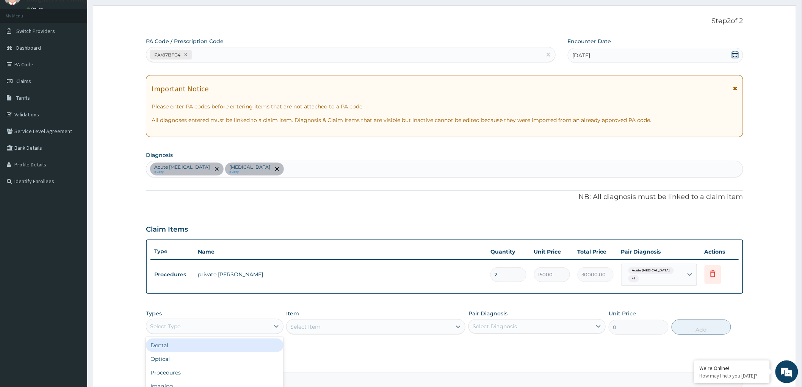
click at [248, 328] on div "Select Type" at bounding box center [207, 326] width 123 height 12
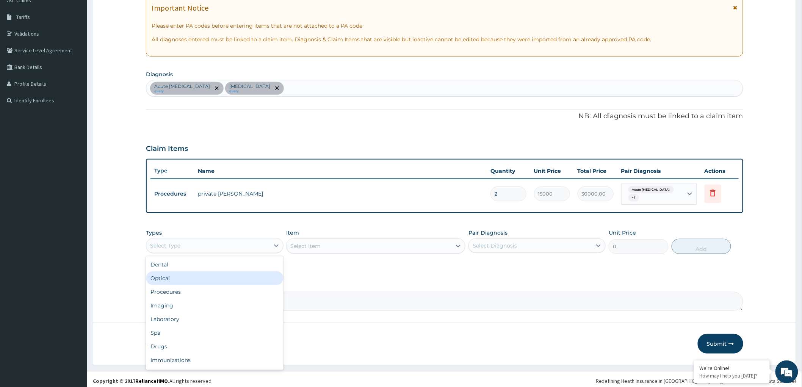
scroll to position [118, 0]
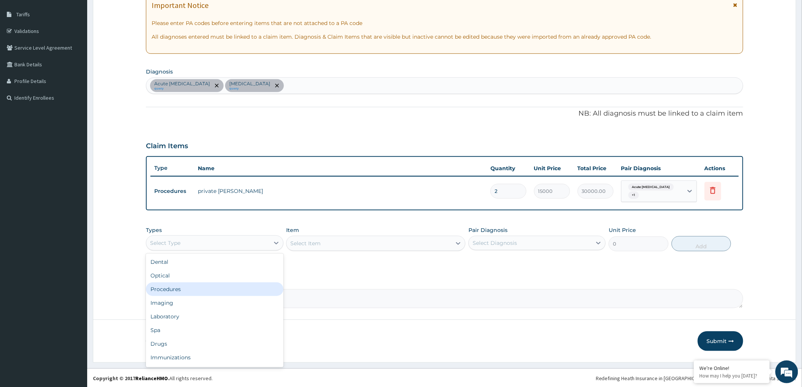
click at [231, 290] on div "Procedures" at bounding box center [214, 289] width 137 height 14
click at [367, 241] on div "Select Item" at bounding box center [375, 243] width 179 height 15
click at [442, 242] on div "Select Item" at bounding box center [375, 243] width 179 height 15
click at [404, 240] on div "Select Item" at bounding box center [375, 243] width 179 height 15
click at [406, 242] on div "Select Item" at bounding box center [369, 243] width 165 height 12
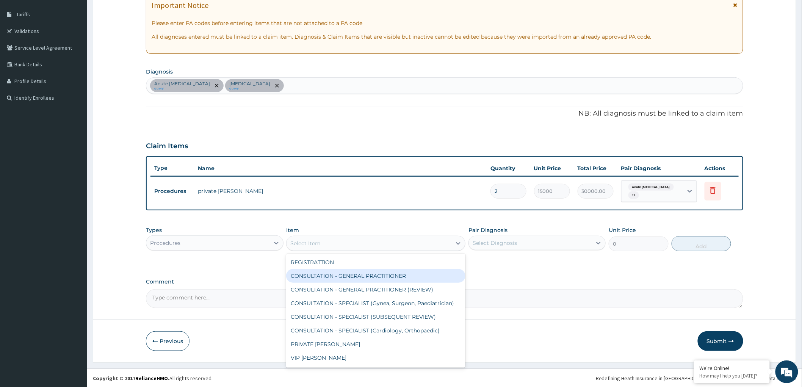
click at [410, 273] on div "CONSULTATION - GENERAL PRACTITIONER" at bounding box center [375, 276] width 179 height 14
type input "3000"
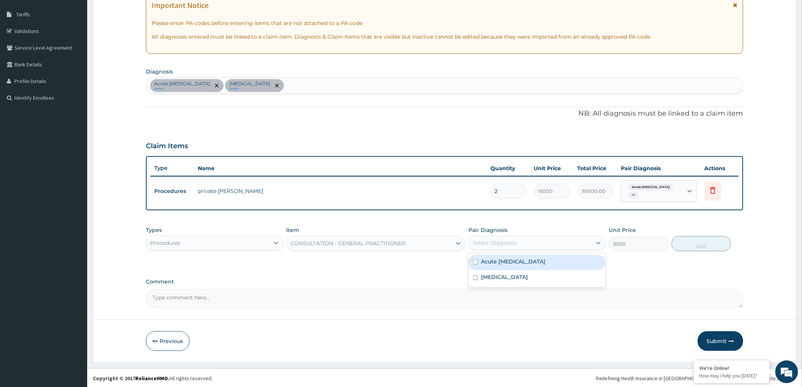
click at [541, 240] on div "Select Diagnosis" at bounding box center [530, 243] width 123 height 12
click at [475, 262] on input "checkbox" at bounding box center [475, 262] width 5 height 5
checkbox input "true"
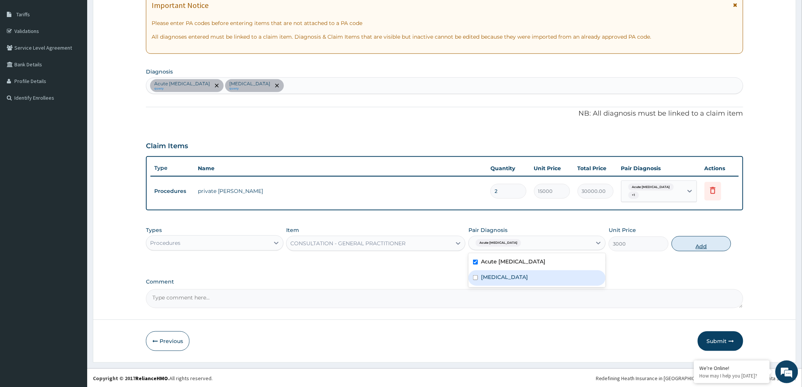
click at [700, 247] on button "Add" at bounding box center [702, 243] width 60 height 15
type input "0"
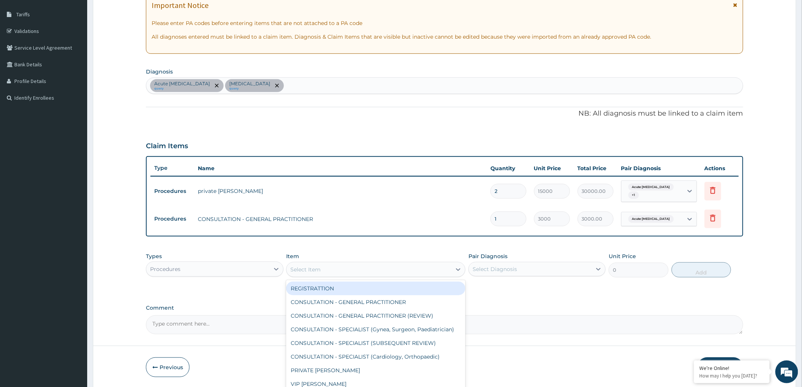
click at [364, 270] on div "Select Item" at bounding box center [369, 269] width 165 height 12
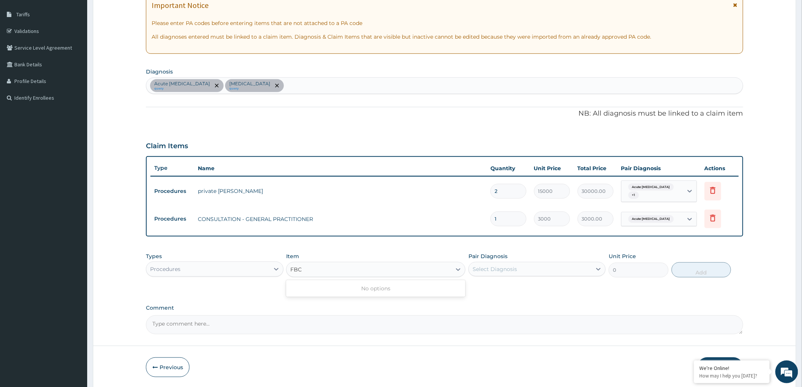
type input "FBC"
click at [293, 85] on div "Acute respiratory disease query Malaria query" at bounding box center [444, 86] width 597 height 16
type input "D"
type input "SEPSIS"
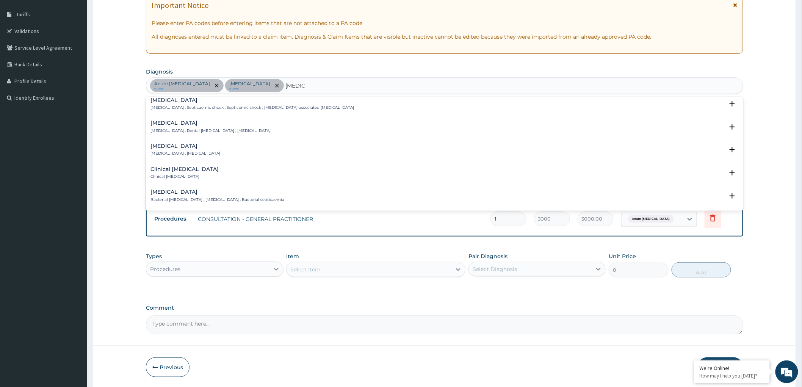
scroll to position [42, 0]
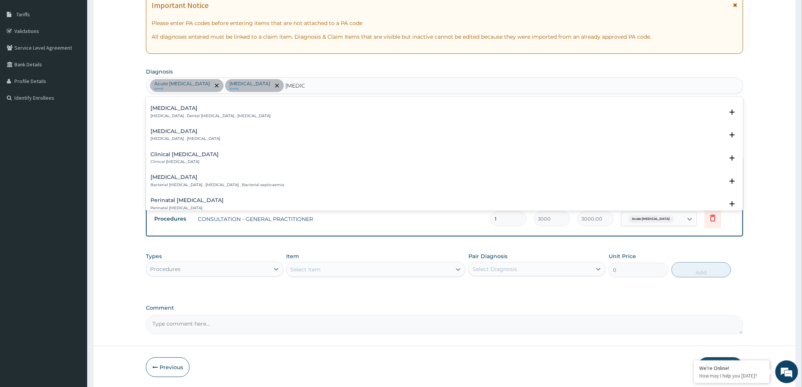
click at [204, 182] on p "Bacterial septicemia , Bacterial sepsis , Bacterial septicaemia" at bounding box center [217, 184] width 134 height 5
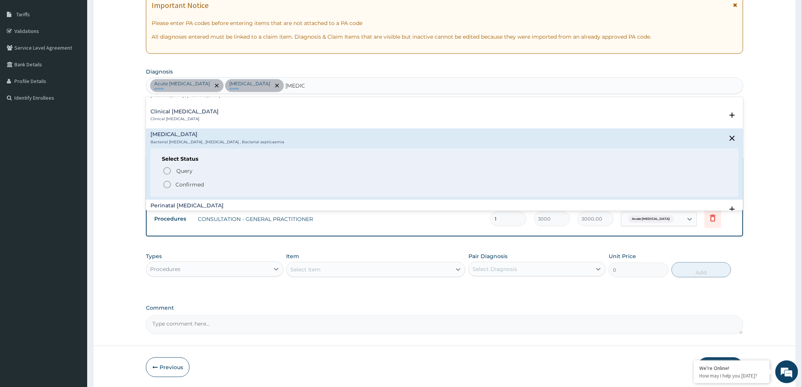
scroll to position [168, 0]
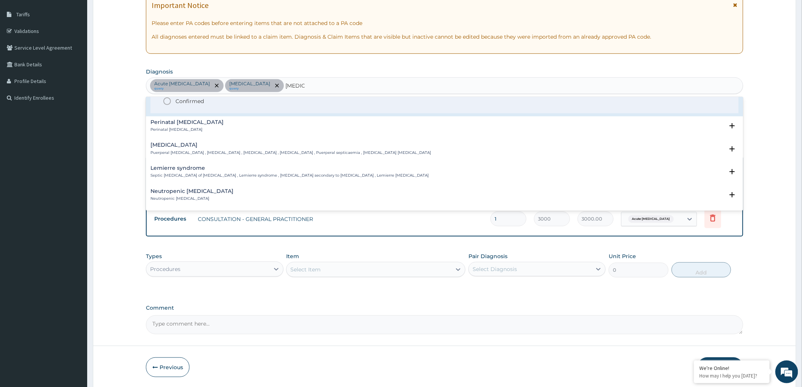
click at [166, 100] on icon "status option filled" at bounding box center [167, 101] width 9 height 9
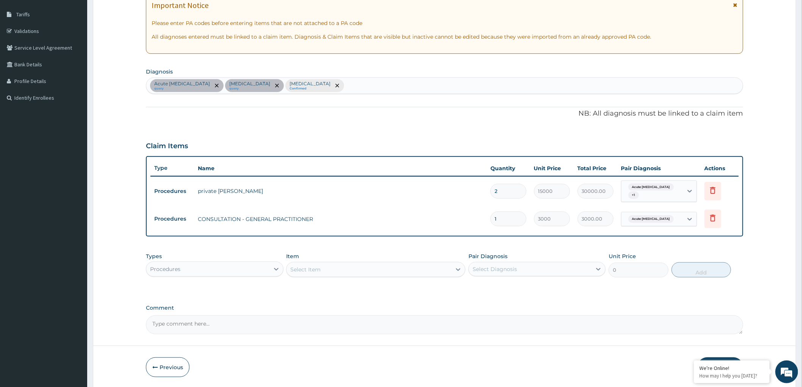
click at [431, 267] on div "Select Item" at bounding box center [369, 269] width 165 height 12
type input "FBC"
click at [230, 259] on div "Types Procedures" at bounding box center [214, 264] width 137 height 25
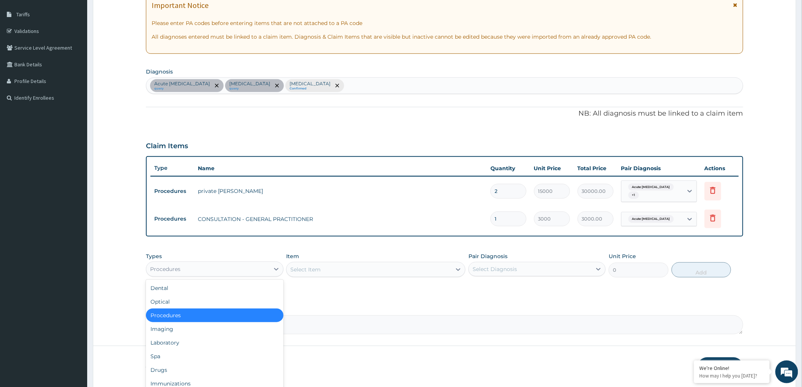
click at [230, 268] on div "Procedures" at bounding box center [207, 269] width 123 height 12
click at [179, 365] on div "Drugs" at bounding box center [214, 370] width 137 height 14
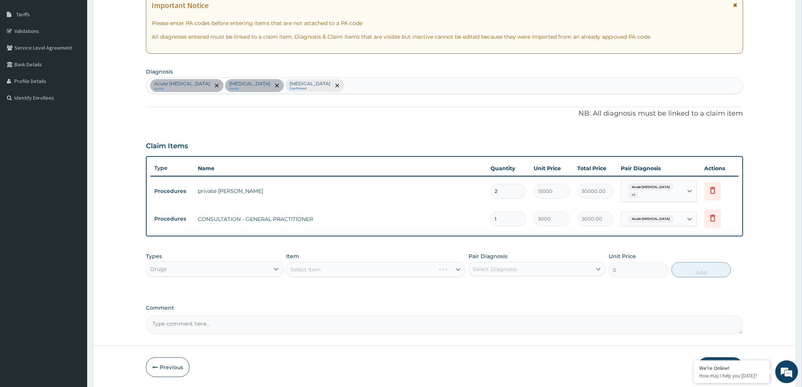
click at [436, 268] on div "Select Item" at bounding box center [375, 269] width 179 height 15
click at [453, 268] on div at bounding box center [458, 270] width 14 height 14
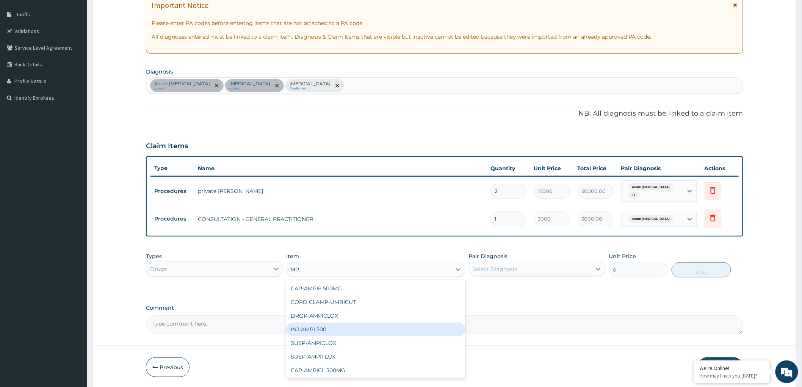
type input "MP"
drag, startPoint x: 502, startPoint y: 297, endPoint x: 282, endPoint y: 270, distance: 221.5
click at [501, 296] on div "PA Code / Prescription Code PA/87BFC4 Encounter Date 11-08-2025 Important Notic…" at bounding box center [444, 144] width 597 height 380
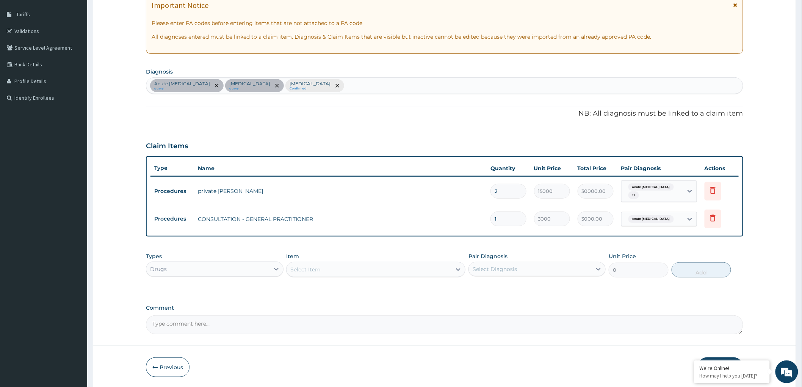
click at [214, 262] on div "Drugs" at bounding box center [214, 269] width 137 height 15
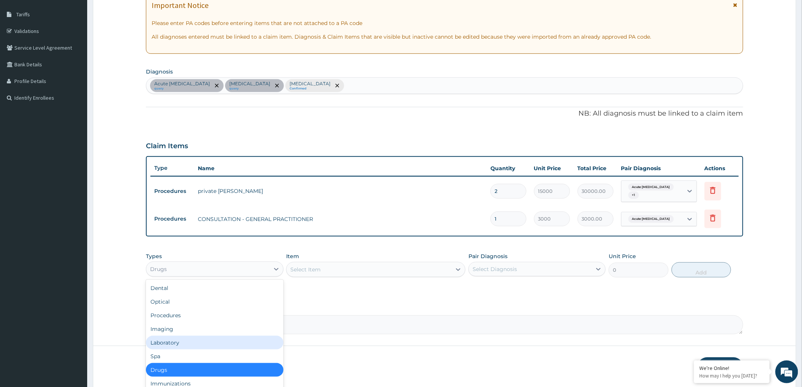
click at [194, 342] on div "Laboratory" at bounding box center [214, 343] width 137 height 14
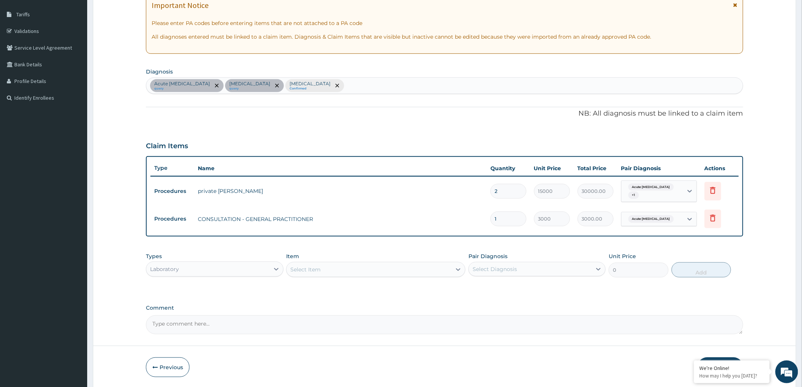
click at [451, 268] on div "Select Item" at bounding box center [369, 269] width 165 height 12
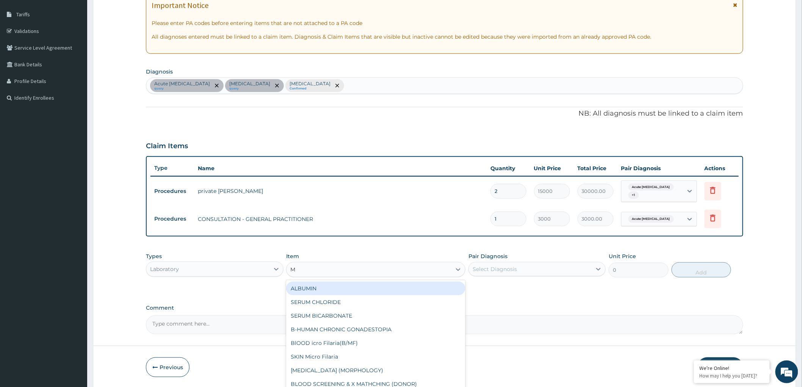
type input "MP"
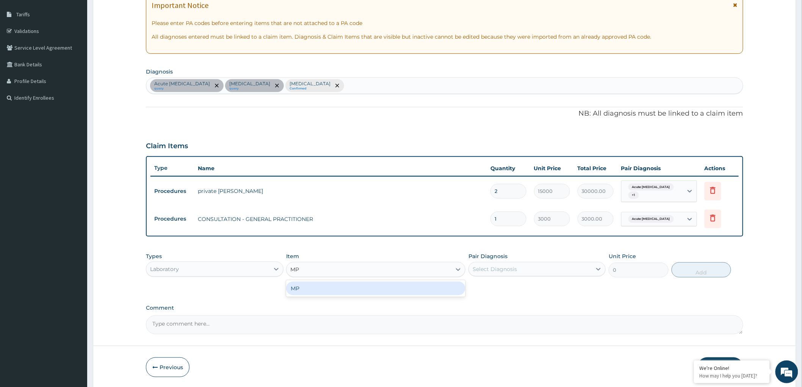
click at [414, 291] on div "MP" at bounding box center [375, 289] width 179 height 14
type input "2000"
click at [497, 269] on div "Select Diagnosis" at bounding box center [495, 269] width 44 height 8
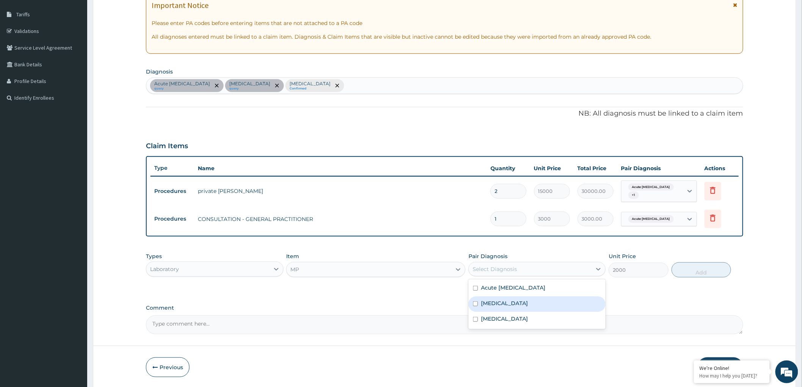
click at [474, 299] on div "[MEDICAL_DATA]" at bounding box center [537, 304] width 137 height 16
checkbox input "true"
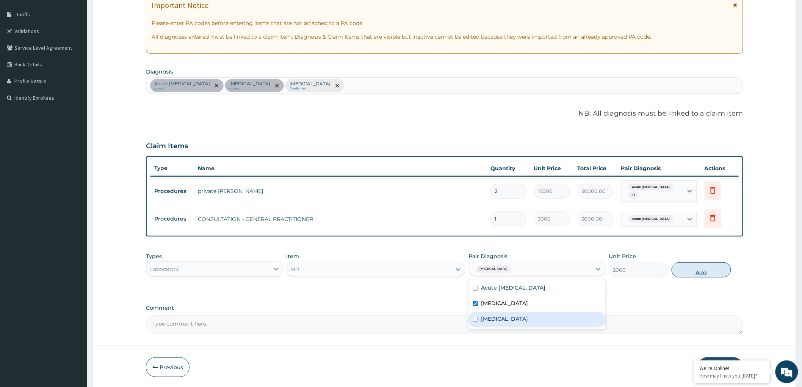
click at [694, 270] on button "Add" at bounding box center [702, 269] width 60 height 15
type input "0"
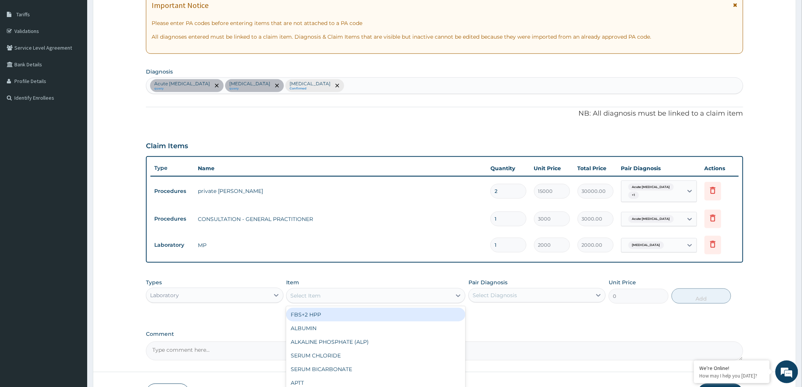
click at [371, 290] on div "Select Item" at bounding box center [369, 296] width 165 height 12
type input "FBC"
click at [342, 310] on div "FBC" at bounding box center [375, 315] width 179 height 14
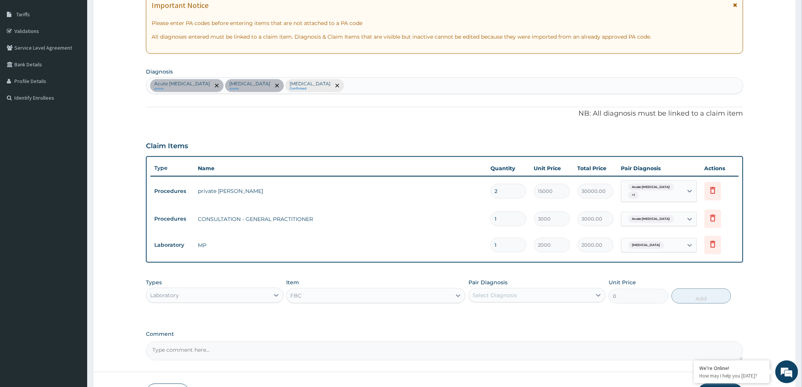
type input "4200"
click at [537, 291] on div "Select Diagnosis" at bounding box center [530, 295] width 123 height 12
click at [475, 346] on input "checkbox" at bounding box center [475, 345] width 5 height 5
checkbox input "true"
click at [706, 296] on button "Add" at bounding box center [702, 295] width 60 height 15
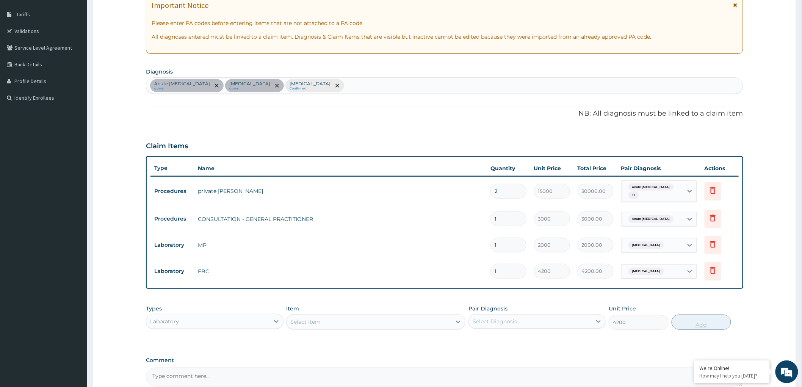
type input "0"
click at [266, 320] on div "Laboratory" at bounding box center [207, 321] width 123 height 12
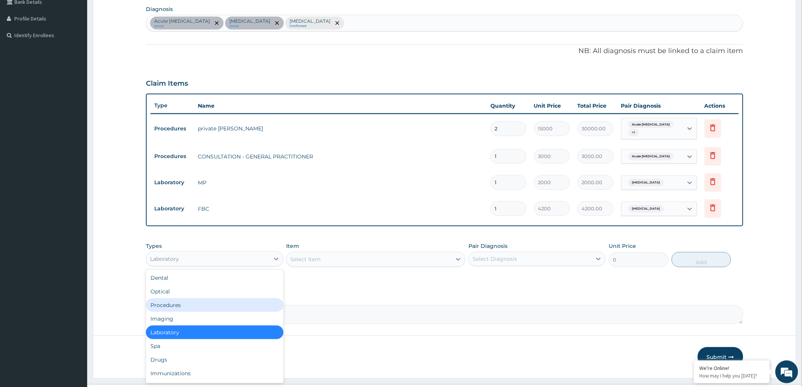
scroll to position [25, 0]
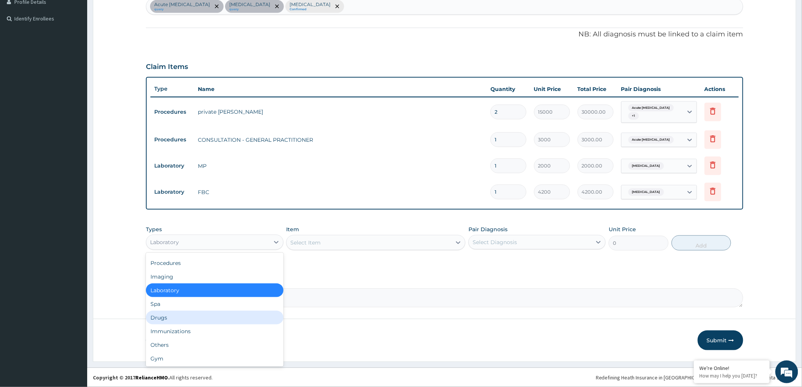
click at [176, 316] on div "Drugs" at bounding box center [214, 318] width 137 height 14
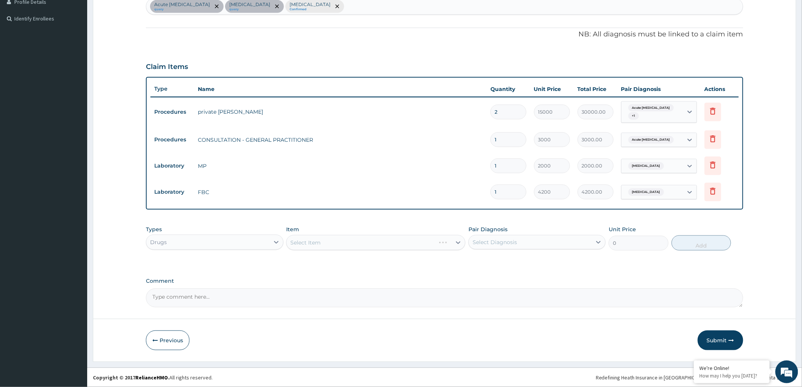
click at [376, 237] on div "Select Item" at bounding box center [375, 242] width 179 height 15
click at [418, 243] on div "Select Item" at bounding box center [375, 242] width 179 height 15
click at [456, 246] on div "Select Item" at bounding box center [375, 242] width 179 height 15
click at [450, 243] on div "Select Item" at bounding box center [375, 242] width 179 height 15
click at [450, 243] on div "Select Item" at bounding box center [369, 243] width 165 height 12
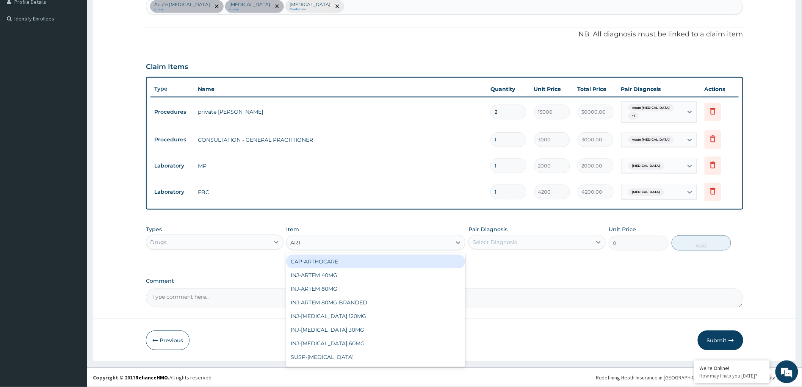
type input "ARTE"
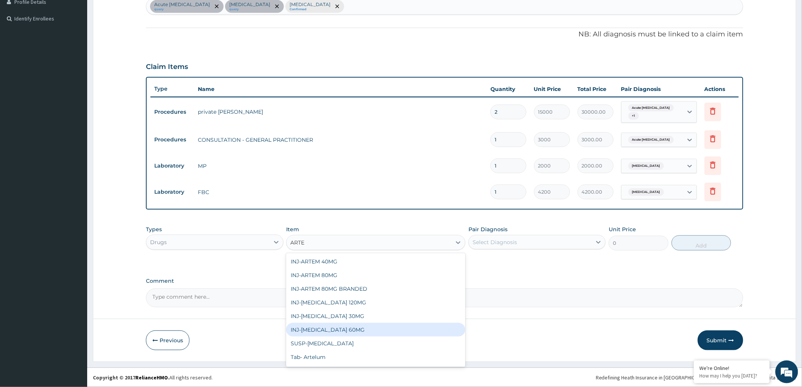
click at [358, 329] on div "INJ-[MEDICAL_DATA] 60MG" at bounding box center [375, 330] width 179 height 14
type input "2500"
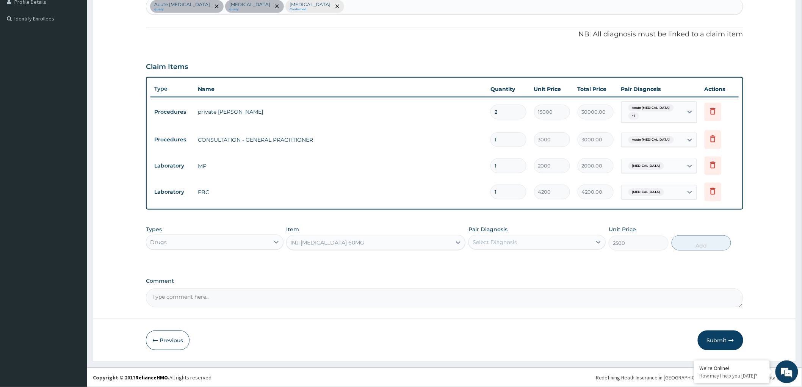
click at [519, 243] on div "Select Diagnosis" at bounding box center [530, 242] width 123 height 12
click at [476, 278] on input "checkbox" at bounding box center [475, 276] width 5 height 5
checkbox input "true"
click at [697, 245] on button "Add" at bounding box center [702, 242] width 60 height 15
type input "0"
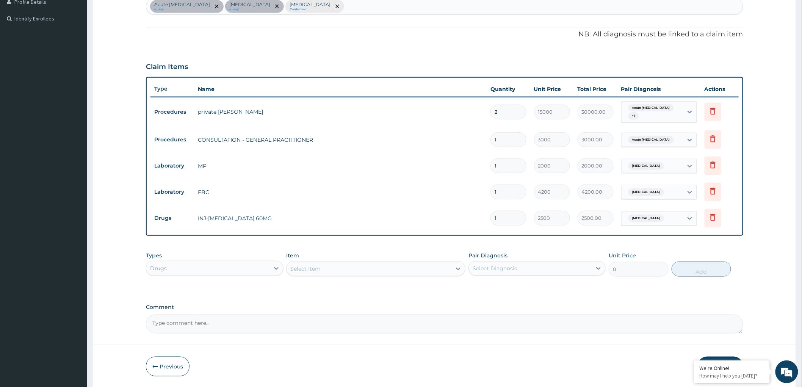
type input "0.00"
type input "3"
type input "7500.00"
type input "3"
click at [416, 256] on div "Item Select Item" at bounding box center [375, 264] width 179 height 25
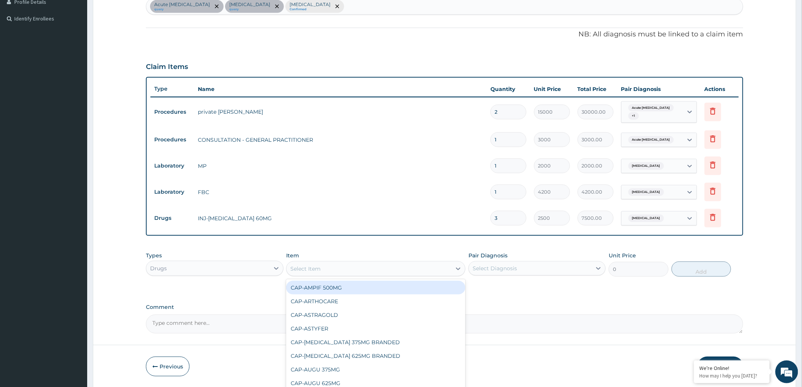
click at [414, 267] on div "Select Item" at bounding box center [369, 269] width 165 height 12
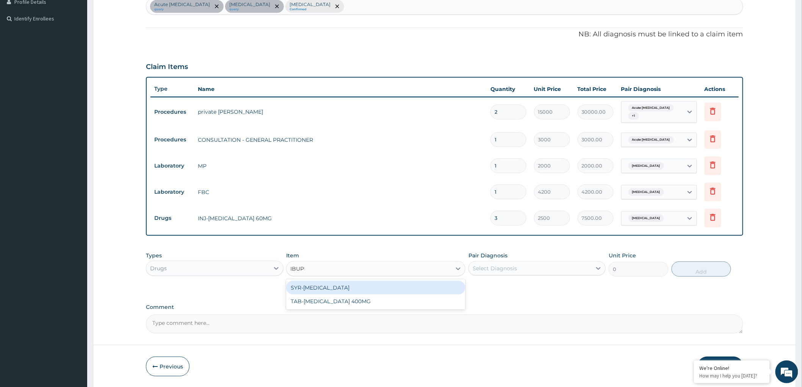
type input "IBUPRO"
click at [388, 286] on div "SYR-[MEDICAL_DATA]" at bounding box center [375, 288] width 179 height 14
type input "1134"
click at [484, 269] on div "Select Diagnosis" at bounding box center [495, 269] width 44 height 8
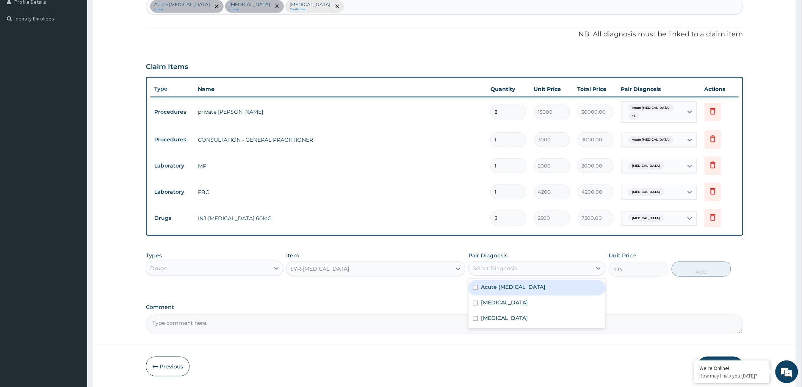
click at [480, 286] on div "Acute respiratory disease" at bounding box center [537, 288] width 137 height 16
checkbox input "true"
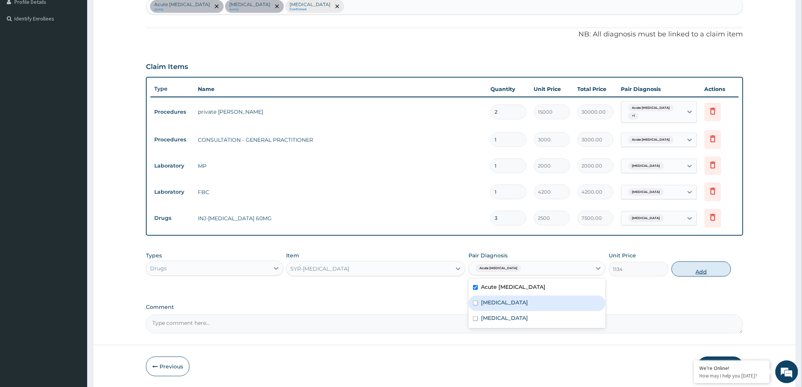
click at [700, 272] on button "Add" at bounding box center [702, 269] width 60 height 15
type input "0"
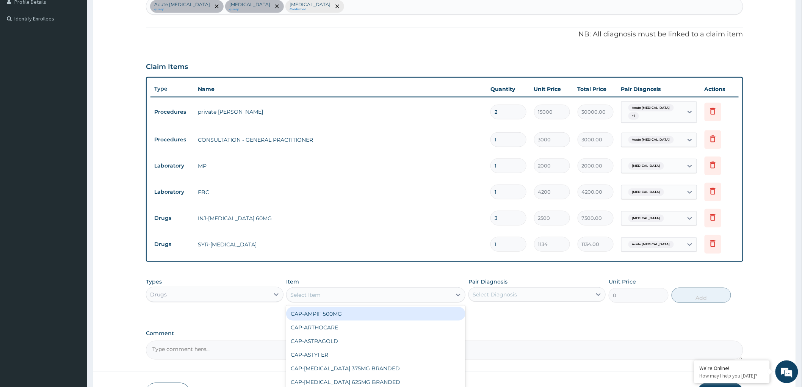
click at [304, 291] on div "Select Item" at bounding box center [305, 295] width 30 height 8
type input "CEFT"
click at [330, 317] on div "INJ-CEFTRIAXONE1G" at bounding box center [375, 314] width 179 height 14
type input "3300"
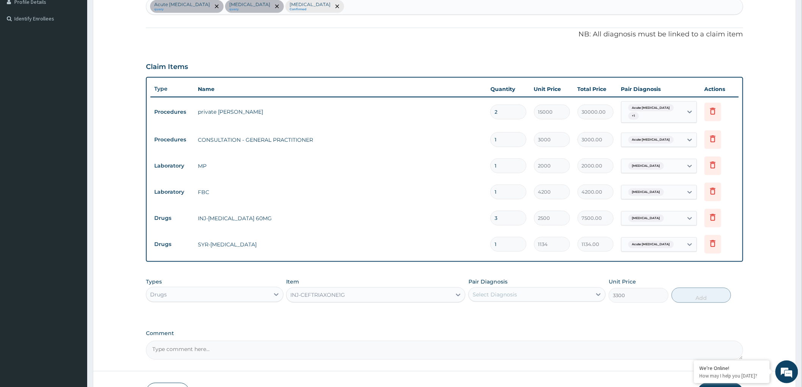
click at [540, 294] on div "Select Diagnosis" at bounding box center [530, 294] width 123 height 12
click at [474, 344] on input "checkbox" at bounding box center [475, 344] width 5 height 5
checkbox input "true"
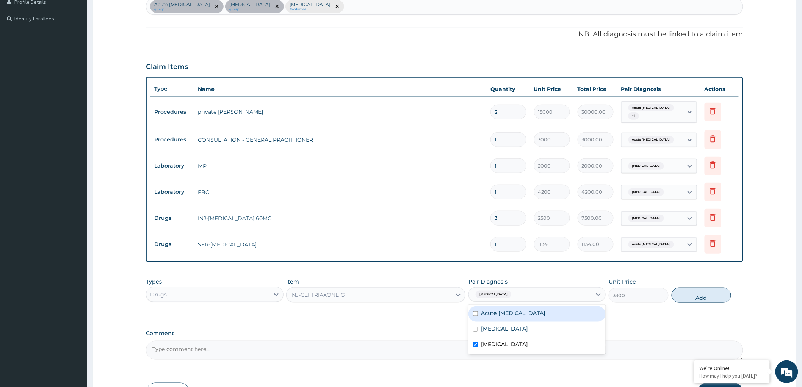
click at [477, 312] on input "checkbox" at bounding box center [475, 313] width 5 height 5
checkbox input "true"
click at [683, 296] on button "Add" at bounding box center [702, 295] width 60 height 15
type input "0"
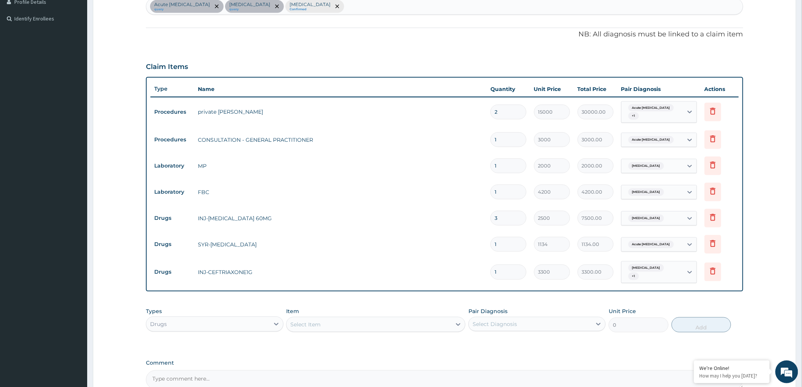
click at [317, 311] on div "Item Select Item" at bounding box center [375, 319] width 179 height 25
click at [317, 321] on div "Select Item" at bounding box center [305, 325] width 30 height 8
paste input "broncholyte"
type input "broncholyte"
click at [350, 339] on div "SYR-BRONCHOLYTE" at bounding box center [375, 344] width 179 height 14
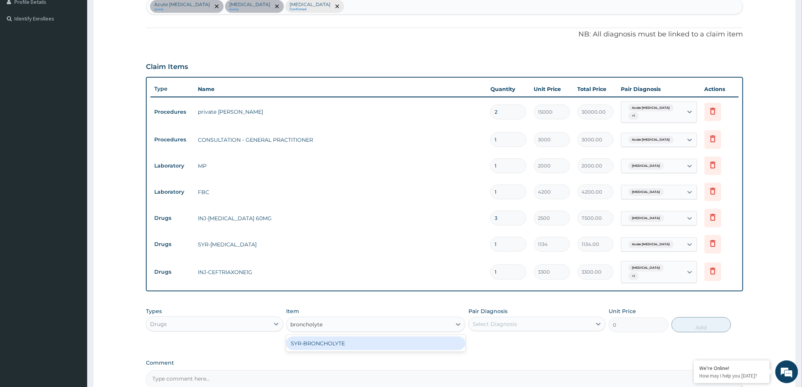
type input "785"
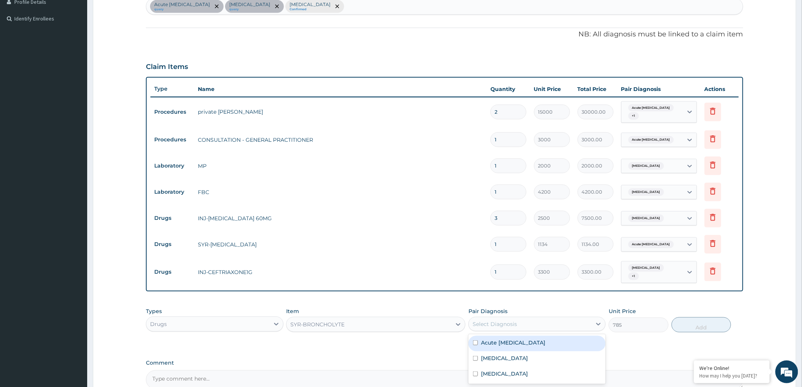
click at [483, 323] on div "Select Diagnosis" at bounding box center [495, 324] width 44 height 8
click at [473, 340] on input "checkbox" at bounding box center [475, 342] width 5 height 5
checkbox input "true"
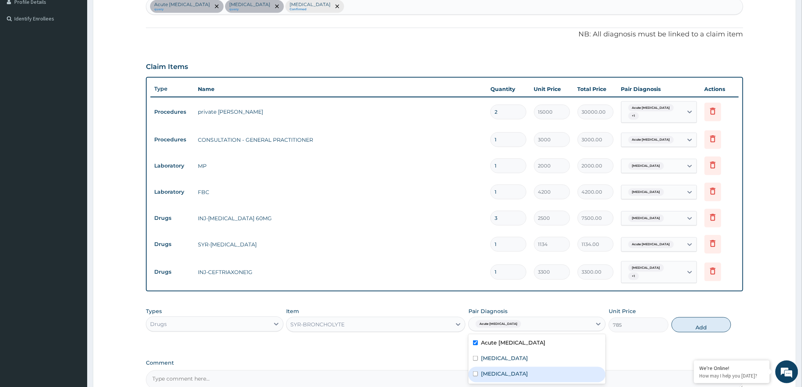
click at [476, 378] on div "Bacterial sepsis" at bounding box center [537, 375] width 137 height 16
checkbox input "true"
click at [476, 357] on input "checkbox" at bounding box center [475, 358] width 5 height 5
checkbox input "true"
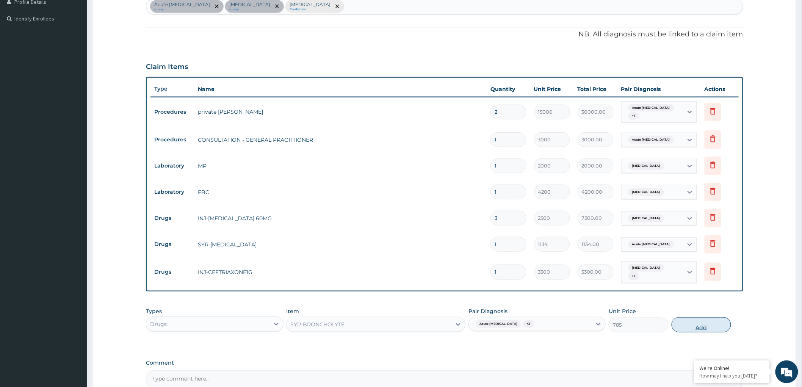
click at [689, 323] on button "Add" at bounding box center [702, 324] width 60 height 15
type input "0"
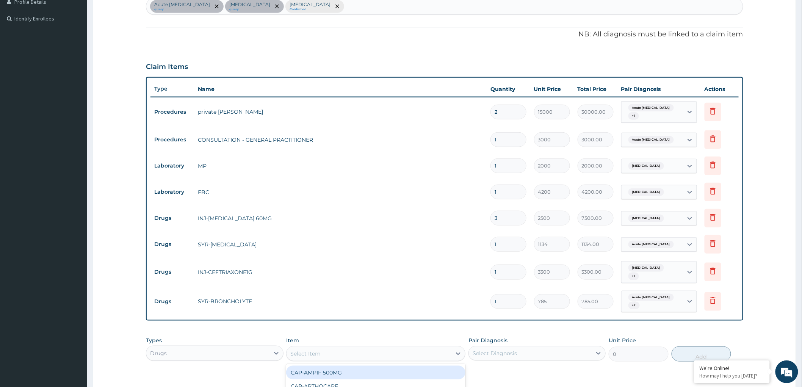
click at [338, 348] on div "Select Item" at bounding box center [369, 354] width 165 height 12
type input "SYRINGE"
click at [308, 348] on div "Select Item" at bounding box center [369, 354] width 165 height 12
click at [317, 350] on div "Select Item" at bounding box center [305, 354] width 30 height 8
type input "SYRING"
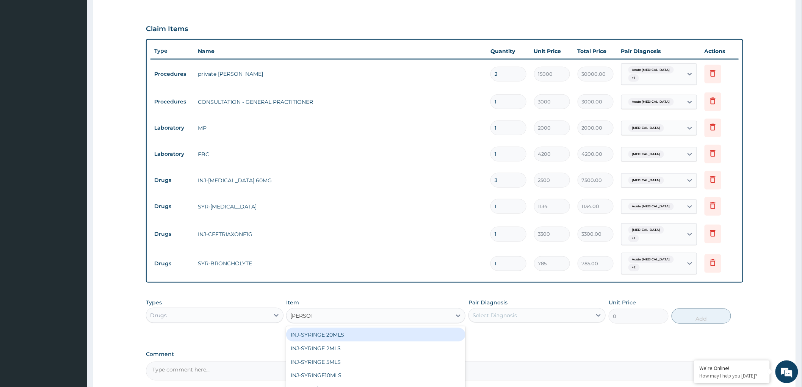
scroll to position [306, 0]
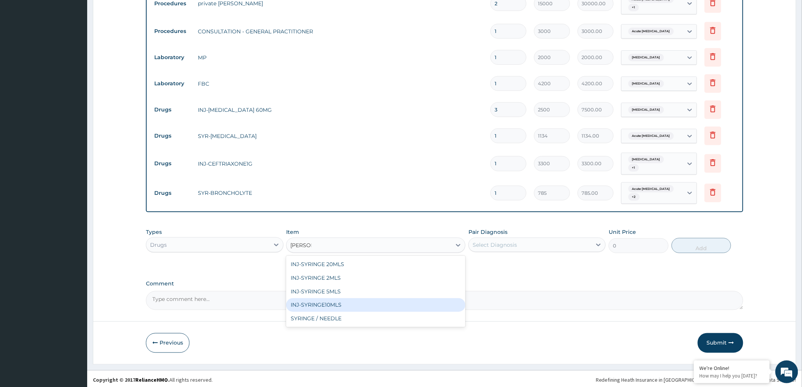
drag, startPoint x: 341, startPoint y: 304, endPoint x: 404, endPoint y: 301, distance: 62.6
click at [344, 304] on div "INJ-SYRINGE10MLS" at bounding box center [375, 305] width 179 height 14
type input "162"
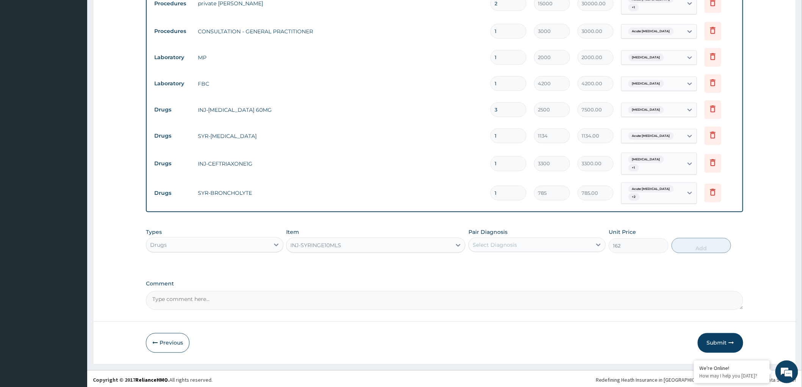
click at [559, 239] on div "Select Diagnosis" at bounding box center [530, 245] width 123 height 12
click at [475, 279] on div "[MEDICAL_DATA]" at bounding box center [537, 280] width 137 height 16
checkbox input "true"
click at [699, 243] on button "Add" at bounding box center [702, 245] width 60 height 15
type input "0"
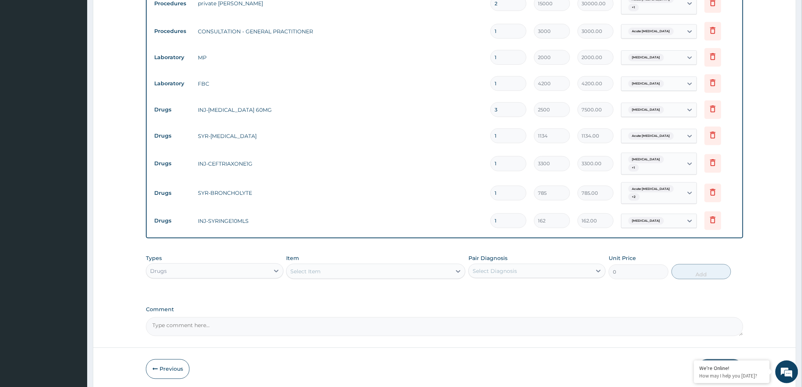
type input "0.00"
type input "3"
type input "486.00"
type input "3"
click at [390, 267] on div "Select Item" at bounding box center [369, 271] width 165 height 12
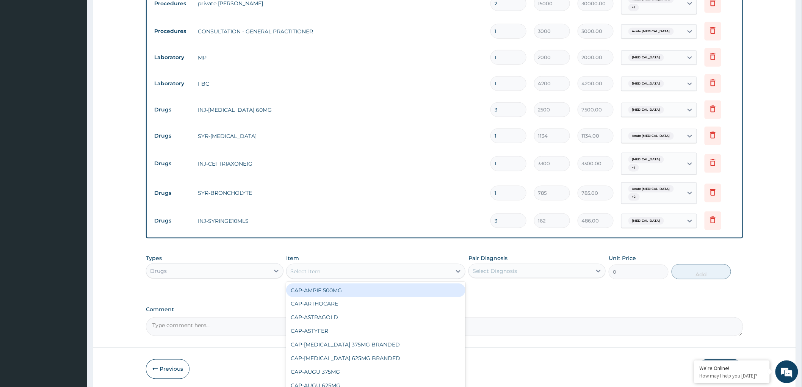
click at [228, 217] on td "INJ-SYRINGE10MLS" at bounding box center [340, 220] width 293 height 15
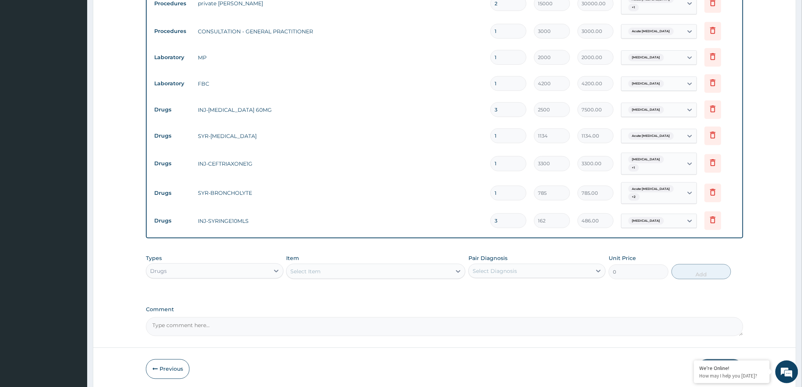
click at [220, 215] on td "INJ-SYRINGE10MLS" at bounding box center [340, 220] width 293 height 15
copy td "SYRINGE10MLS"
click at [322, 272] on div "Select Item" at bounding box center [369, 271] width 165 height 12
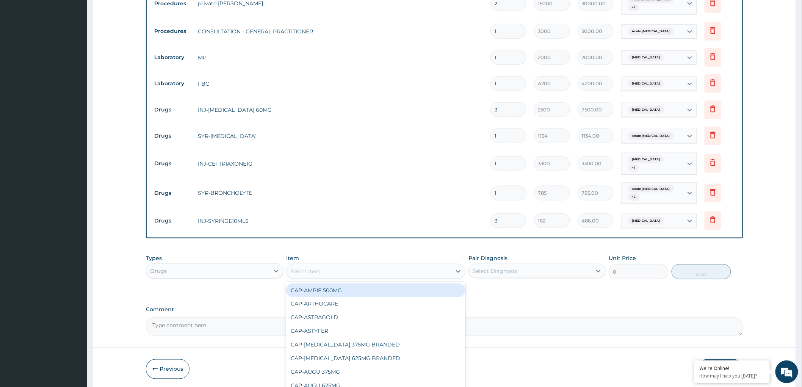
paste input "SYRINGE10MLS"
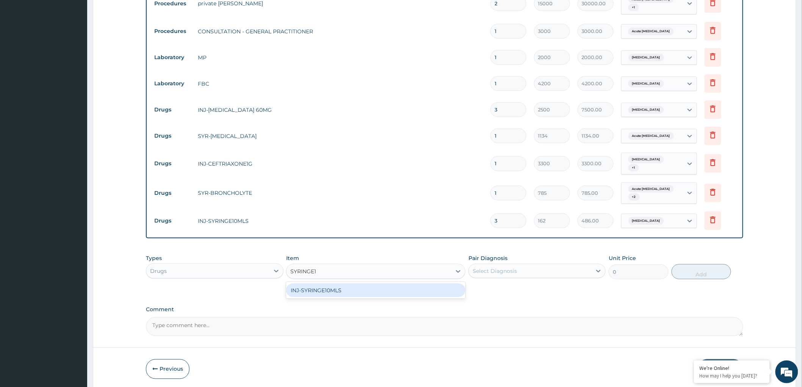
type input "SYRINGE"
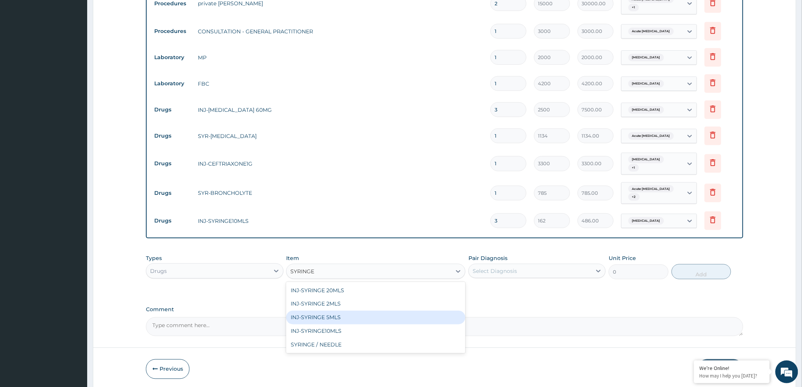
drag, startPoint x: 346, startPoint y: 315, endPoint x: 509, endPoint y: 270, distance: 169.1
click at [349, 313] on div "INJ-SYRINGE 5MLS" at bounding box center [375, 318] width 179 height 14
type input "114"
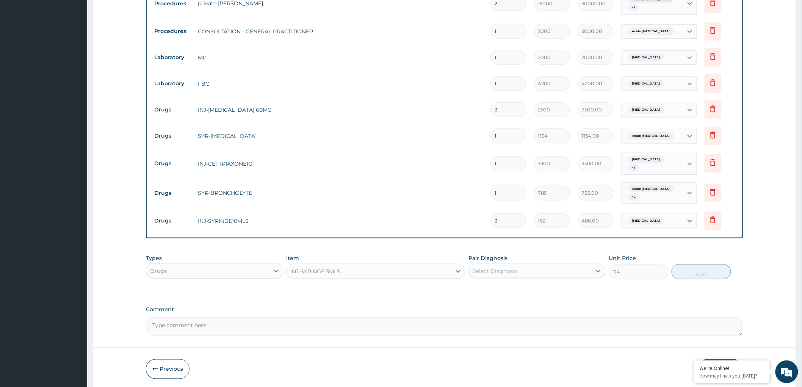
click at [514, 267] on div "Select Diagnosis" at bounding box center [495, 271] width 44 height 8
drag, startPoint x: 475, startPoint y: 304, endPoint x: 681, endPoint y: 298, distance: 206.3
click at [475, 304] on input "checkbox" at bounding box center [475, 305] width 5 height 5
checkbox input "true"
drag, startPoint x: 700, startPoint y: 272, endPoint x: 666, endPoint y: 271, distance: 33.7
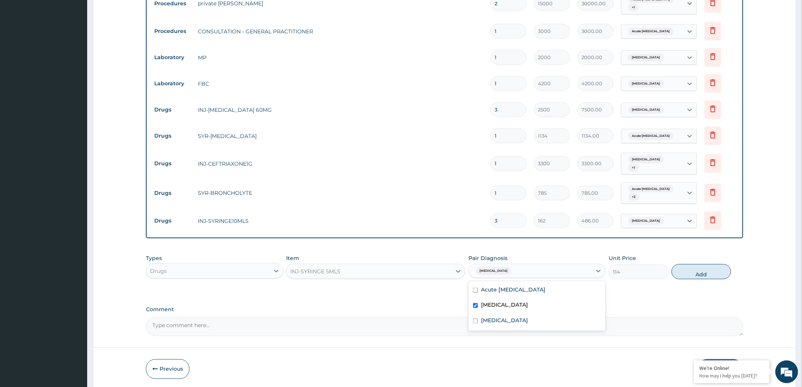
click at [700, 271] on button "Add" at bounding box center [702, 271] width 60 height 15
type input "0"
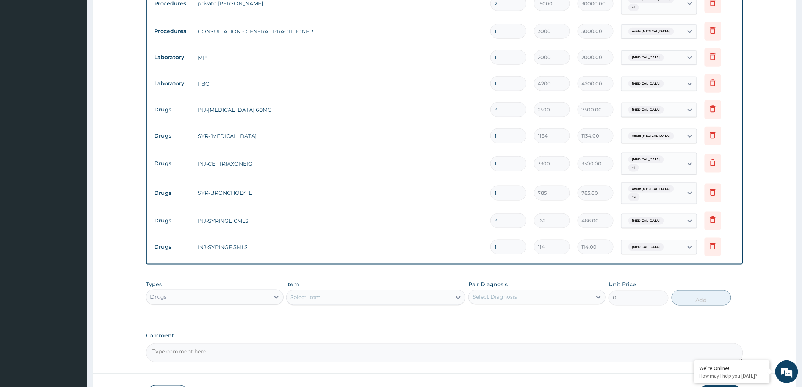
type input "0.00"
type input "4"
type input "456.00"
type input "4"
click at [347, 296] on div "Select Item" at bounding box center [369, 297] width 165 height 12
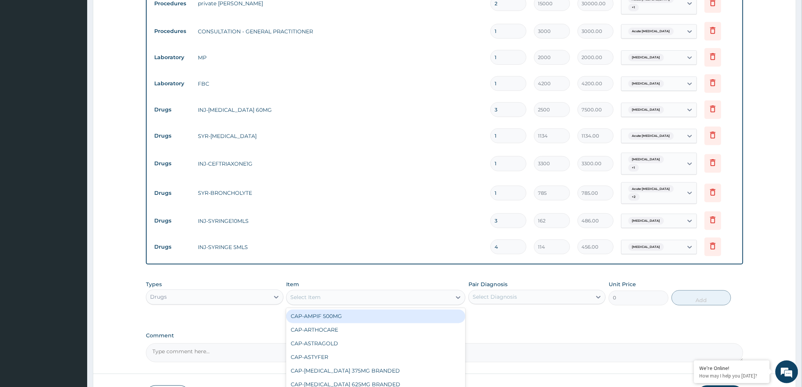
paste input "SYRINGE10MLS"
type input "SYRINGE"
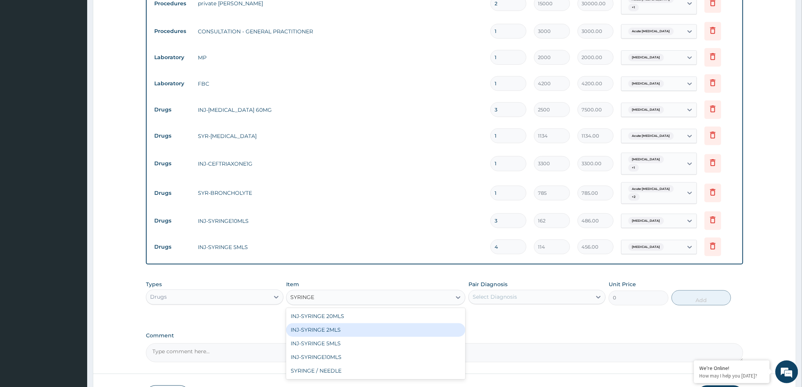
drag, startPoint x: 347, startPoint y: 327, endPoint x: 509, endPoint y: 297, distance: 165.0
click at [353, 326] on div "INJ-SYRINGE 2MLS" at bounding box center [375, 330] width 179 height 14
type input "114"
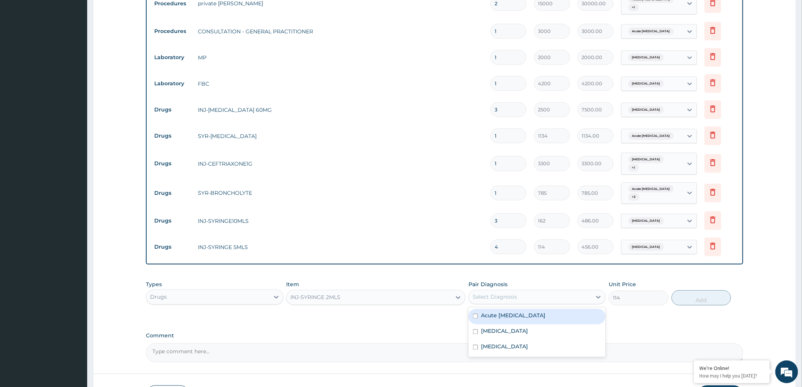
click at [514, 293] on div "Select Diagnosis" at bounding box center [495, 297] width 44 height 8
drag, startPoint x: 501, startPoint y: 327, endPoint x: 678, endPoint y: 315, distance: 177.0
click at [511, 327] on div "[MEDICAL_DATA]" at bounding box center [537, 332] width 137 height 16
checkbox input "true"
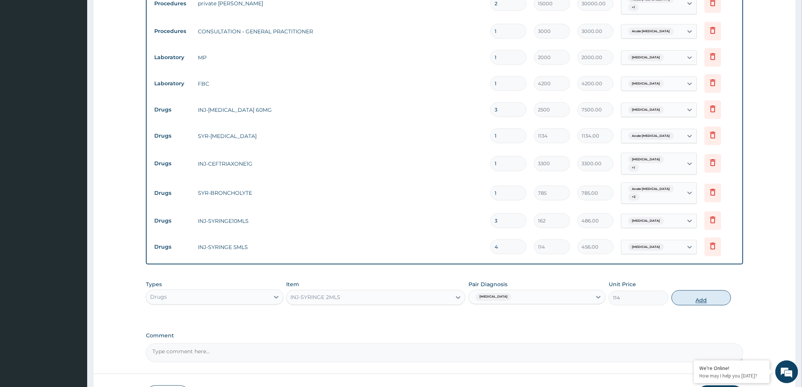
click at [686, 297] on button "Add" at bounding box center [702, 297] width 60 height 15
type input "0"
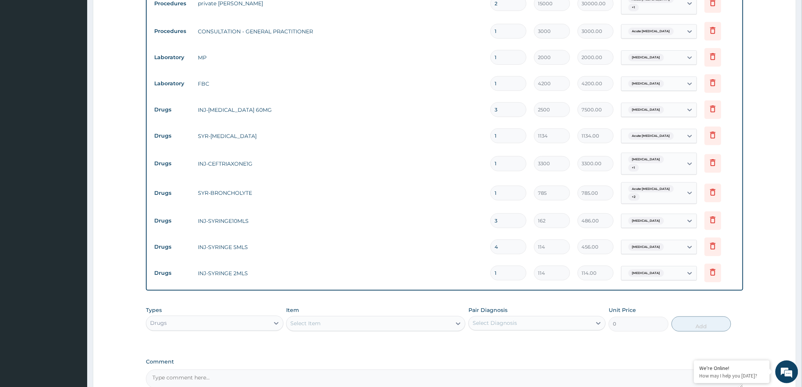
click at [355, 321] on div "Select Item" at bounding box center [369, 324] width 165 height 12
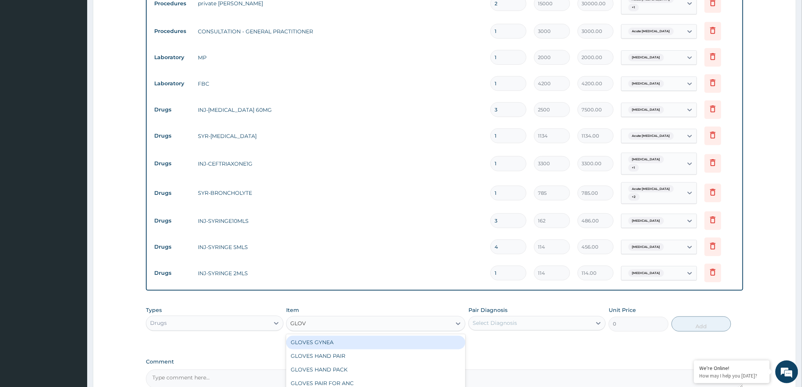
type input "GLOVE"
drag, startPoint x: 361, startPoint y: 352, endPoint x: 542, endPoint y: 346, distance: 181.7
click at [361, 353] on div "GLOVES HAND PAIR" at bounding box center [375, 356] width 179 height 14
type input "162"
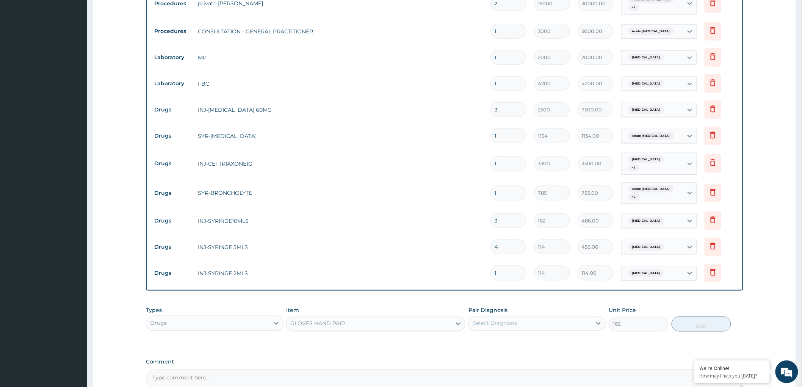
click at [530, 321] on div "Select Diagnosis" at bounding box center [530, 323] width 123 height 12
click at [484, 354] on label "[MEDICAL_DATA]" at bounding box center [504, 358] width 47 height 8
checkbox input "true"
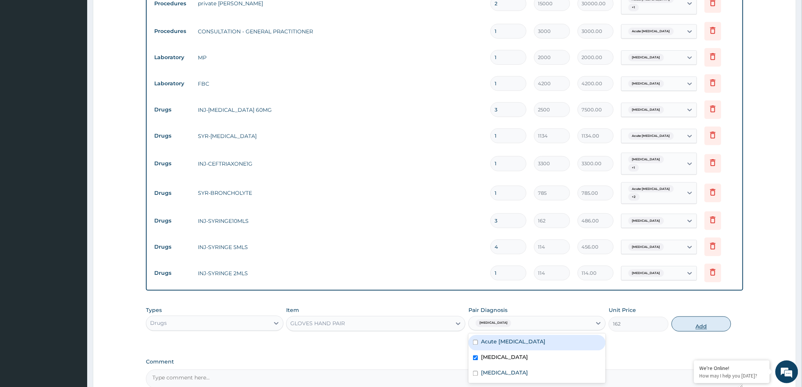
click at [686, 321] on button "Add" at bounding box center [702, 324] width 60 height 15
type input "0"
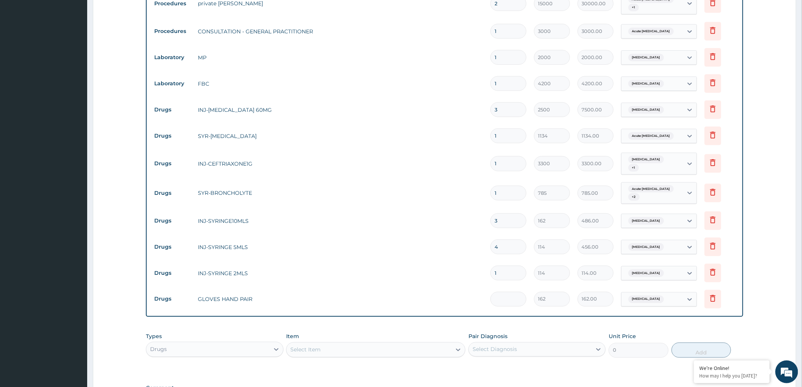
type input "0.00"
type input "4"
type input "648.00"
type input "4"
click at [400, 345] on div "Select Item" at bounding box center [369, 350] width 165 height 12
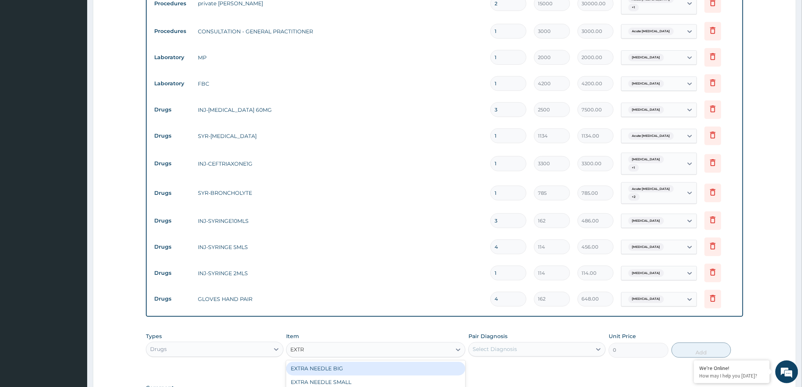
type input "EXTRA"
click at [404, 376] on div "EXTRA NEEDLE SMALL" at bounding box center [375, 383] width 179 height 14
type input "81"
click at [509, 347] on div "Select Diagnosis" at bounding box center [495, 350] width 44 height 8
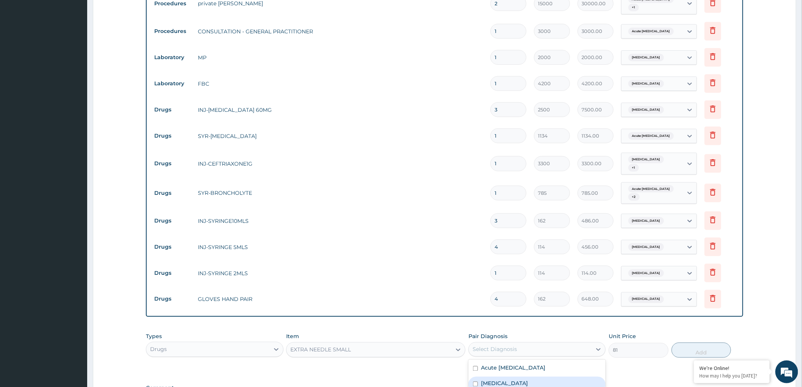
drag, startPoint x: 478, startPoint y: 381, endPoint x: 680, endPoint y: 385, distance: 202.8
click at [478, 382] on input "checkbox" at bounding box center [475, 384] width 5 height 5
checkbox input "true"
click at [693, 348] on button "Add" at bounding box center [702, 350] width 60 height 15
type input "0"
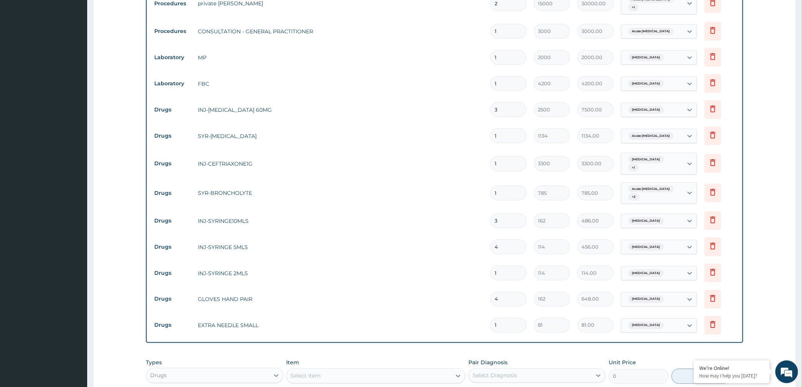
click at [407, 370] on div "Select Item" at bounding box center [369, 376] width 165 height 12
type input "WATER"
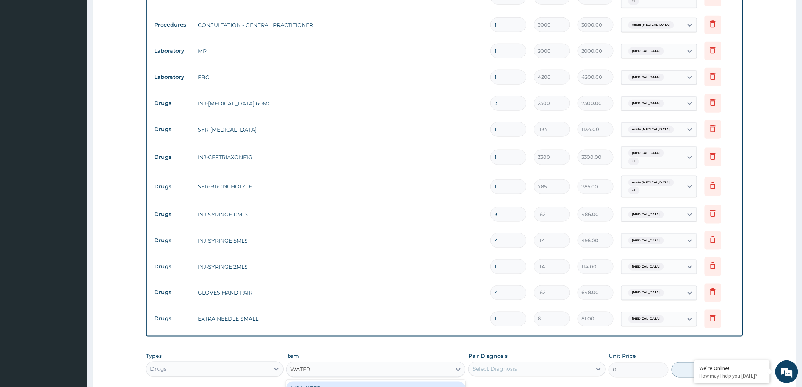
scroll to position [432, 0]
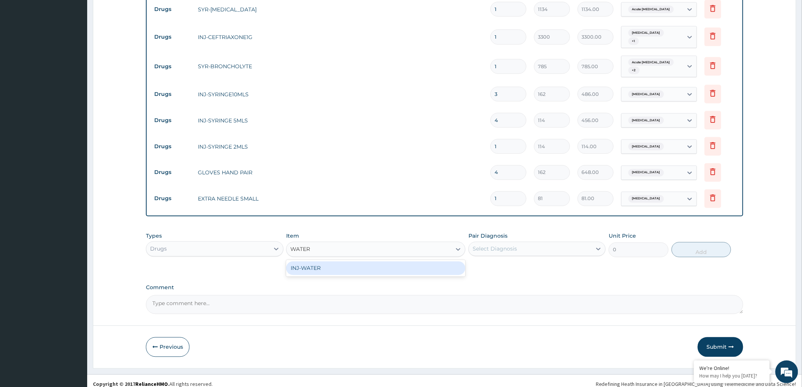
click at [365, 272] on div "INJ-WATER" at bounding box center [375, 269] width 179 height 14
type input "162"
click at [480, 245] on div "Select Diagnosis" at bounding box center [495, 249] width 44 height 8
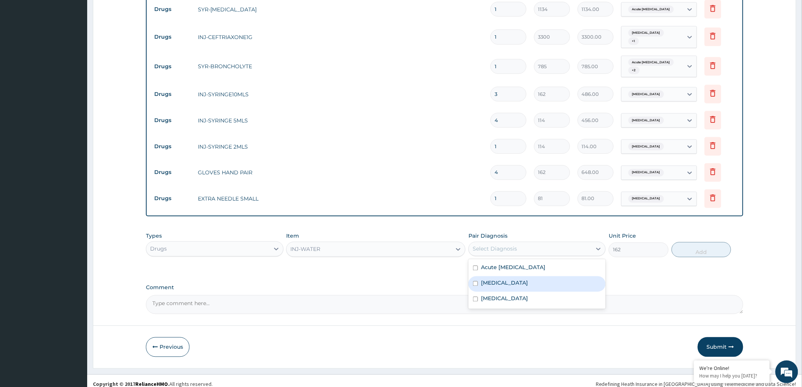
click at [478, 284] on input "checkbox" at bounding box center [475, 283] width 5 height 5
checkbox input "true"
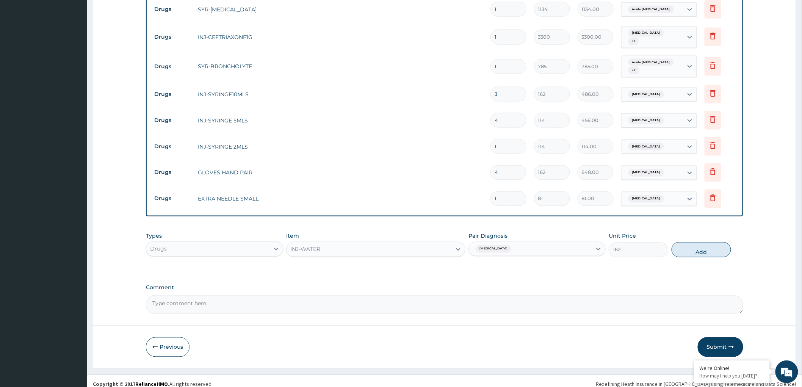
drag, startPoint x: 677, startPoint y: 251, endPoint x: 681, endPoint y: 251, distance: 3.8
click at [678, 251] on button "Add" at bounding box center [702, 249] width 60 height 15
type input "0"
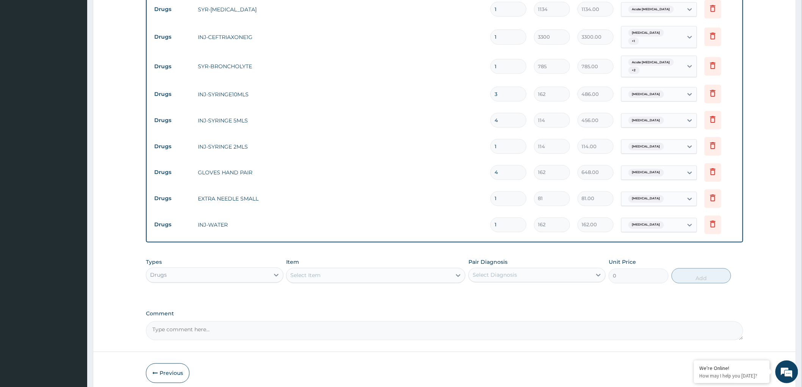
click at [336, 275] on div "Select Item" at bounding box center [369, 276] width 165 height 12
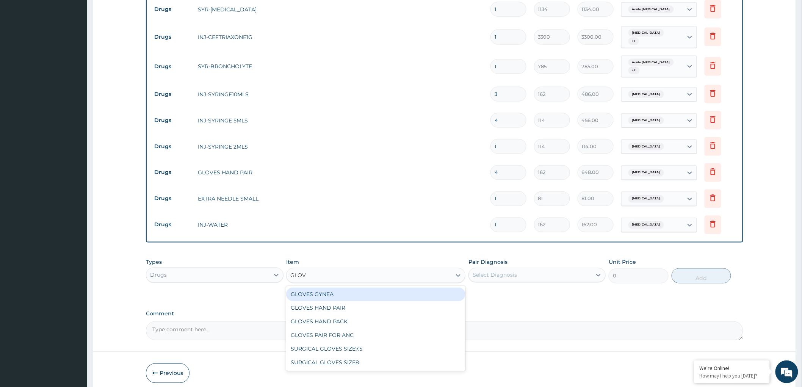
type input "GLOVE"
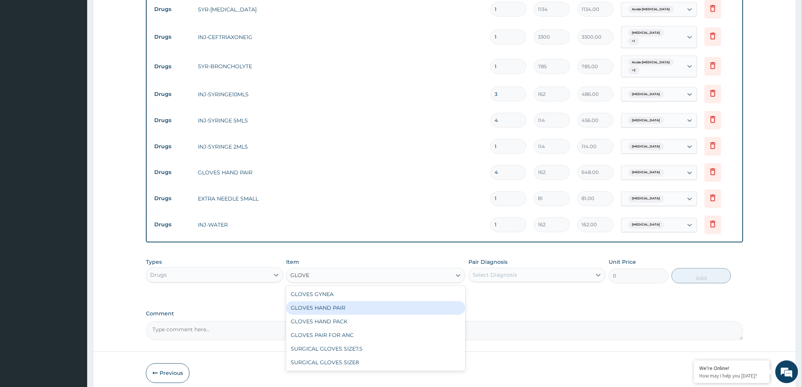
click at [345, 302] on div "GLOVES HAND PAIR" at bounding box center [375, 308] width 179 height 14
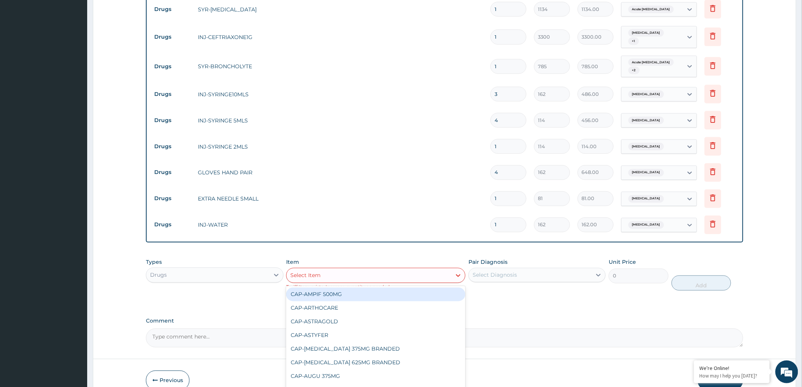
click at [354, 279] on div "Select Item" at bounding box center [369, 276] width 165 height 12
type input "C"
type input "CAN"
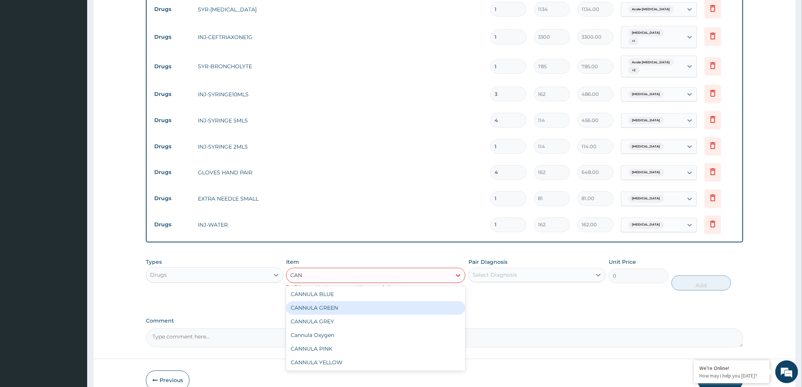
click at [329, 305] on div "CANNULA GREEN" at bounding box center [375, 308] width 179 height 14
type input "810"
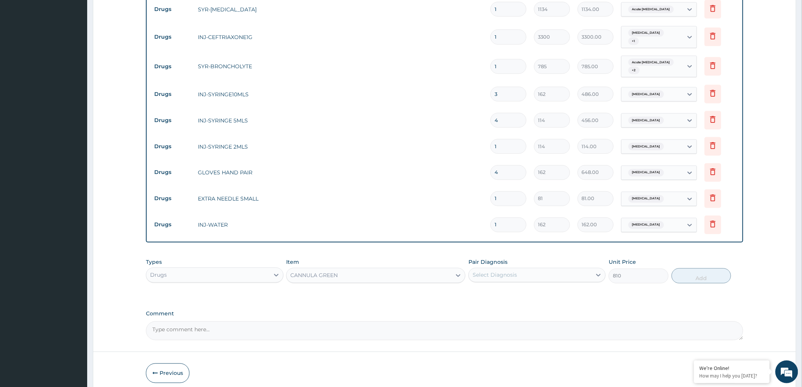
click at [501, 273] on div "Select Diagnosis" at bounding box center [495, 275] width 44 height 8
click at [476, 308] on input "checkbox" at bounding box center [475, 309] width 5 height 5
checkbox input "true"
drag, startPoint x: 711, startPoint y: 276, endPoint x: 681, endPoint y: 267, distance: 31.8
click at [711, 276] on button "Add" at bounding box center [702, 275] width 60 height 15
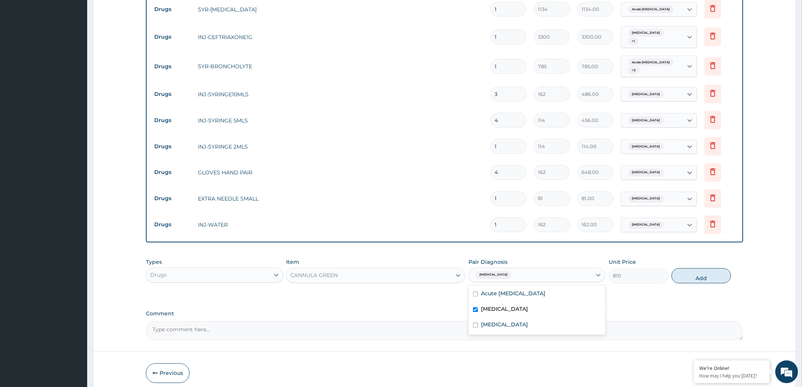
type input "0"
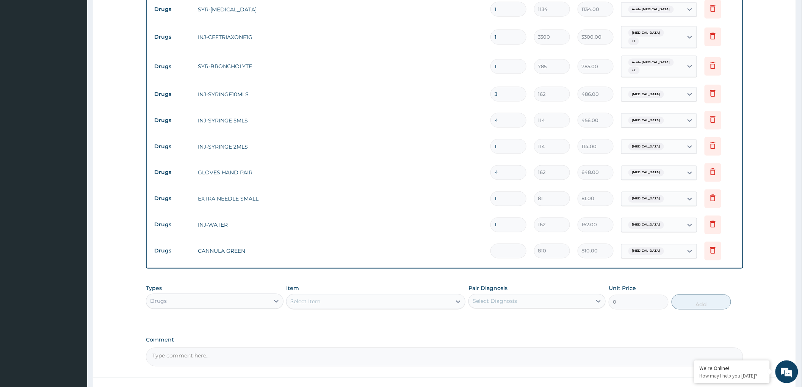
type input "0.00"
type input "2"
type input "1620.00"
type input "2"
click at [383, 298] on div "Select Item" at bounding box center [369, 302] width 165 height 12
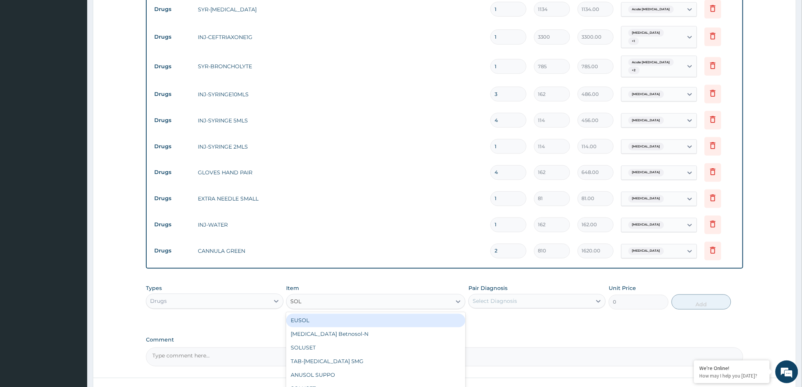
type input "SOLU"
click at [433, 319] on div "SOLUSET" at bounding box center [375, 321] width 179 height 14
type input "4050"
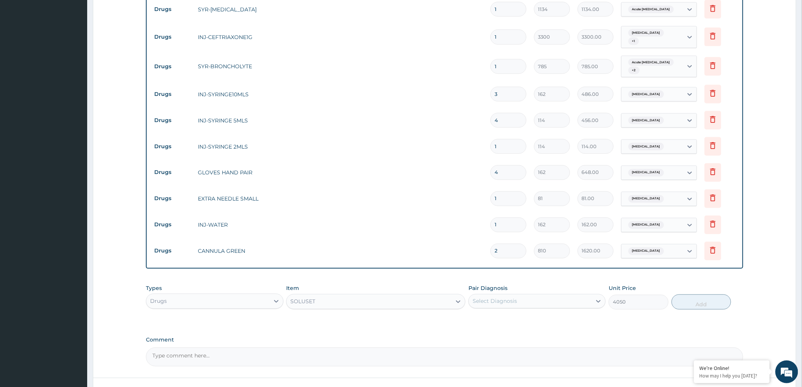
click at [487, 300] on div "Select Diagnosis" at bounding box center [495, 302] width 44 height 8
click at [473, 334] on input "checkbox" at bounding box center [475, 336] width 5 height 5
checkbox input "true"
click at [698, 301] on button "Add" at bounding box center [702, 302] width 60 height 15
type input "0"
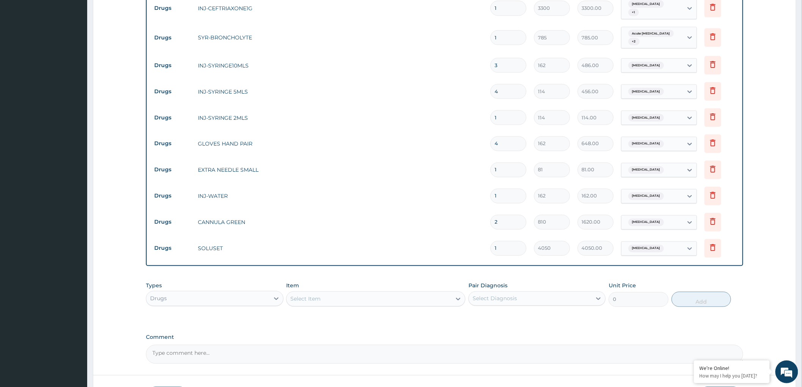
scroll to position [517, 0]
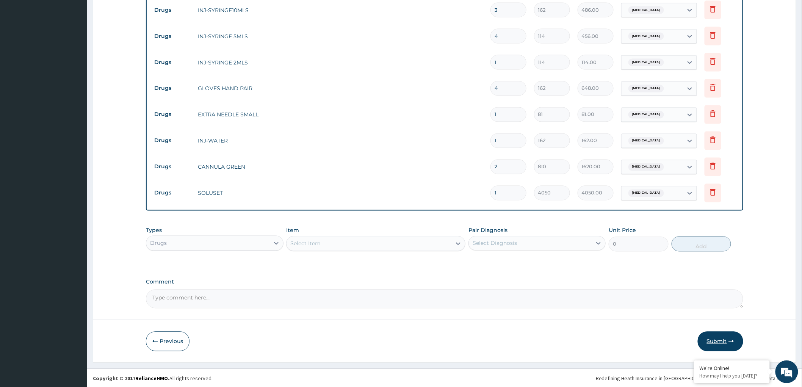
click at [715, 338] on button "Submit" at bounding box center [720, 342] width 45 height 20
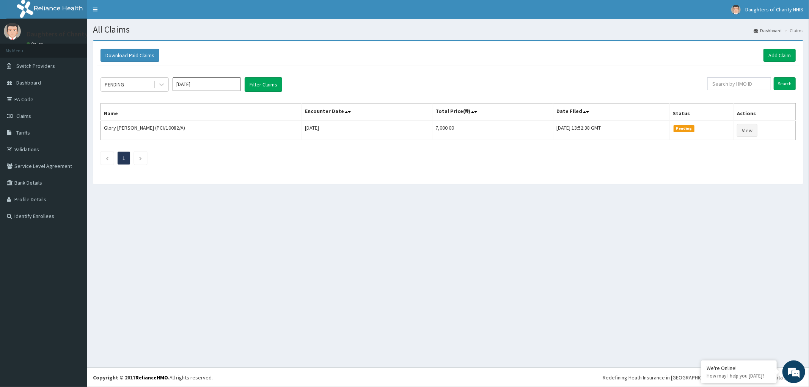
click at [203, 85] on input "[DATE]" at bounding box center [206, 84] width 68 height 14
click at [208, 149] on div "Aug" at bounding box center [206, 147] width 15 height 14
type input "Aug 2025"
click at [264, 83] on button "Filter Claims" at bounding box center [263, 84] width 38 height 14
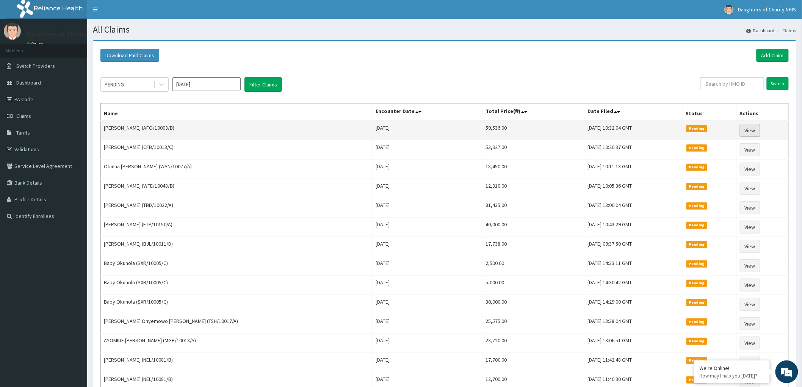
click at [748, 130] on link "View" at bounding box center [750, 130] width 20 height 13
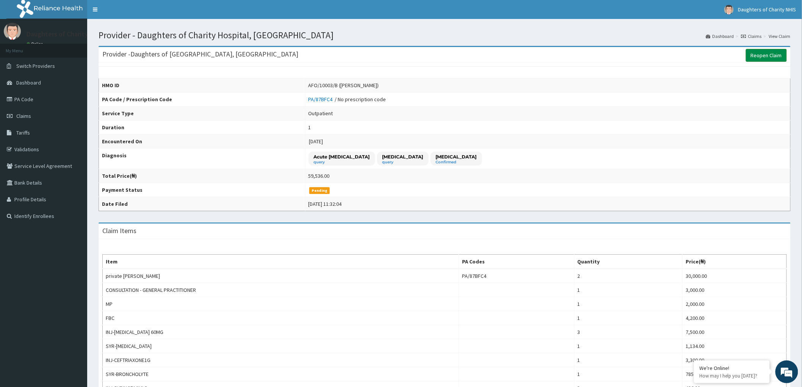
click at [768, 52] on link "Reopen Claim" at bounding box center [766, 55] width 41 height 13
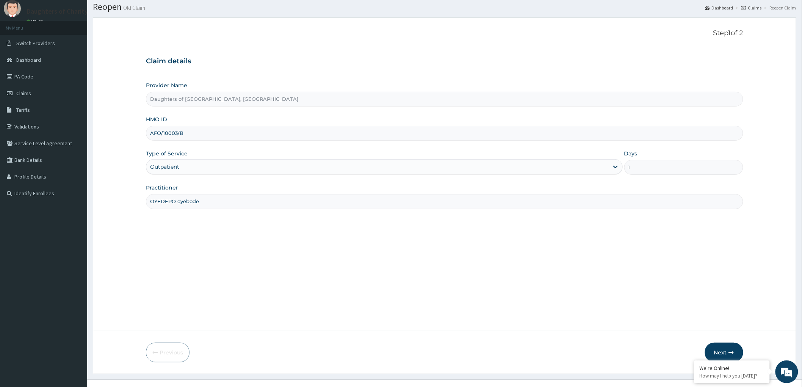
scroll to position [35, 0]
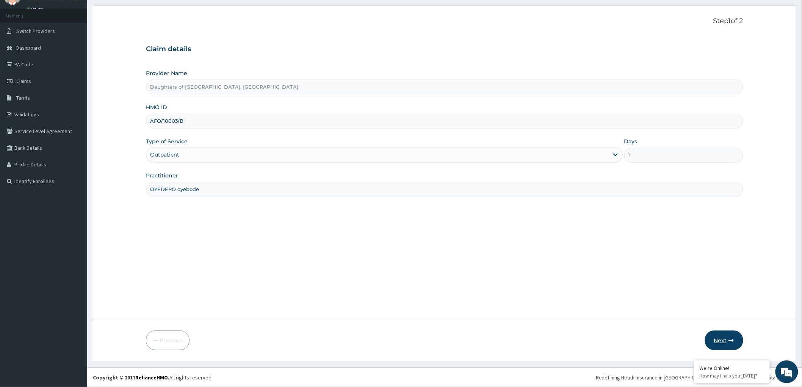
click at [711, 337] on button "Next" at bounding box center [724, 341] width 38 height 20
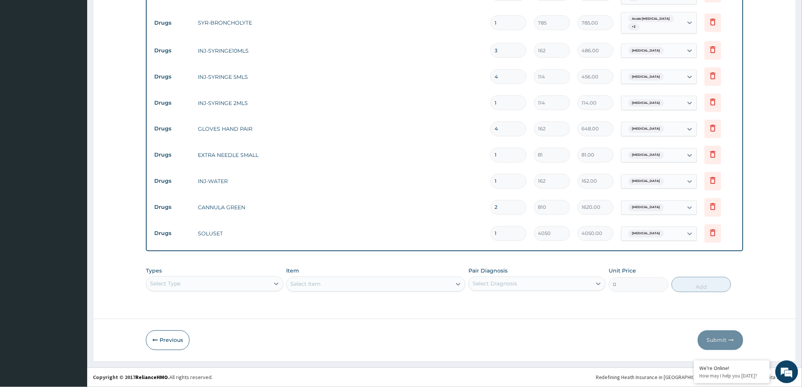
scroll to position [0, 0]
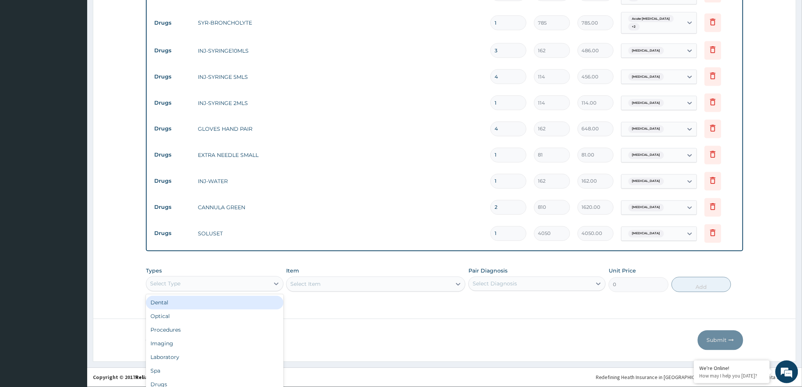
click at [211, 282] on div "option Dental focused, 1 of 10. 10 results available. Use Up and Down to choose…" at bounding box center [214, 283] width 137 height 15
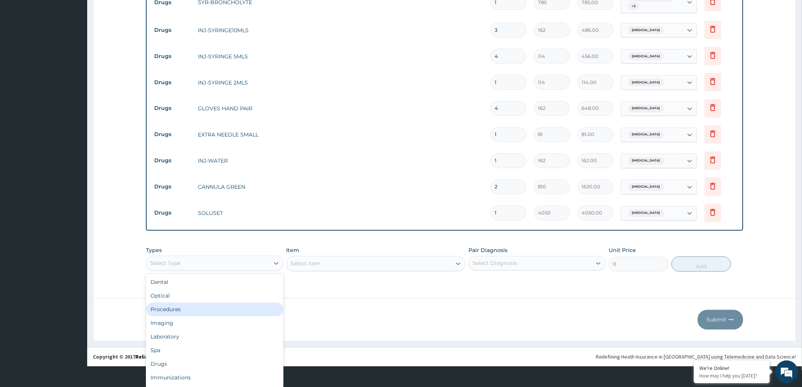
drag, startPoint x: 179, startPoint y: 310, endPoint x: 330, endPoint y: 293, distance: 151.9
click at [179, 310] on div "Procedures" at bounding box center [214, 310] width 137 height 14
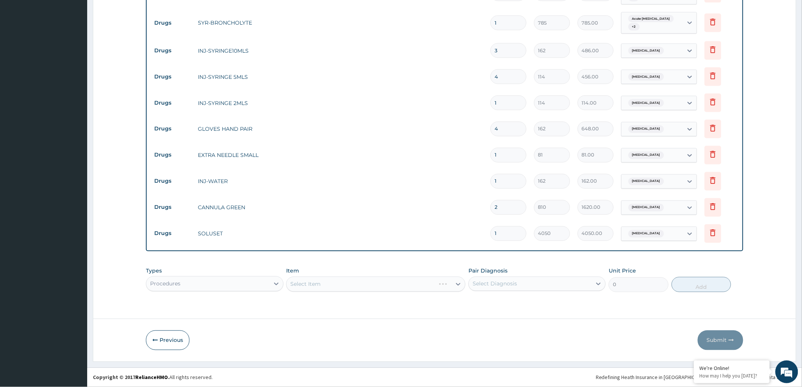
click at [346, 281] on div "Select Item" at bounding box center [375, 284] width 179 height 15
click at [430, 274] on div "Item Select Item" at bounding box center [375, 279] width 179 height 25
click at [446, 282] on div "Select Item" at bounding box center [375, 284] width 179 height 15
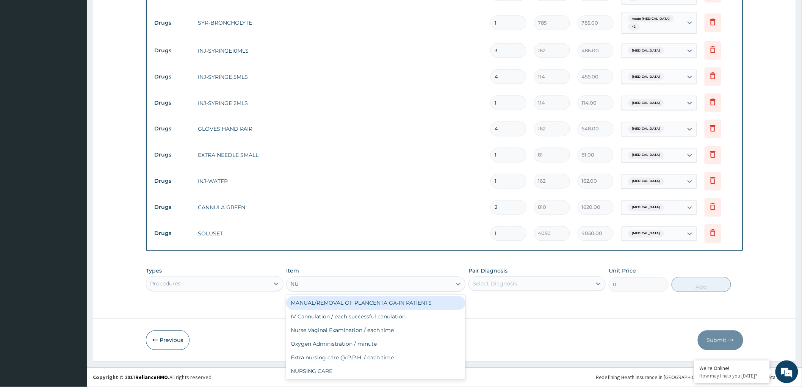
type input "NUR"
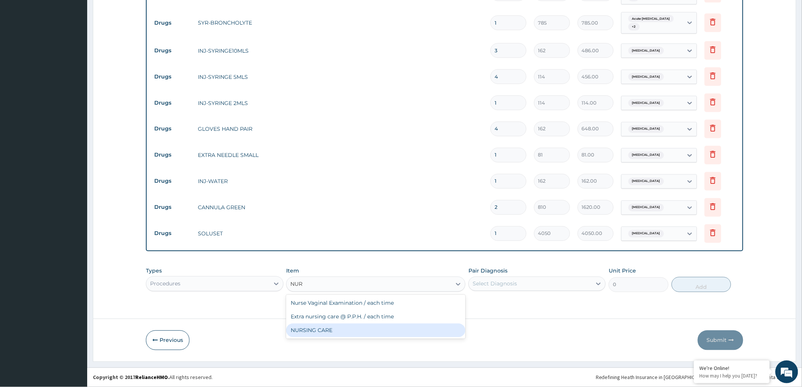
click at [377, 335] on div "NURSING CARE" at bounding box center [375, 331] width 179 height 14
type input "5000"
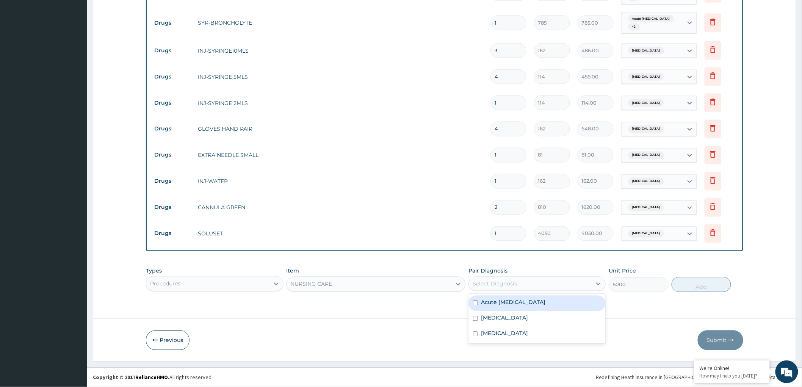
click at [504, 283] on div "Select Diagnosis" at bounding box center [495, 284] width 44 height 8
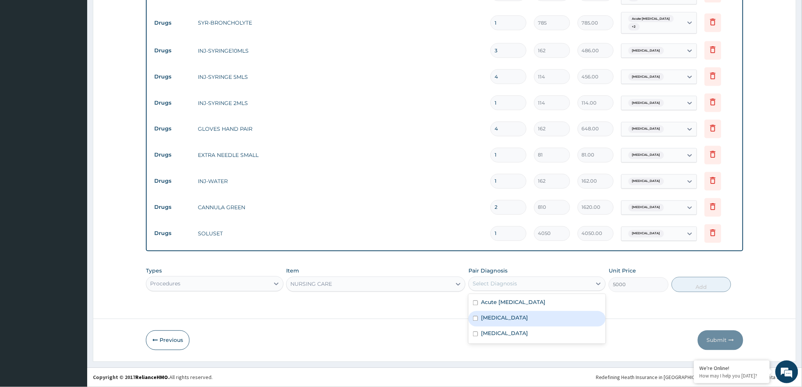
drag, startPoint x: 476, startPoint y: 318, endPoint x: 633, endPoint y: 316, distance: 157.3
click at [476, 319] on input "checkbox" at bounding box center [475, 318] width 5 height 5
checkbox input "true"
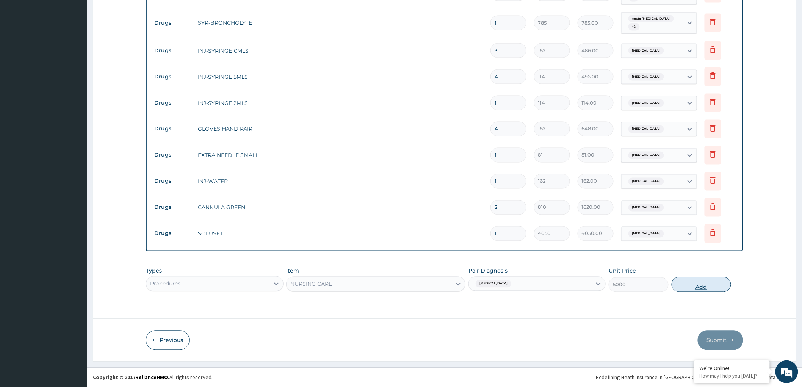
click at [694, 283] on button "Add" at bounding box center [702, 284] width 60 height 15
type input "0"
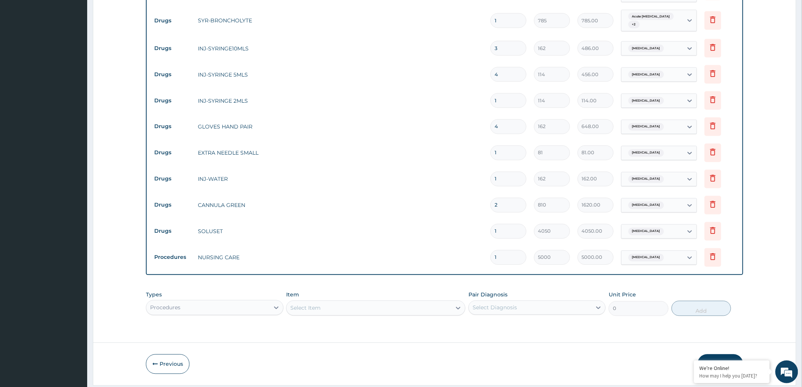
type input "0.00"
type input "2"
type input "10000.00"
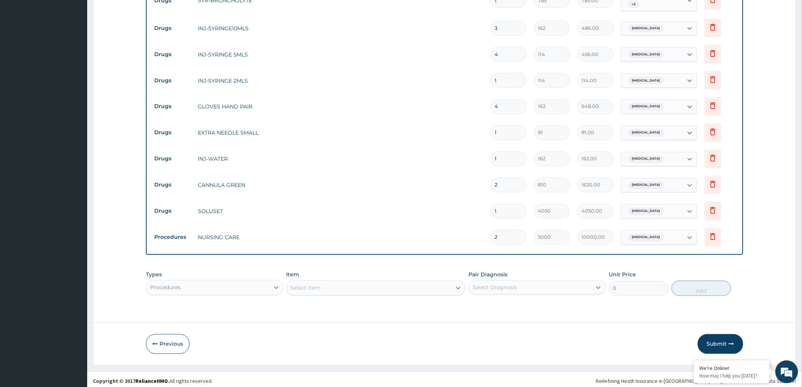
scroll to position [505, 0]
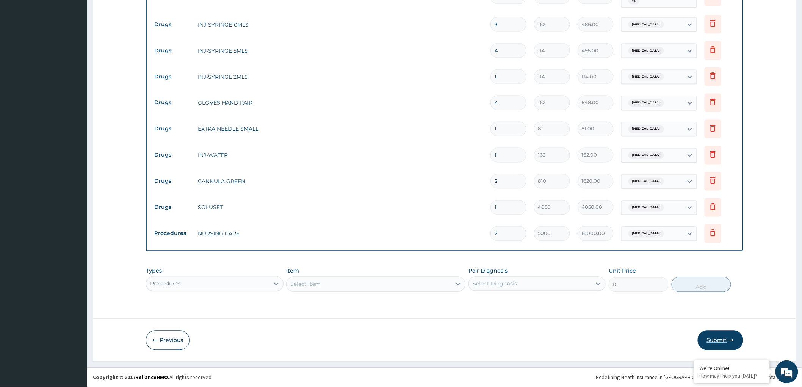
type input "2"
click at [716, 340] on button "Submit" at bounding box center [720, 341] width 45 height 20
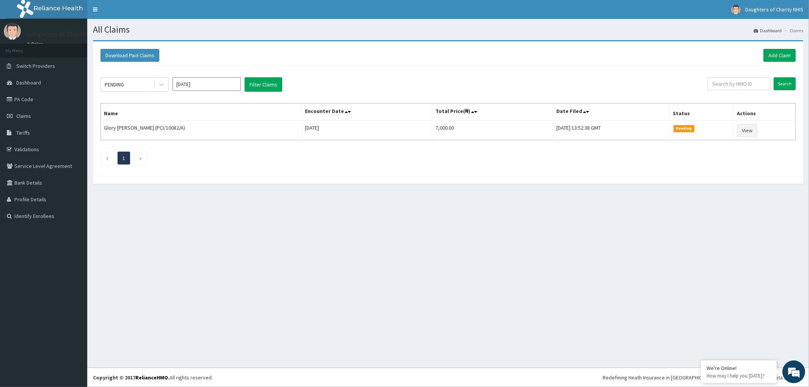
click at [198, 84] on input "[DATE]" at bounding box center [206, 84] width 68 height 14
click at [204, 147] on div "Aug" at bounding box center [206, 147] width 15 height 14
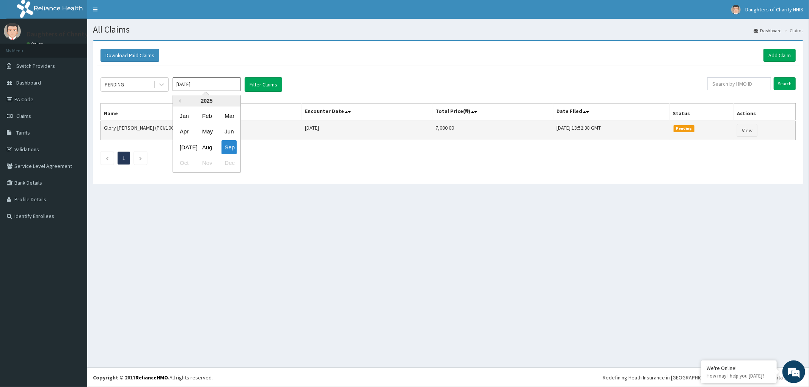
type input "[DATE]"
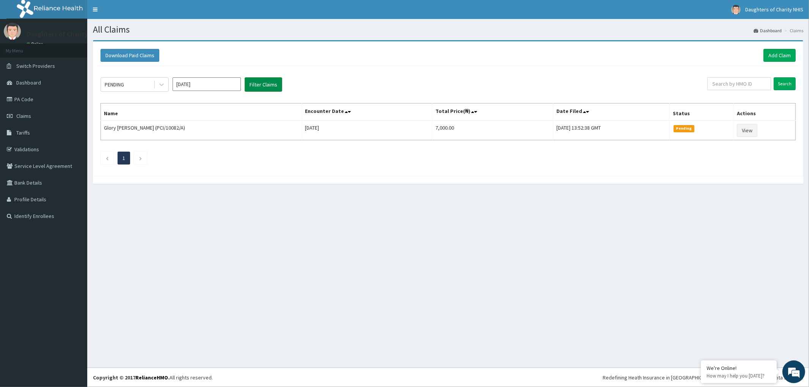
click at [255, 84] on button "Filter Claims" at bounding box center [263, 84] width 38 height 14
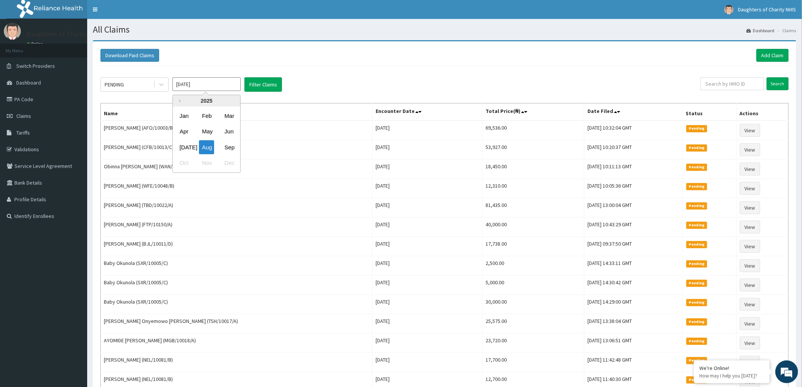
click at [233, 84] on input "[DATE]" at bounding box center [206, 84] width 68 height 14
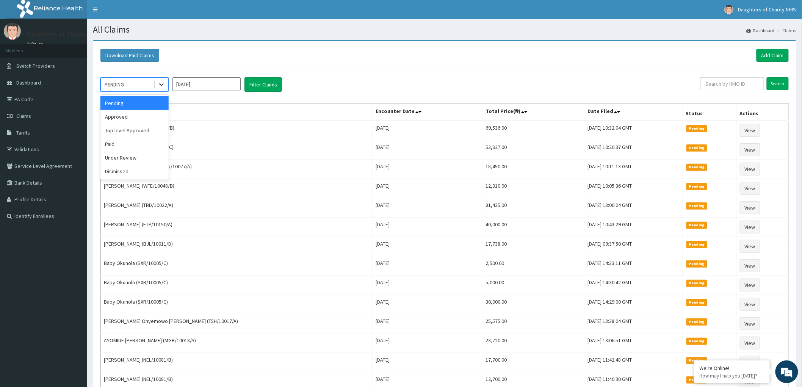
click at [158, 86] on icon at bounding box center [162, 85] width 8 height 8
click at [127, 117] on div "Approved" at bounding box center [134, 117] width 68 height 14
click at [266, 85] on button "Filter Claims" at bounding box center [263, 84] width 38 height 14
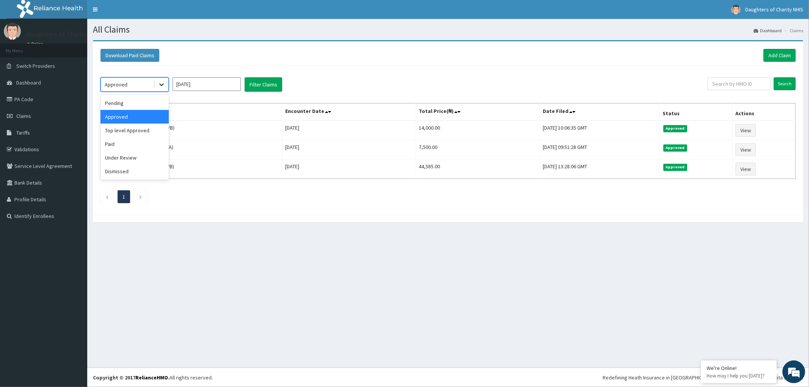
click at [160, 83] on icon at bounding box center [162, 85] width 8 height 8
click at [119, 143] on div "Paid" at bounding box center [134, 144] width 68 height 14
click at [223, 86] on input "[DATE]" at bounding box center [206, 84] width 68 height 14
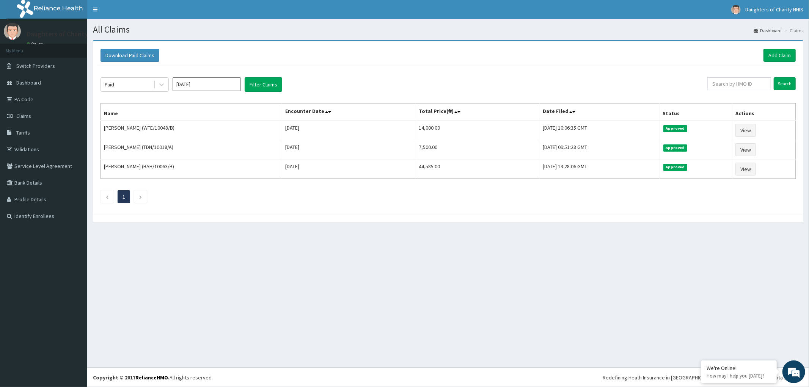
click at [304, 76] on div "Paid [DATE] Filter Claims Search Name Encounter Date Total Price(₦) Date Filed …" at bounding box center [448, 138] width 702 height 145
drag, startPoint x: 271, startPoint y: 84, endPoint x: 268, endPoint y: 88, distance: 5.1
click at [270, 84] on button "Filter Claims" at bounding box center [263, 84] width 38 height 14
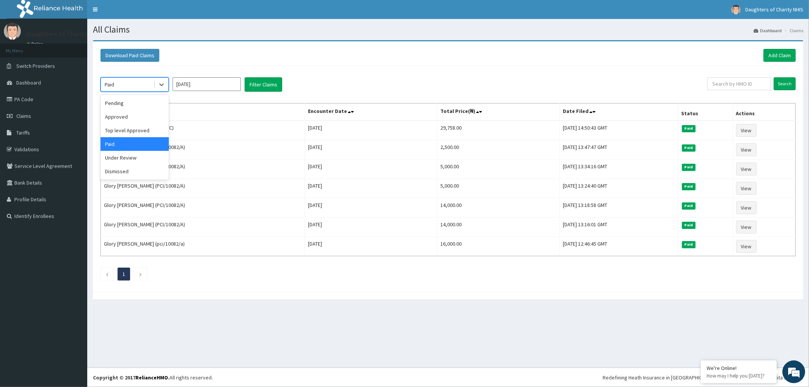
click at [146, 80] on div "Paid" at bounding box center [127, 84] width 53 height 12
click at [121, 130] on div "Top level Approved" at bounding box center [134, 131] width 68 height 14
click at [259, 87] on button "Filter Claims" at bounding box center [263, 84] width 38 height 14
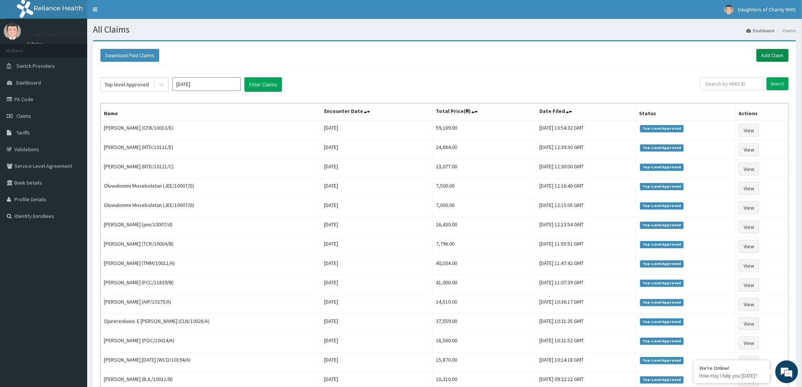
click at [771, 52] on link "Add Claim" at bounding box center [773, 55] width 32 height 13
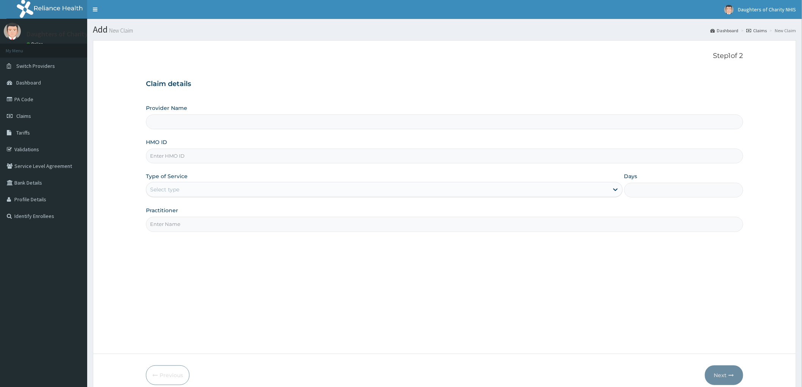
click at [175, 149] on input "HMO ID" at bounding box center [444, 156] width 597 height 15
paste input "WFE/10048/B"
type input "WFE/10048/B"
click at [188, 185] on div "Select type" at bounding box center [377, 189] width 462 height 12
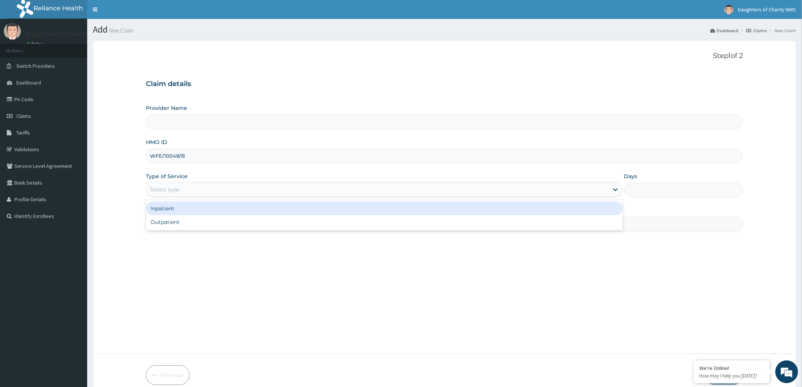
type input "Daughters of [GEOGRAPHIC_DATA], [GEOGRAPHIC_DATA]"
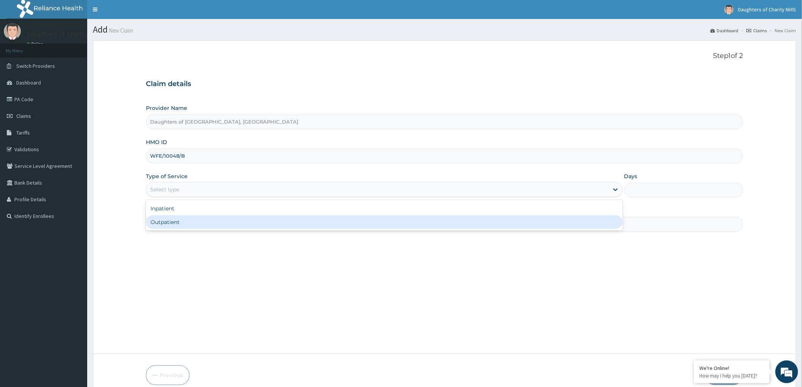
click at [187, 223] on div "Outpatient" at bounding box center [384, 222] width 477 height 14
type input "1"
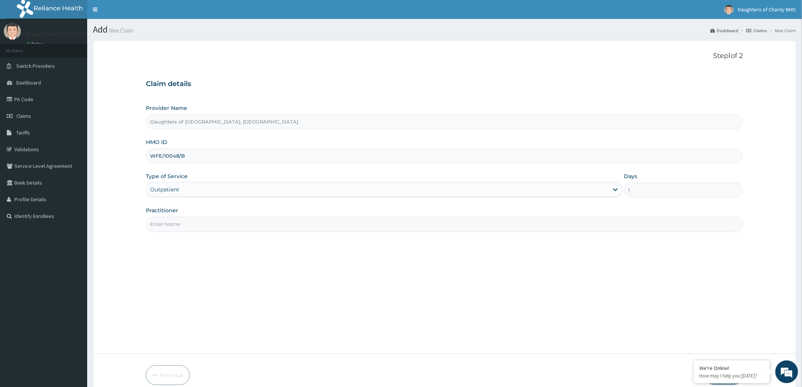
click at [163, 221] on input "Practitioner" at bounding box center [444, 224] width 597 height 15
paste input "[PERSON_NAME]"
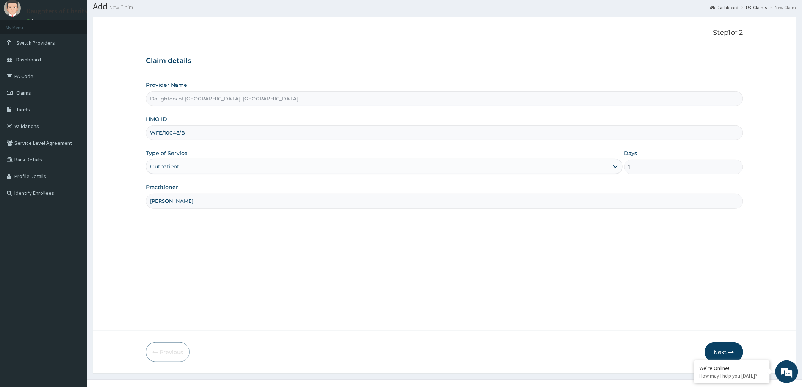
scroll to position [35, 0]
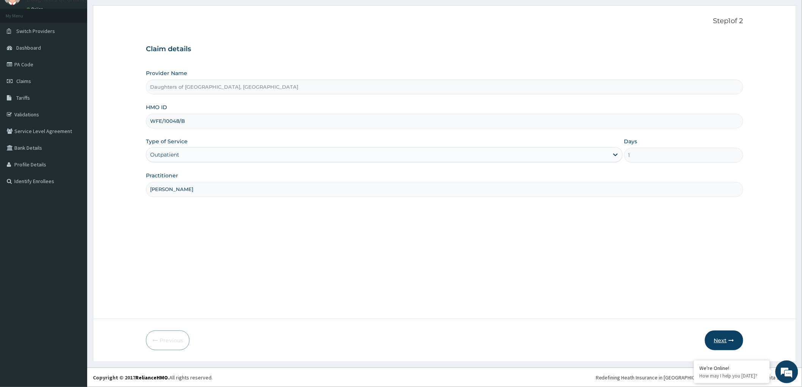
type input "[PERSON_NAME]"
click at [722, 339] on button "Next" at bounding box center [724, 341] width 38 height 20
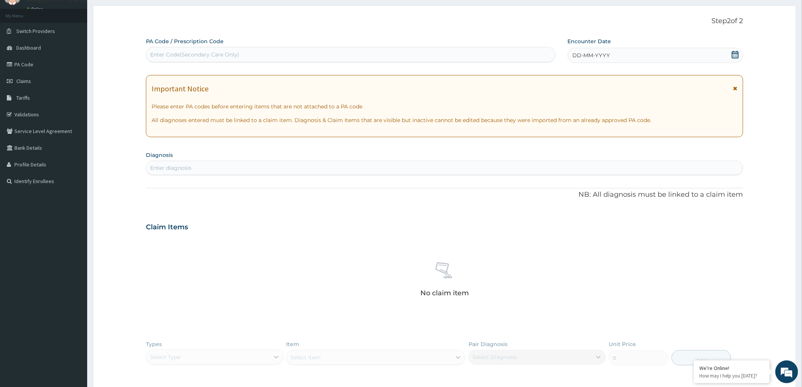
click at [198, 50] on div "Enter Code(Secondary Care Only)" at bounding box center [350, 55] width 409 height 12
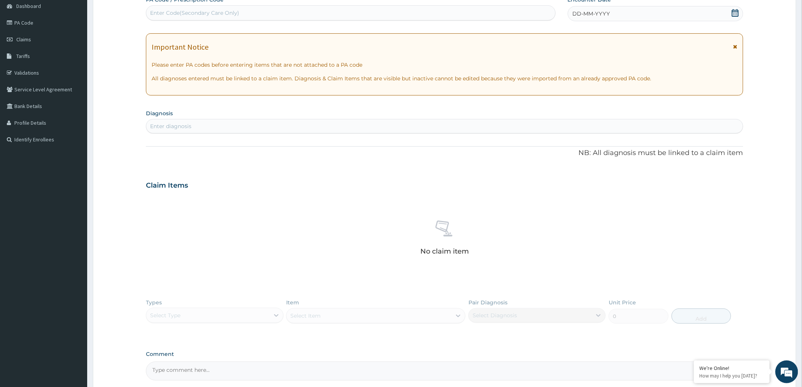
scroll to position [0, 0]
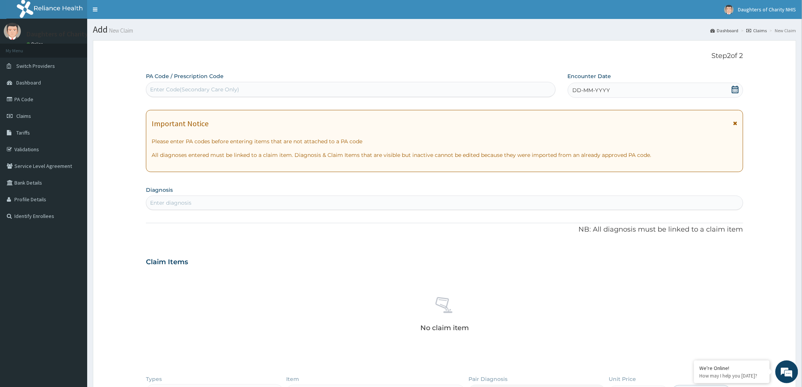
click at [234, 88] on div "Enter Code(Secondary Care Only)" at bounding box center [194, 90] width 89 height 8
paste input "PA/573AC2"
type input "PA/573AC2"
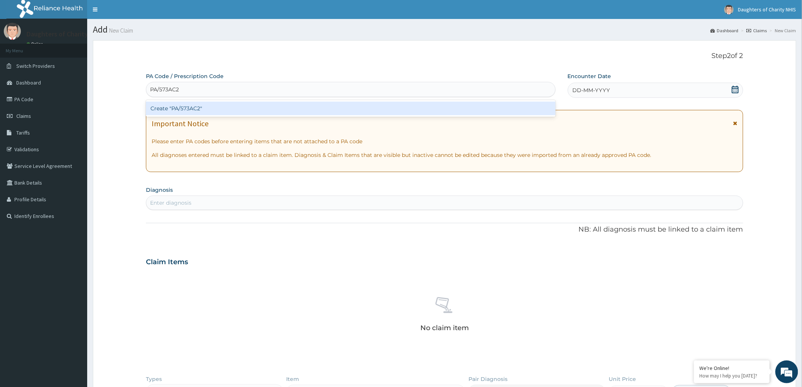
click at [202, 113] on div "Create "PA/573AC2"" at bounding box center [351, 109] width 410 height 14
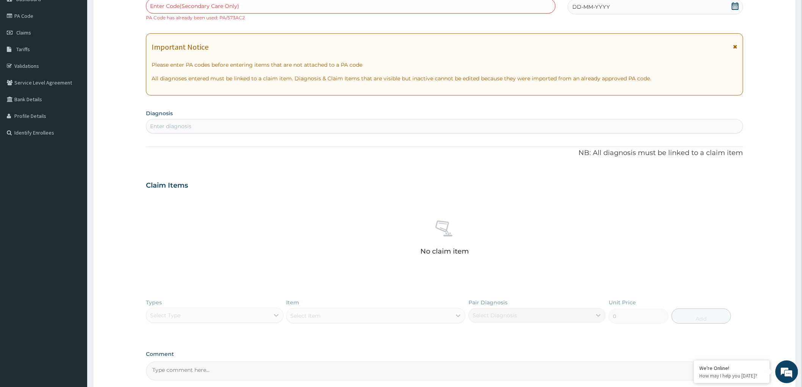
scroll to position [157, 0]
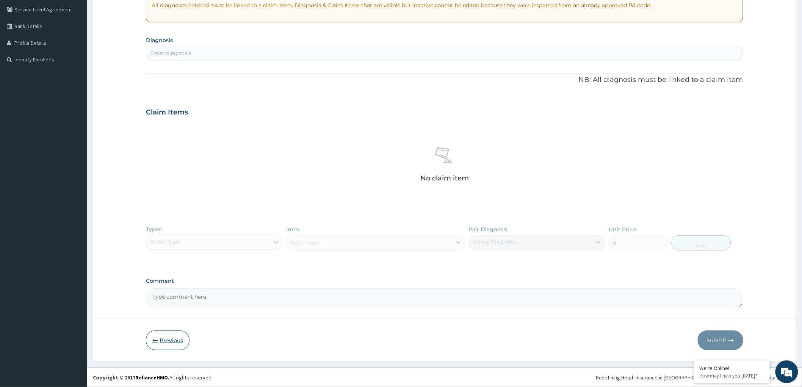
click at [171, 337] on button "Previous" at bounding box center [168, 341] width 44 height 20
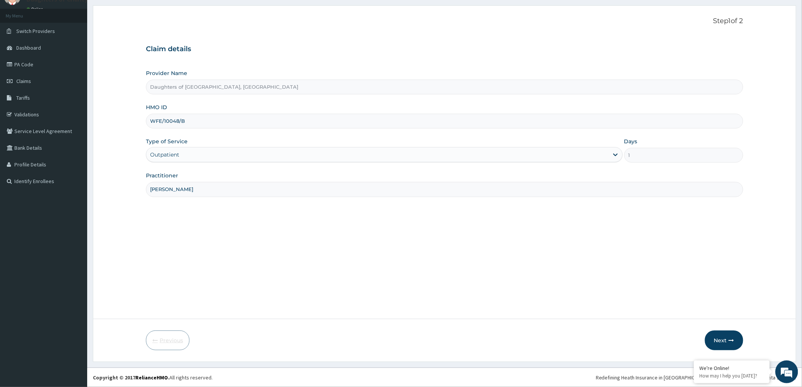
scroll to position [35, 0]
click at [163, 120] on input "WFE/10048/B" at bounding box center [444, 121] width 597 height 15
paste input "BRN/10006/A"
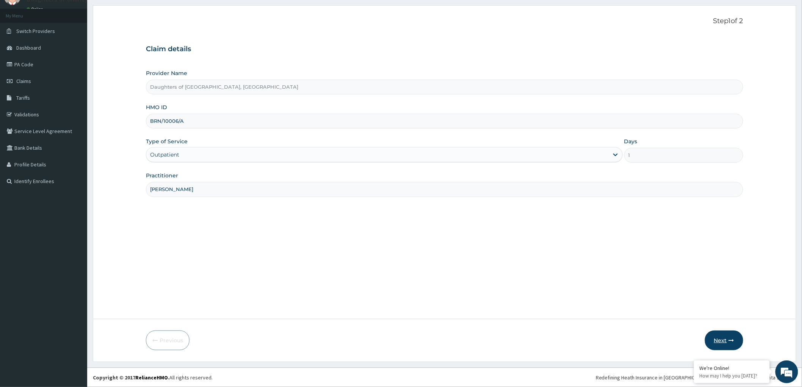
type input "BRN/10006/A"
click at [721, 340] on button "Next" at bounding box center [724, 341] width 38 height 20
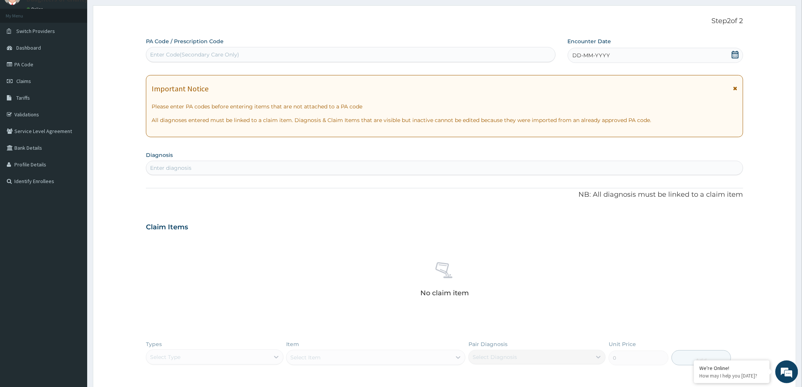
click at [184, 53] on div "Enter Code(Secondary Care Only)" at bounding box center [194, 55] width 89 height 8
paste input "PA/D71201"
type input "PA/D71201"
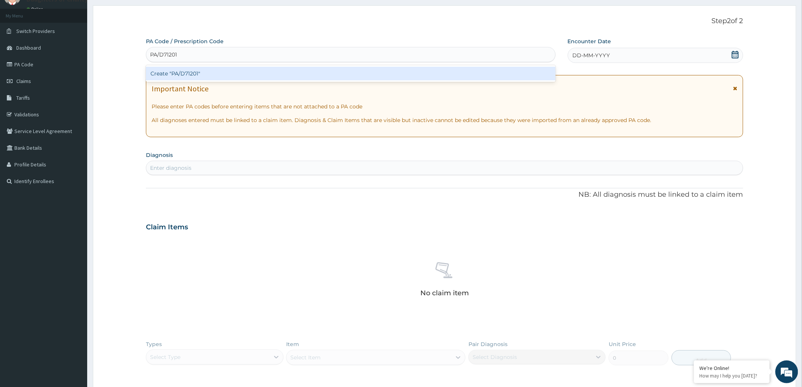
click at [177, 75] on div "Create "PA/D71201"" at bounding box center [351, 74] width 410 height 14
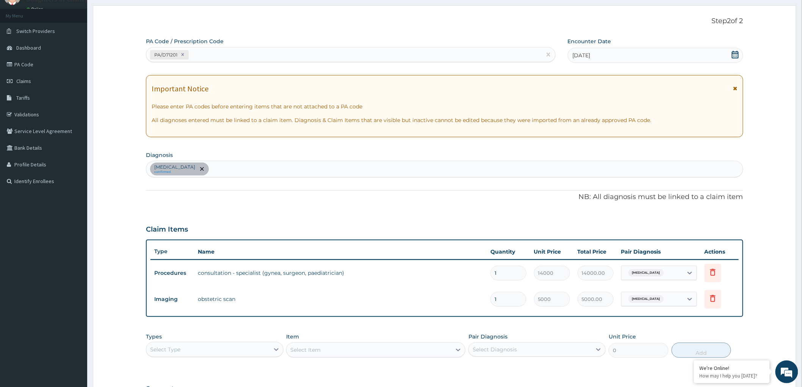
click at [214, 345] on div "Select Type" at bounding box center [207, 349] width 123 height 12
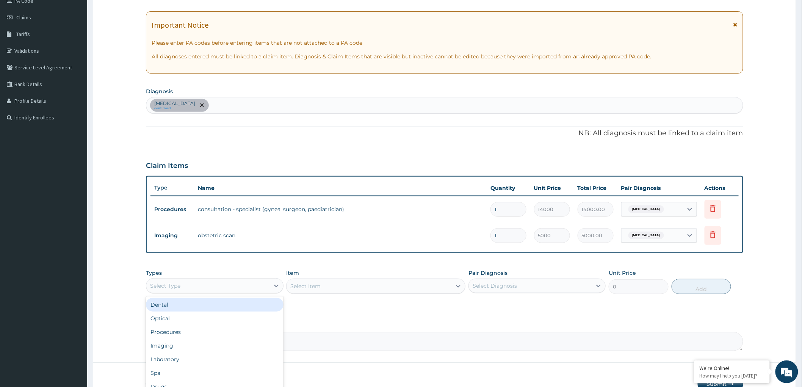
scroll to position [142, 0]
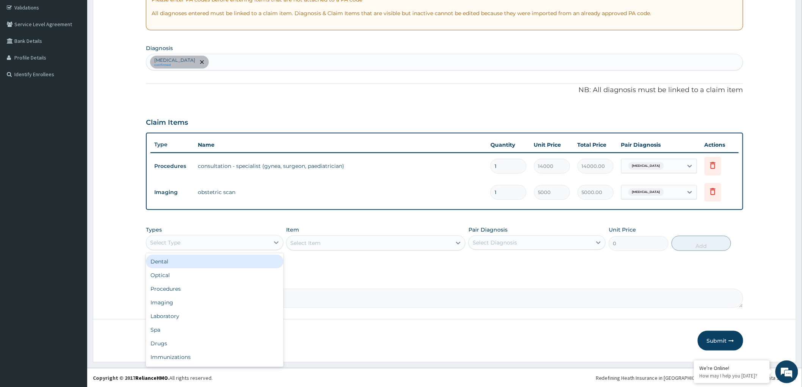
click at [209, 239] on div "Select Type" at bounding box center [207, 243] width 123 height 12
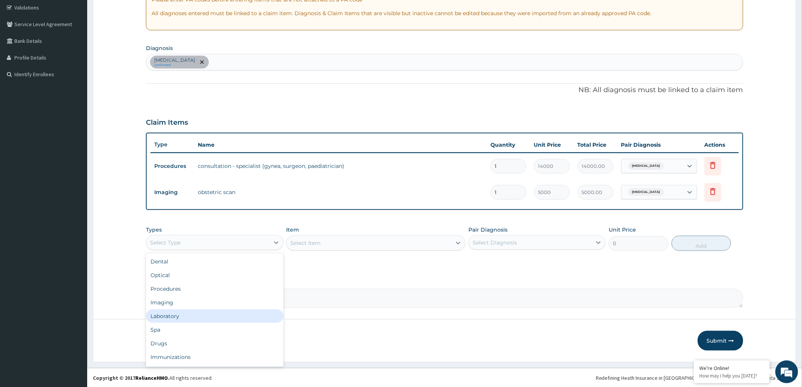
click at [211, 309] on div "Laboratory" at bounding box center [214, 316] width 137 height 14
click at [321, 238] on div "Select Item" at bounding box center [375, 242] width 179 height 15
click at [403, 243] on div "Select Item" at bounding box center [375, 242] width 179 height 15
click at [449, 242] on div "Select Item" at bounding box center [369, 243] width 165 height 12
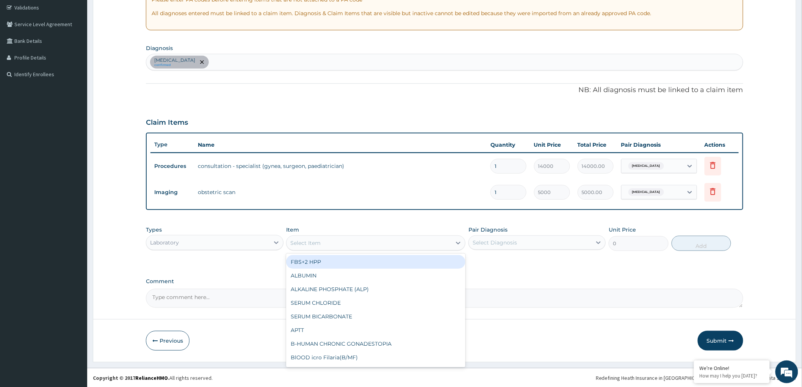
paste input "[MEDICAL_DATA]"
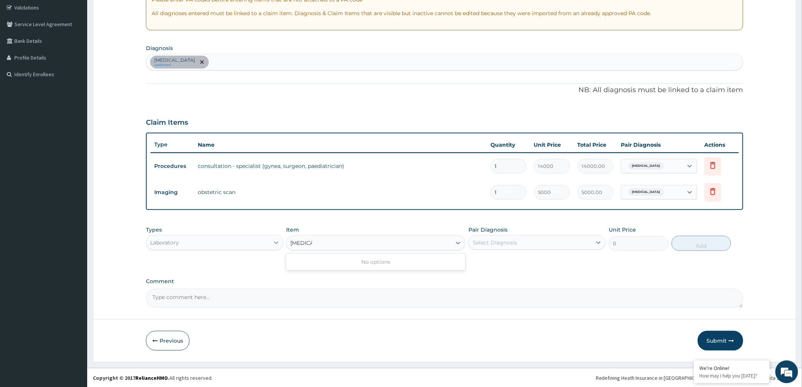
type input "[MEDICAL_DATA]"
click at [271, 241] on div at bounding box center [277, 243] width 14 height 14
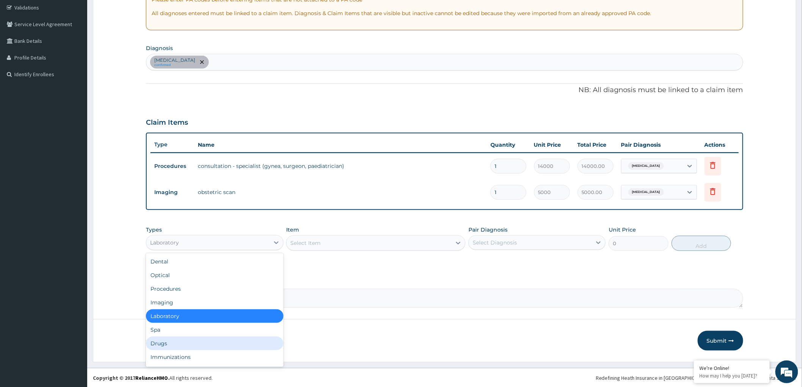
click at [177, 340] on div "Drugs" at bounding box center [214, 344] width 137 height 14
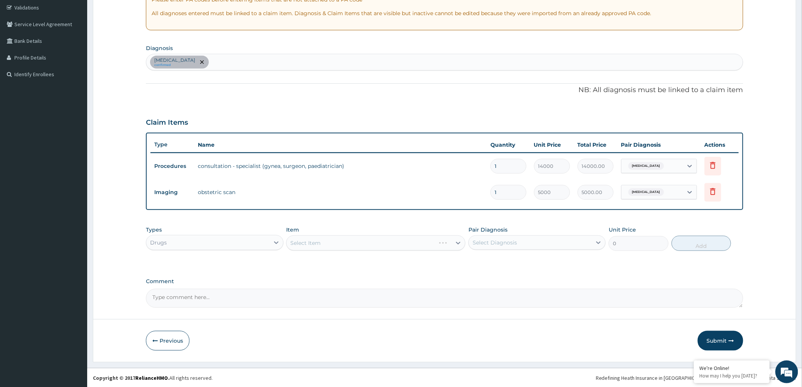
click at [441, 240] on div "Select Item" at bounding box center [375, 242] width 179 height 15
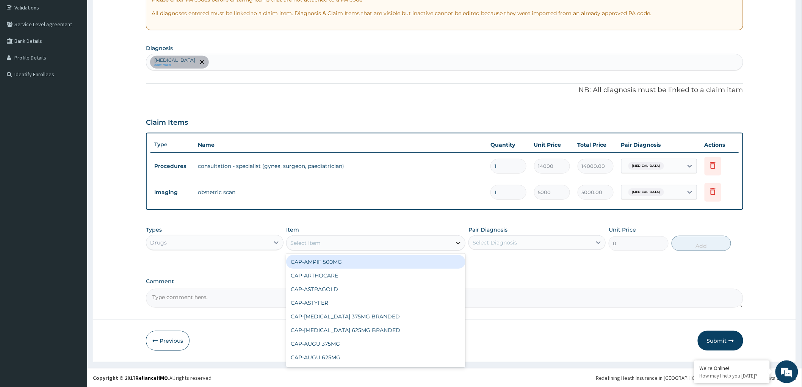
click at [460, 240] on icon at bounding box center [458, 243] width 8 height 8
paste input "[MEDICAL_DATA]"
type input "[MEDICAL_DATA]"
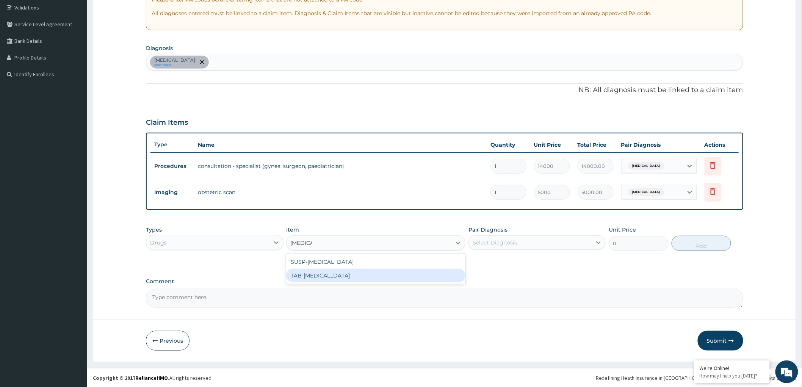
click at [355, 274] on div "TAB-[MEDICAL_DATA]" at bounding box center [375, 276] width 179 height 14
type input "405"
click at [512, 237] on div "Select Diagnosis" at bounding box center [530, 243] width 123 height 12
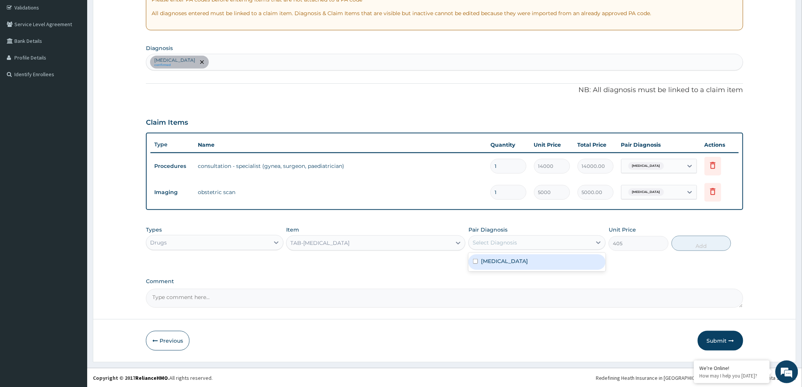
click at [523, 263] on div "[MEDICAL_DATA]" at bounding box center [537, 262] width 137 height 16
checkbox input "true"
click at [204, 62] on div "[MEDICAL_DATA] confirmed" at bounding box center [444, 62] width 597 height 16
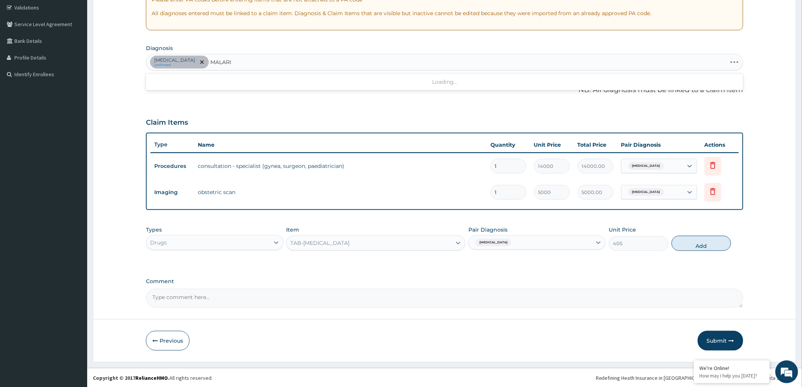
type input "[MEDICAL_DATA]"
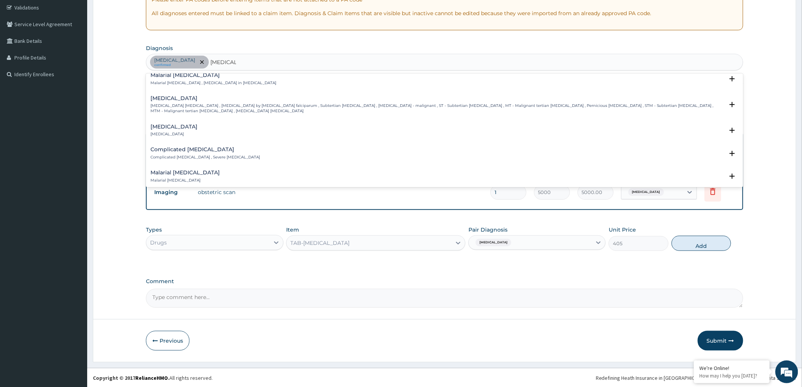
scroll to position [295, 0]
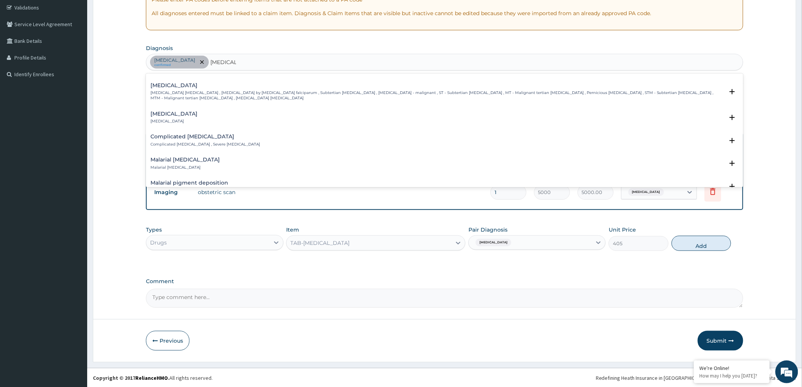
click at [262, 93] on p "[MEDICAL_DATA] [MEDICAL_DATA] , [MEDICAL_DATA] by [MEDICAL_DATA] falciparum , S…" at bounding box center [437, 95] width 574 height 11
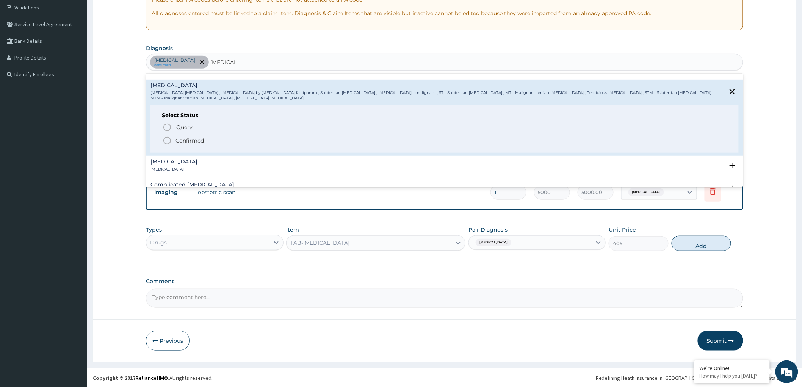
click at [169, 139] on icon "status option filled" at bounding box center [167, 140] width 9 height 9
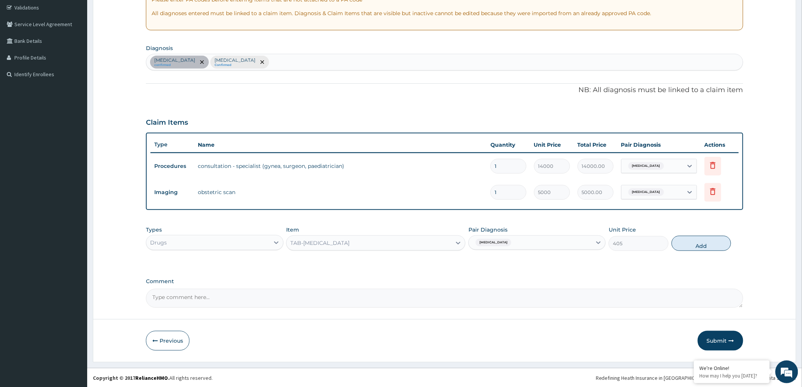
click at [528, 240] on div "[MEDICAL_DATA]" at bounding box center [530, 242] width 123 height 13
click at [476, 274] on input "checkbox" at bounding box center [475, 276] width 5 height 5
checkbox input "true"
click at [472, 260] on div "[MEDICAL_DATA]" at bounding box center [537, 262] width 137 height 16
checkbox input "false"
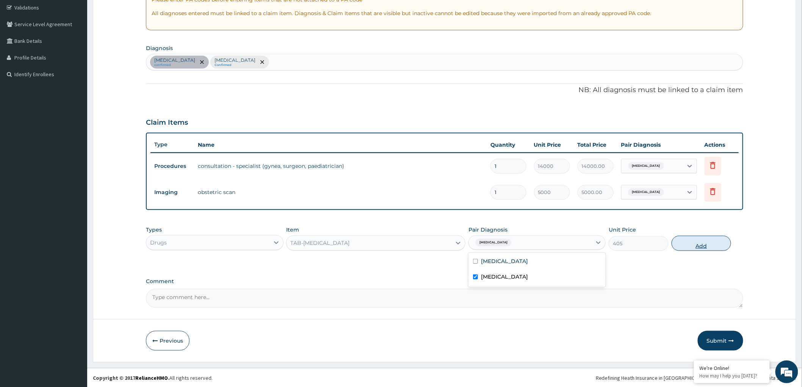
click at [699, 244] on button "Add" at bounding box center [702, 243] width 60 height 15
type input "0"
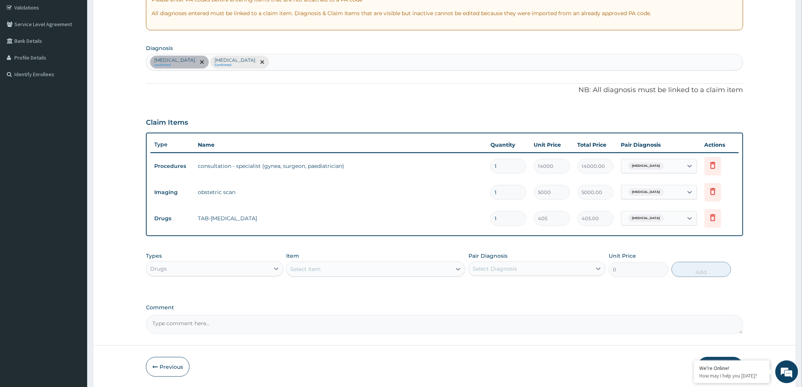
click at [515, 220] on input "1" at bounding box center [508, 218] width 36 height 15
type input "0.00"
type input "3"
type input "1215.00"
type input "3"
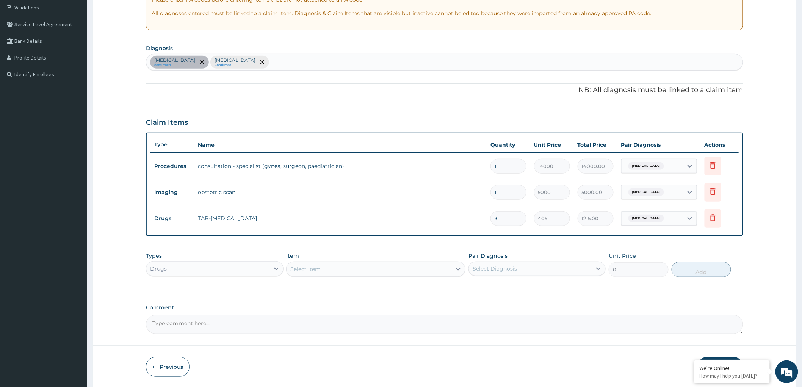
click at [326, 268] on div "Select Item" at bounding box center [369, 269] width 165 height 12
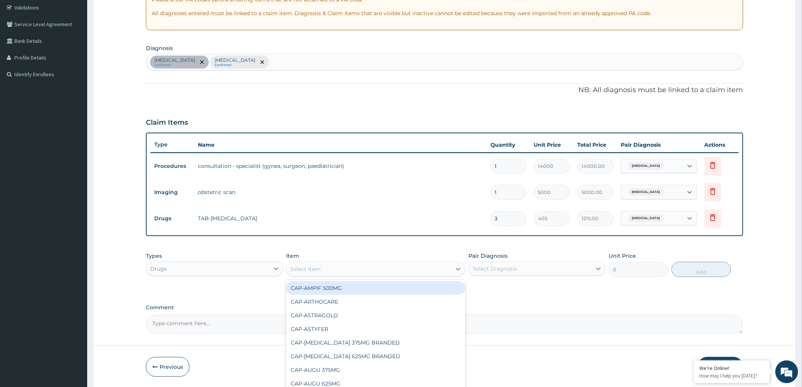
paste input "calcimax"
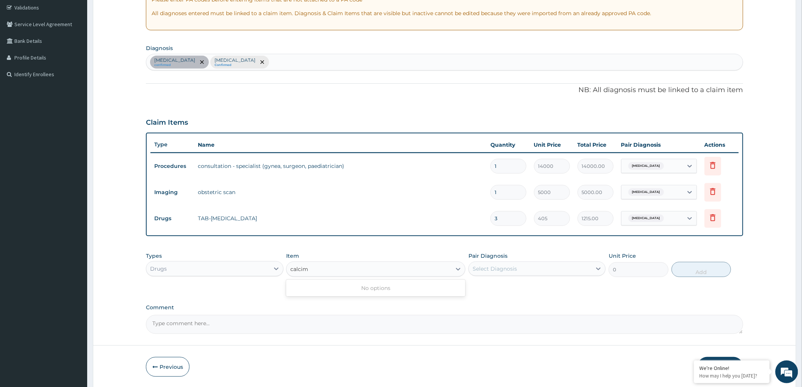
type input "calci"
click at [350, 299] on div "TAB-CALCIUM 300MG" at bounding box center [375, 302] width 179 height 14
type input "162"
click at [541, 270] on div "Select Diagnosis" at bounding box center [530, 269] width 123 height 12
click at [270, 61] on div "[MEDICAL_DATA] confirmed [MEDICAL_DATA] Confirmed" at bounding box center [444, 62] width 597 height 16
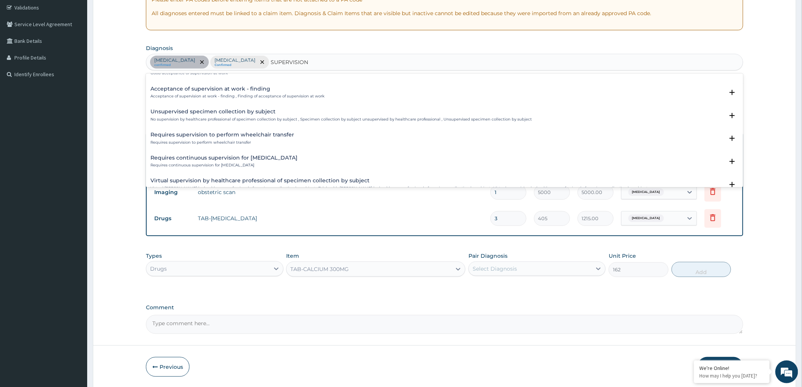
scroll to position [119, 0]
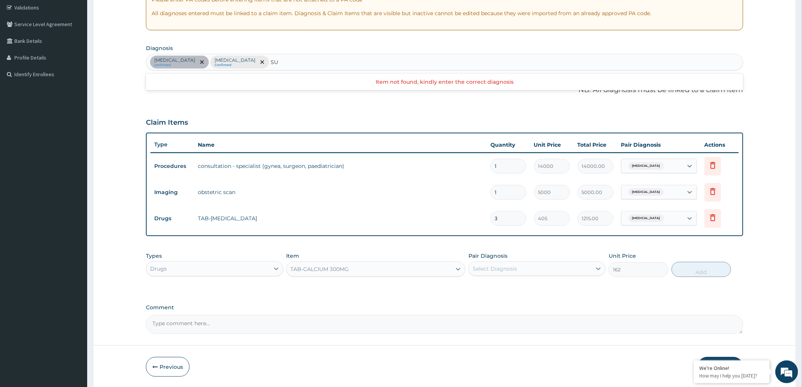
type input "S"
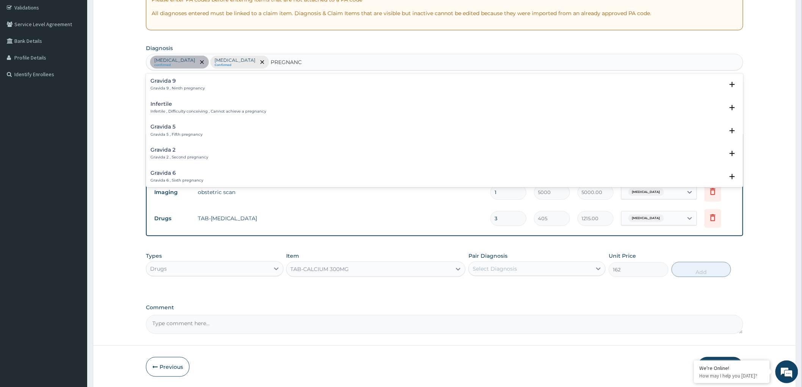
type input "PREGNANCY"
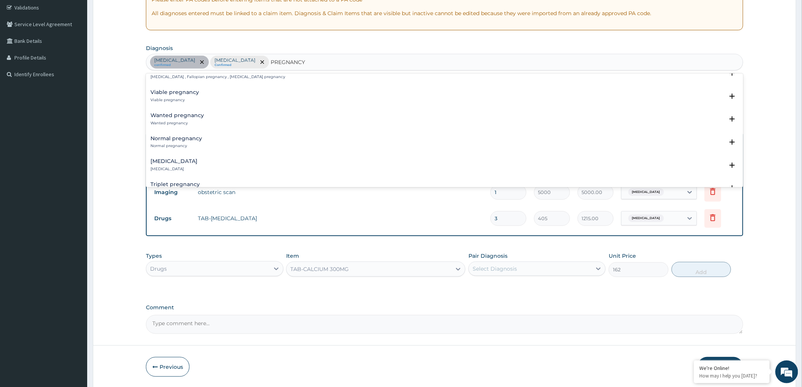
scroll to position [421, 0]
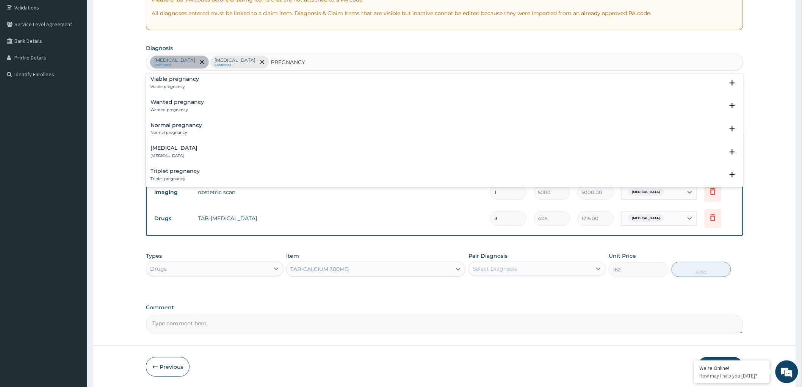
click at [190, 128] on div "Normal pregnancy Normal pregnancy" at bounding box center [176, 128] width 52 height 13
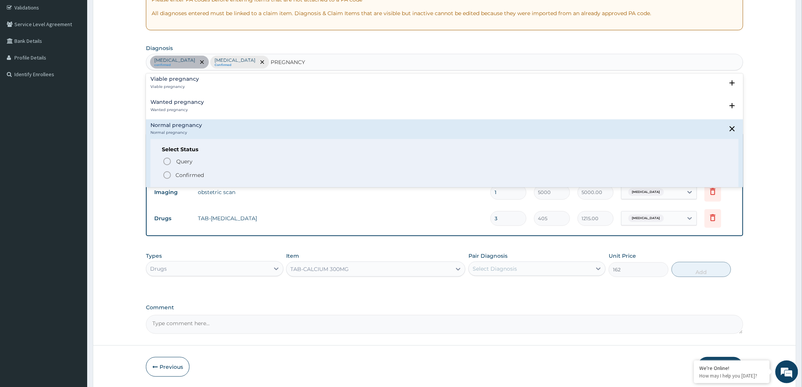
click at [168, 172] on icon "status option filled" at bounding box center [167, 175] width 9 height 9
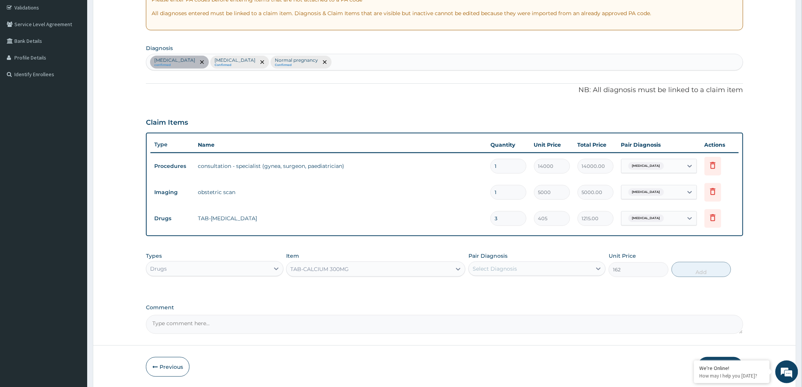
click at [503, 270] on div "Select Diagnosis" at bounding box center [495, 269] width 44 height 8
click at [475, 318] on input "checkbox" at bounding box center [475, 318] width 5 height 5
checkbox input "true"
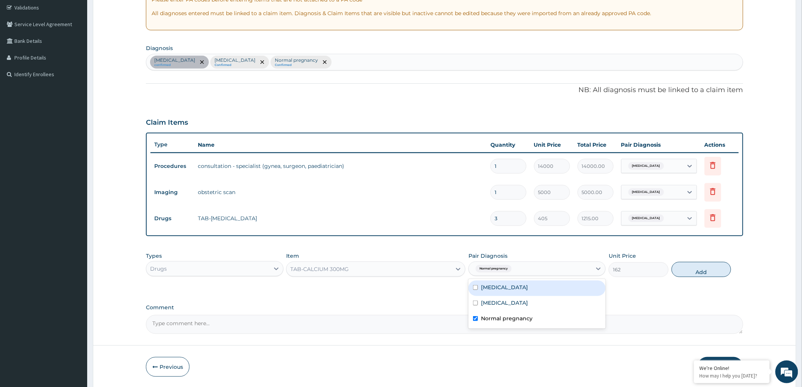
click at [563, 268] on div "Normal pregnancy" at bounding box center [530, 268] width 123 height 13
click at [691, 272] on button "Add" at bounding box center [702, 269] width 60 height 15
type input "0"
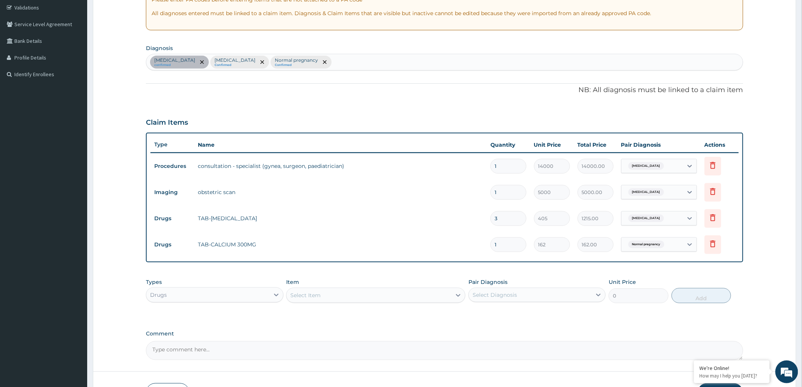
type input "0.00"
type input "4"
type input "648.00"
type input "44"
type input "7128.00"
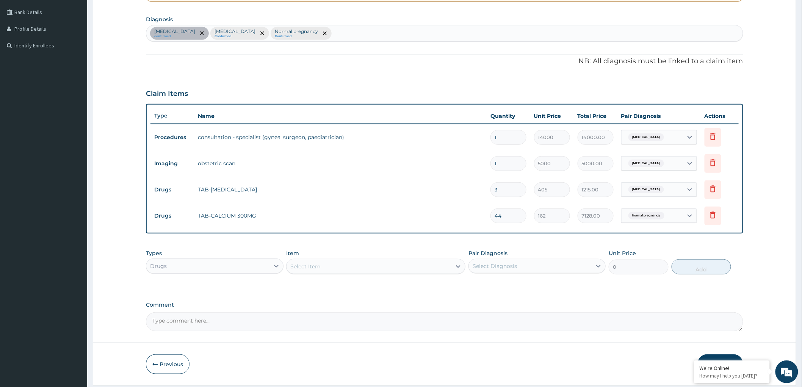
scroll to position [194, 0]
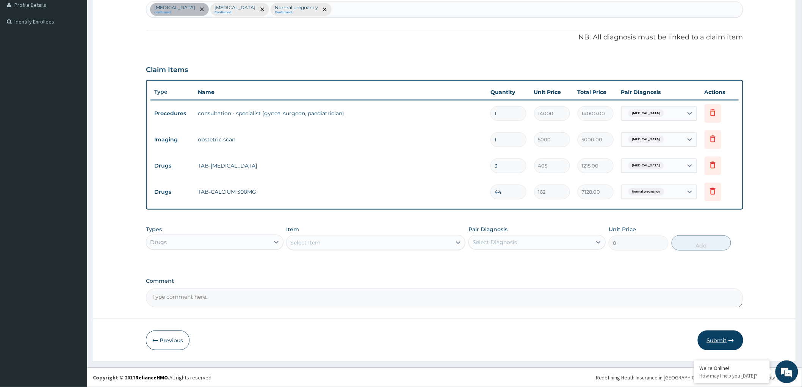
type input "44"
click at [717, 340] on button "Submit" at bounding box center [720, 341] width 45 height 20
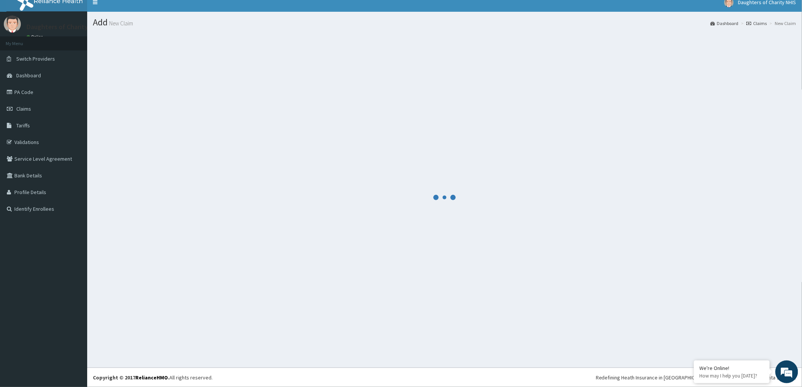
scroll to position [7, 0]
